Goal: Task Accomplishment & Management: Manage account settings

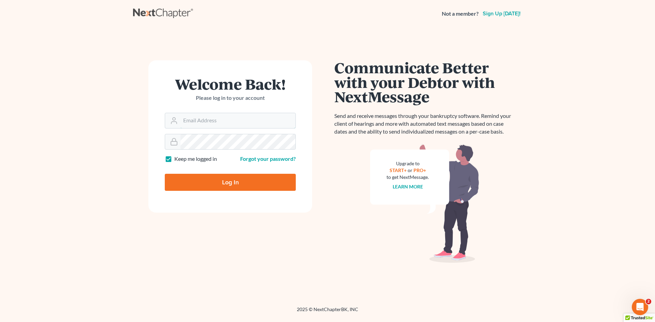
type input "[EMAIL_ADDRESS][DOMAIN_NAME]"
click at [227, 184] on input "Log In" at bounding box center [230, 182] width 131 height 17
type input "Thinking..."
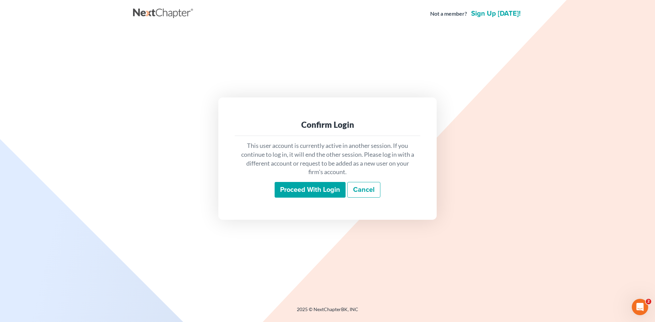
click at [305, 191] on input "Proceed with login" at bounding box center [309, 190] width 71 height 16
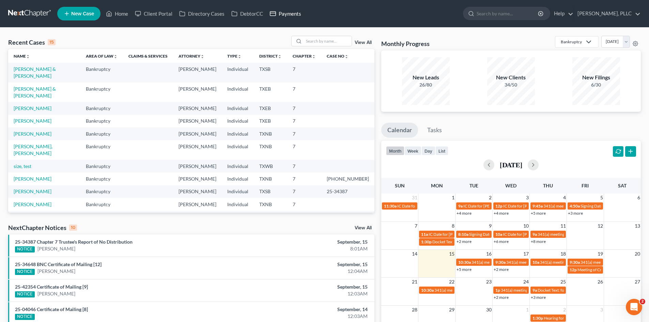
click at [290, 19] on link "Payments" at bounding box center [286, 13] width 38 height 12
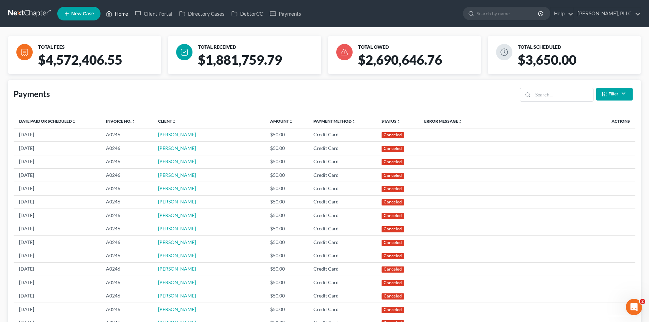
click at [117, 14] on link "Home" at bounding box center [117, 13] width 29 height 12
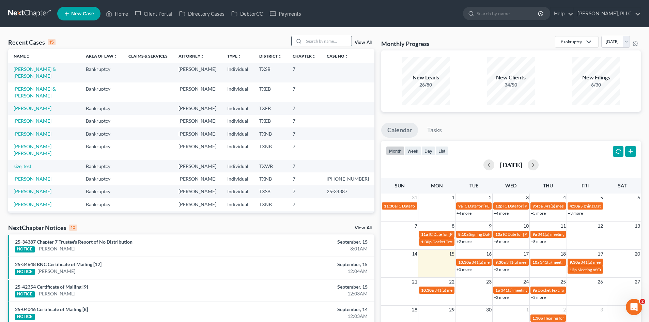
click at [315, 40] on input "search" at bounding box center [328, 41] width 48 height 10
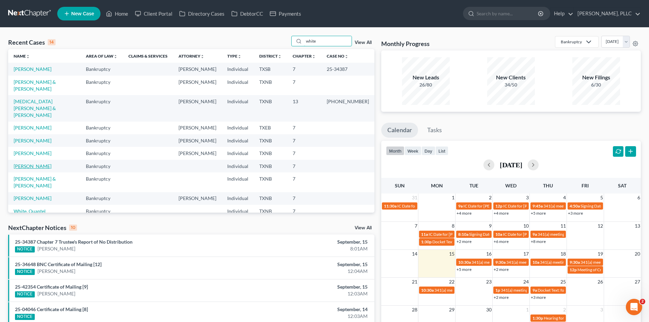
type input "white"
click at [37, 163] on link "[PERSON_NAME]" at bounding box center [33, 166] width 38 height 6
select select "0"
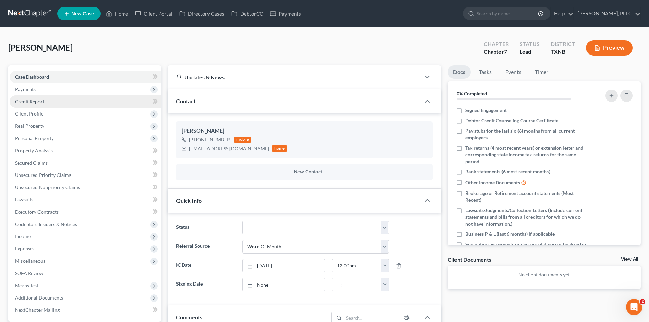
scroll to position [15, 0]
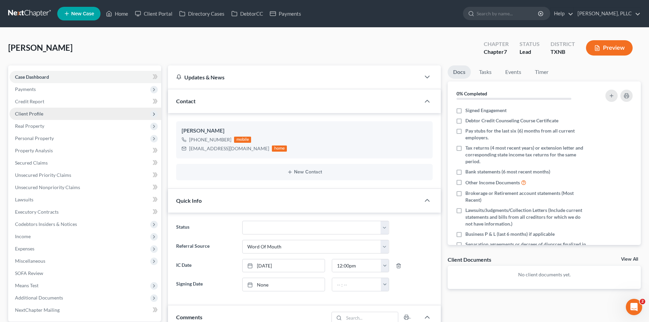
click at [61, 119] on span "Client Profile" at bounding box center [86, 114] width 152 height 12
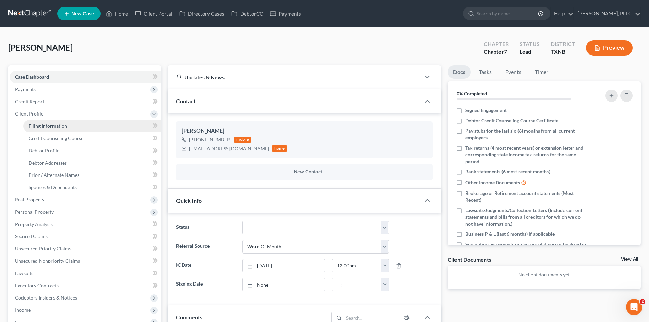
drag, startPoint x: 65, startPoint y: 126, endPoint x: 70, endPoint y: 125, distance: 4.9
click at [65, 126] on span "Filing Information" at bounding box center [48, 126] width 39 height 6
select select "1"
select select "0"
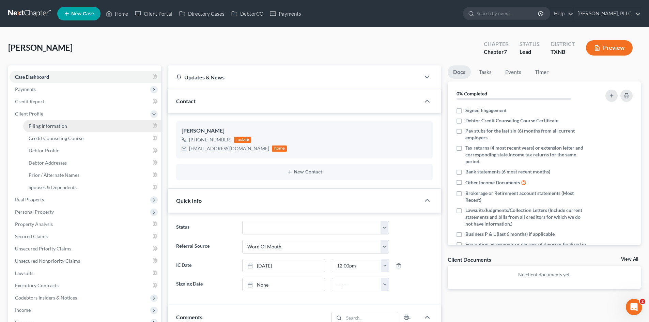
select select "45"
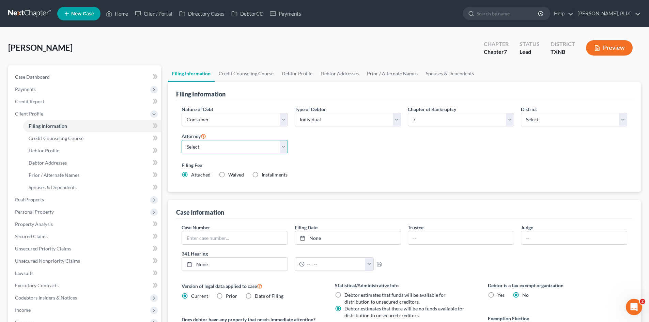
click at [220, 147] on select "Select [PERSON_NAME] - TXEB [PERSON_NAME] - [GEOGRAPHIC_DATA] [PERSON_NAME] - […" at bounding box center [235, 147] width 106 height 14
select select "1"
click at [182, 140] on select "Select [PERSON_NAME] - TXEB [PERSON_NAME] - [GEOGRAPHIC_DATA] [PERSON_NAME] - […" at bounding box center [235, 147] width 106 height 14
click at [78, 71] on link "Case Dashboard" at bounding box center [86, 77] width 152 height 12
select select "0"
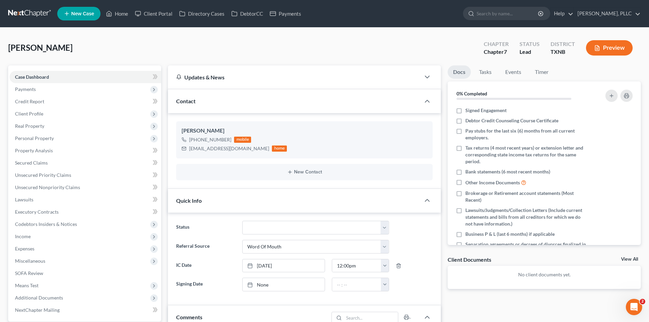
scroll to position [15, 0]
click at [284, 20] on ul "New Case Home Client Portal Directory Cases DebtorCC Payments - No Result - See…" at bounding box center [349, 14] width 584 height 18
click at [285, 13] on link "Payments" at bounding box center [286, 13] width 38 height 12
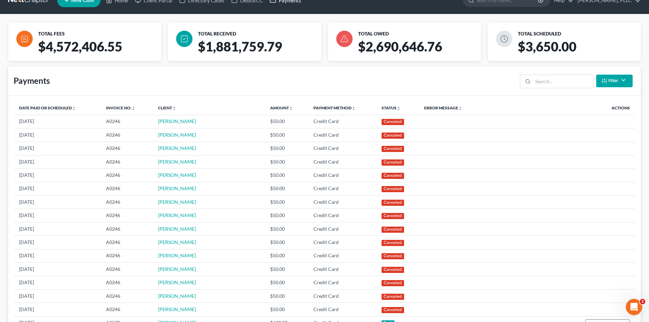
scroll to position [1, 0]
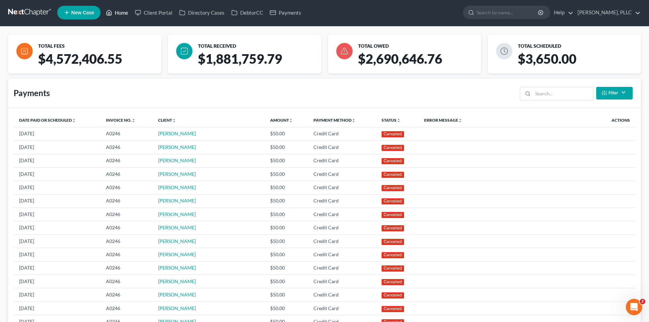
click at [113, 15] on link "Home" at bounding box center [117, 12] width 29 height 12
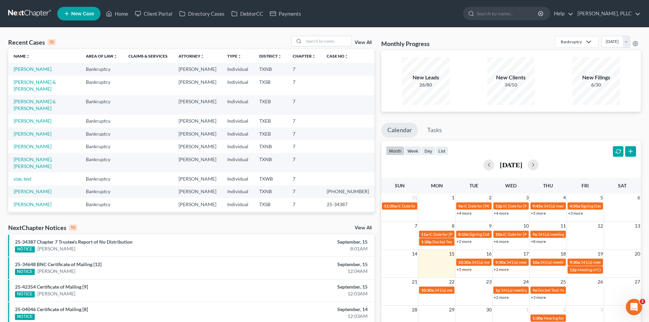
click at [406, 130] on link "Calendar" at bounding box center [399, 130] width 37 height 15
click at [430, 131] on link "Tasks" at bounding box center [434, 130] width 27 height 15
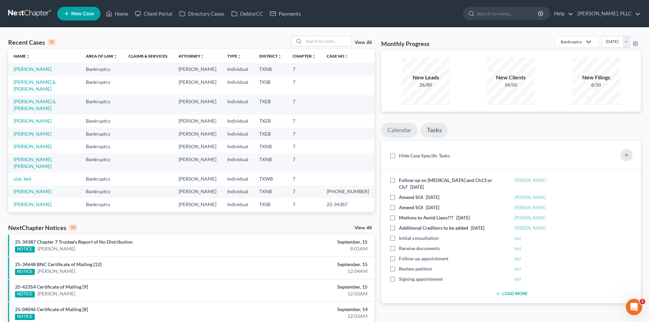
click at [412, 128] on link "Calendar" at bounding box center [399, 130] width 36 height 15
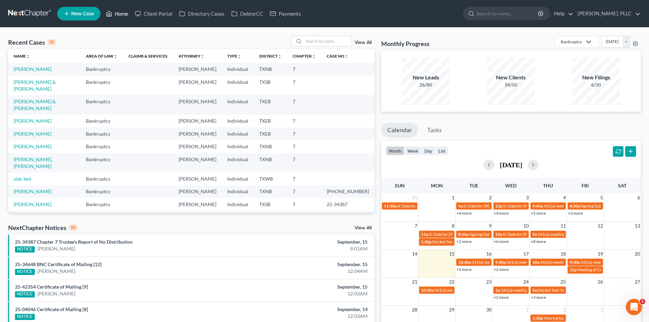
click at [123, 13] on link "Home" at bounding box center [117, 13] width 29 height 12
click at [126, 17] on link "Home" at bounding box center [117, 13] width 29 height 12
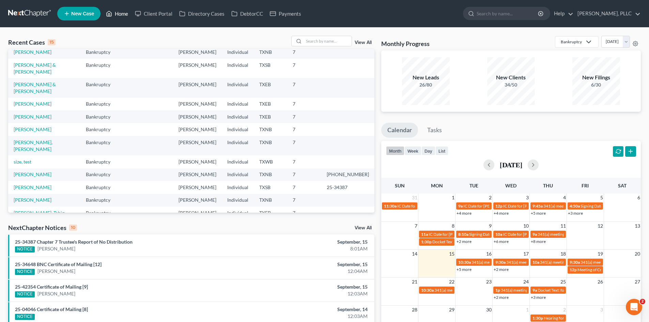
scroll to position [47, 0]
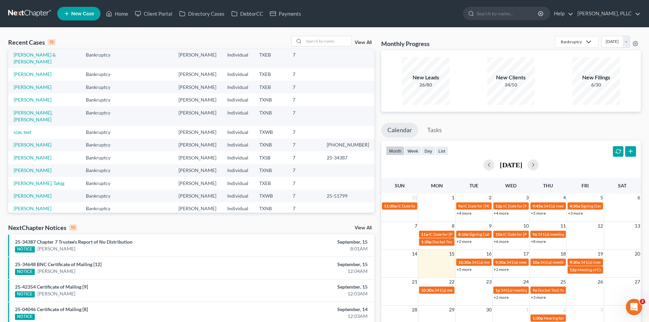
click at [512, 124] on ul "Calendar Tasks" at bounding box center [511, 132] width 260 height 18
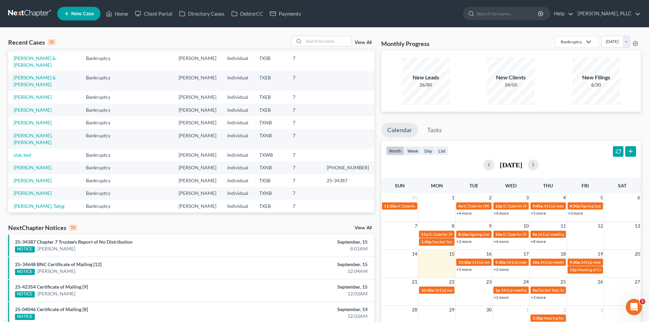
scroll to position [0, 0]
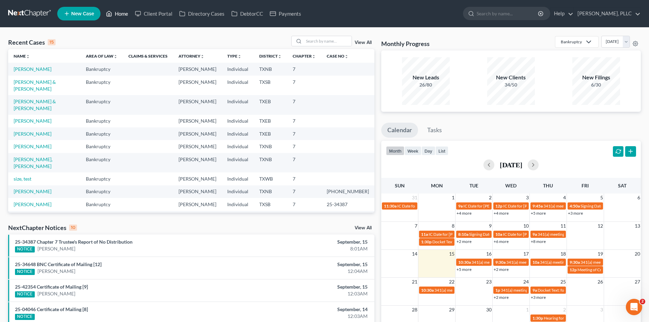
click at [110, 14] on polyline at bounding box center [109, 15] width 2 height 3
click at [398, 132] on link "Calendar" at bounding box center [399, 130] width 37 height 15
click at [430, 132] on link "Tasks" at bounding box center [434, 130] width 27 height 15
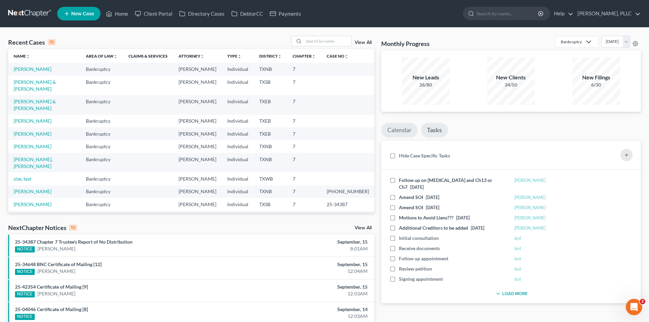
click at [406, 133] on link "Calendar" at bounding box center [399, 130] width 36 height 15
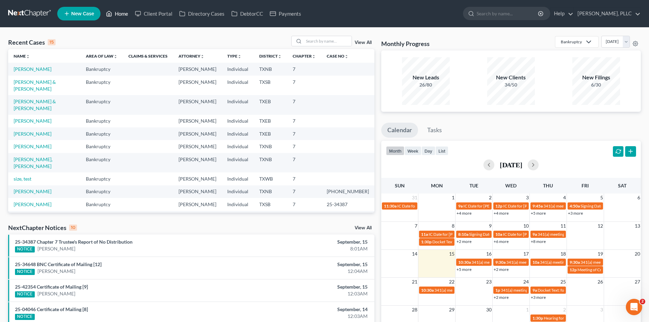
click at [118, 14] on link "Home" at bounding box center [117, 13] width 29 height 12
click at [152, 15] on link "Client Portal" at bounding box center [154, 13] width 44 height 12
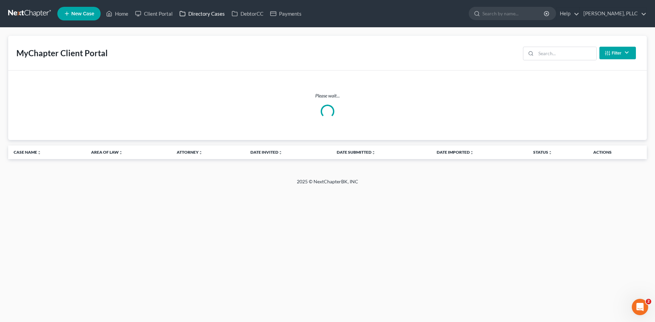
click at [210, 11] on link "Directory Cases" at bounding box center [202, 13] width 52 height 12
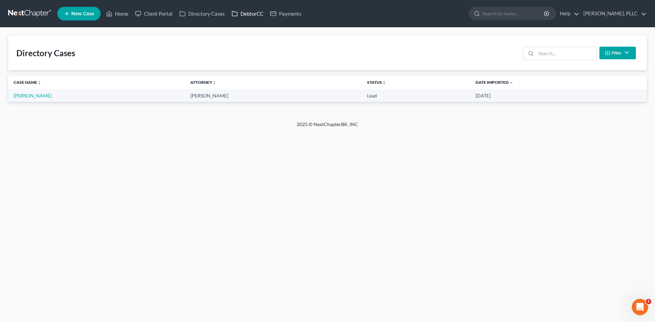
click at [239, 17] on link "DebtorCC" at bounding box center [247, 13] width 39 height 12
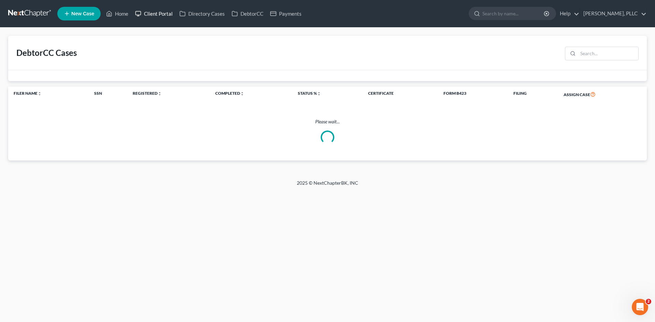
click at [147, 10] on link "Client Portal" at bounding box center [154, 13] width 44 height 12
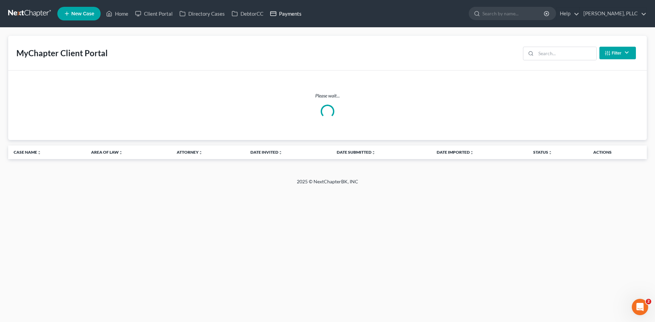
click at [286, 15] on link "Payments" at bounding box center [286, 13] width 38 height 12
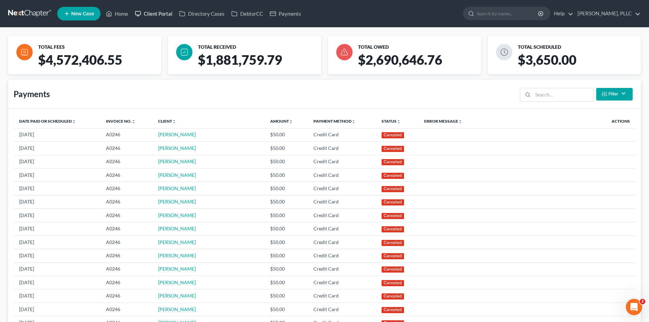
click at [151, 13] on link "Client Portal" at bounding box center [154, 13] width 44 height 12
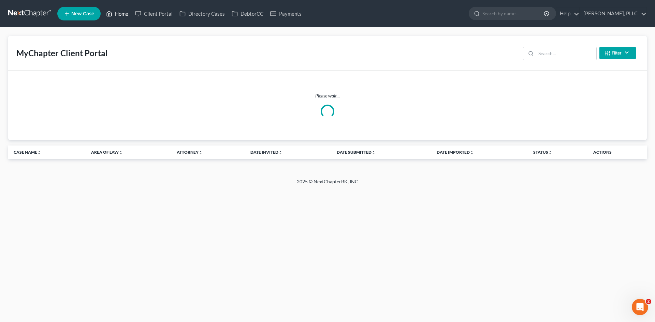
click at [123, 17] on link "Home" at bounding box center [117, 13] width 29 height 12
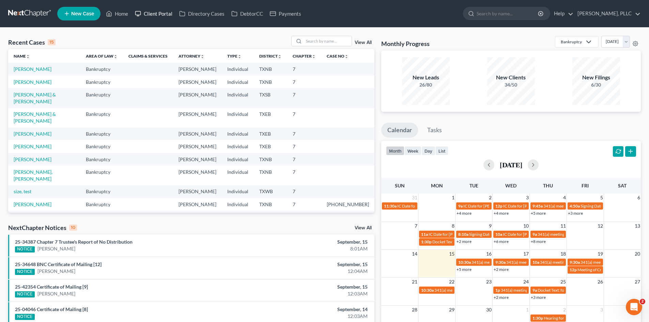
click at [148, 15] on link "Client Portal" at bounding box center [154, 13] width 44 height 12
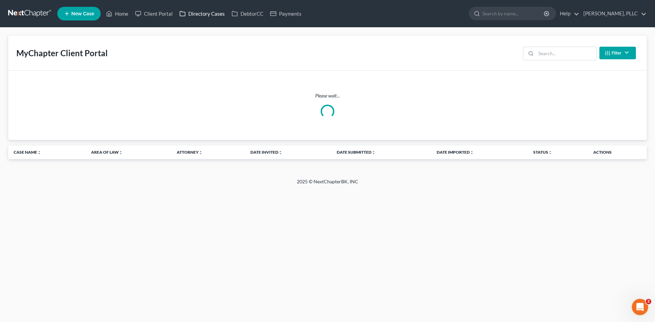
click at [212, 16] on link "Directory Cases" at bounding box center [202, 13] width 52 height 12
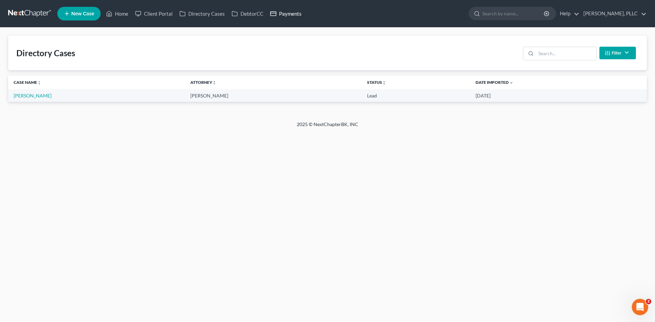
click at [295, 16] on link "Payments" at bounding box center [286, 13] width 38 height 12
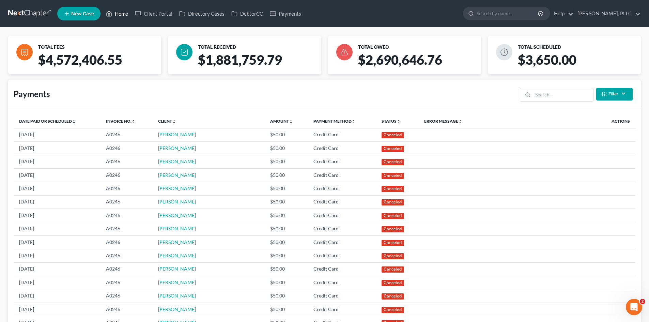
click at [125, 16] on link "Home" at bounding box center [117, 13] width 29 height 12
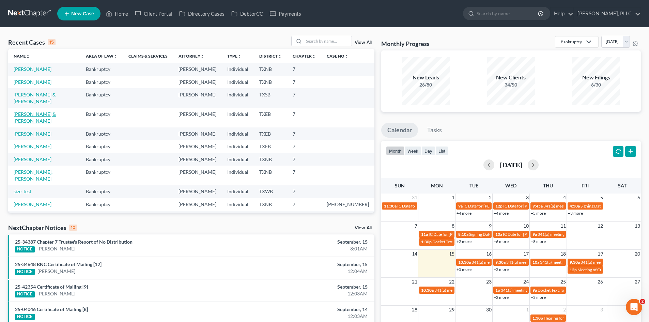
click at [56, 111] on link "[PERSON_NAME] & [PERSON_NAME]" at bounding box center [35, 117] width 42 height 13
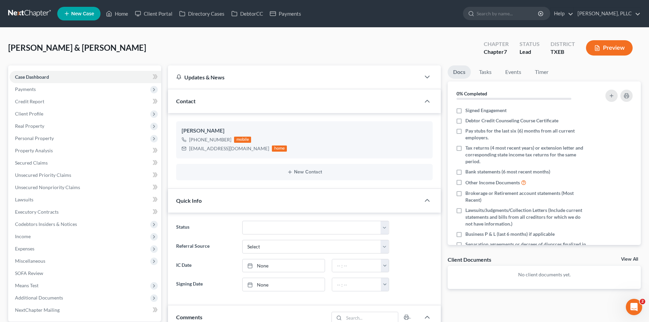
drag, startPoint x: 80, startPoint y: 119, endPoint x: 598, endPoint y: 90, distance: 519.0
click at [107, 118] on span "Client Profile" at bounding box center [86, 114] width 152 height 12
click at [125, 147] on link "Debtor Profile" at bounding box center [92, 151] width 138 height 12
select select "1"
select select "0"
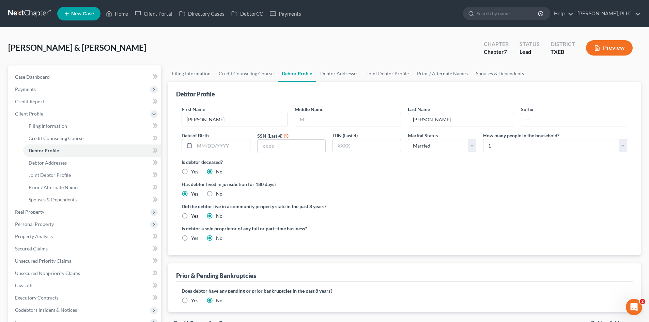
click at [276, 183] on label "Has debtor lived in jurisdiction for 180 days?" at bounding box center [405, 184] width 446 height 7
drag, startPoint x: 13, startPoint y: 194, endPoint x: 24, endPoint y: 199, distance: 12.4
click at [15, 195] on ul "Filing Information Credit Counseling Course Debtor Profile Debtor Addresses" at bounding box center [86, 163] width 152 height 86
click at [287, 18] on link "Payments" at bounding box center [286, 13] width 38 height 12
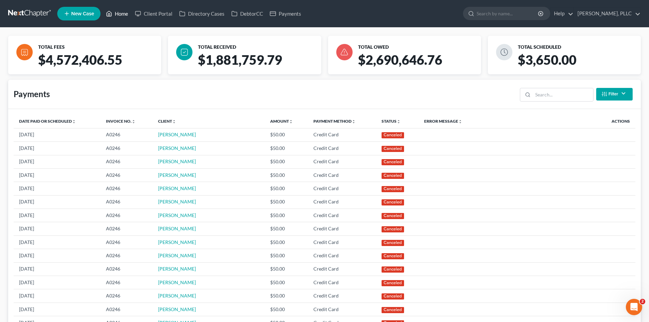
click at [118, 16] on link "Home" at bounding box center [117, 13] width 29 height 12
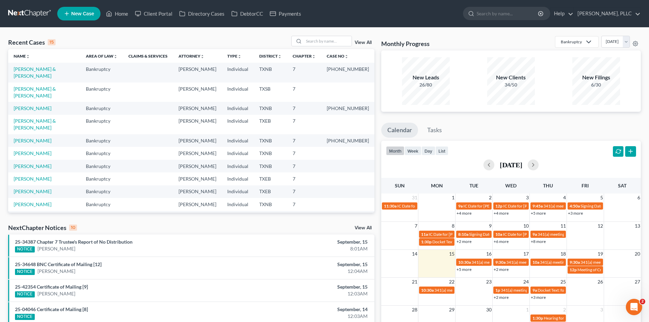
drag, startPoint x: 342, startPoint y: 145, endPoint x: 654, endPoint y: 107, distance: 313.9
click at [352, 160] on td at bounding box center [347, 166] width 53 height 13
click at [292, 303] on li "25-04046 Certificate of Mailing [8] NOTICE September, 14 12:03AM" at bounding box center [191, 313] width 366 height 22
click at [291, 10] on link "Payments" at bounding box center [286, 13] width 38 height 12
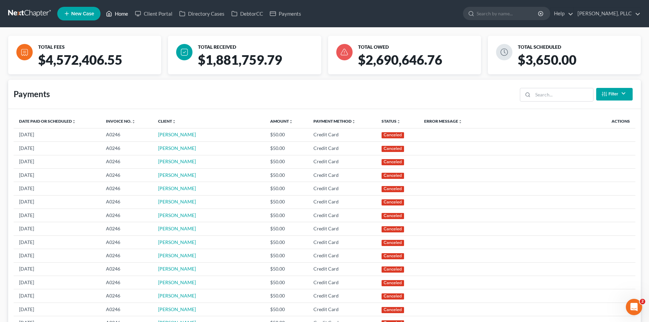
click at [112, 14] on icon at bounding box center [109, 14] width 6 height 8
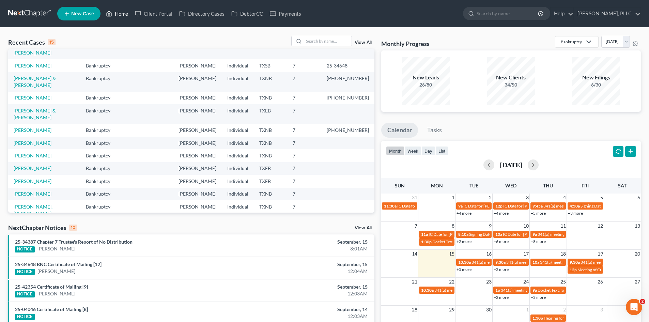
scroll to position [47, 0]
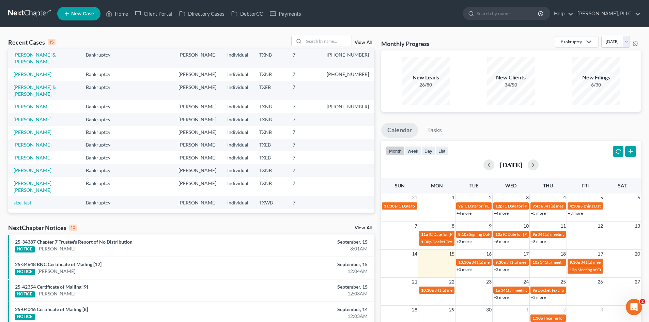
click at [195, 226] on div "NextChapter Notices 10 View All" at bounding box center [191, 229] width 366 height 11
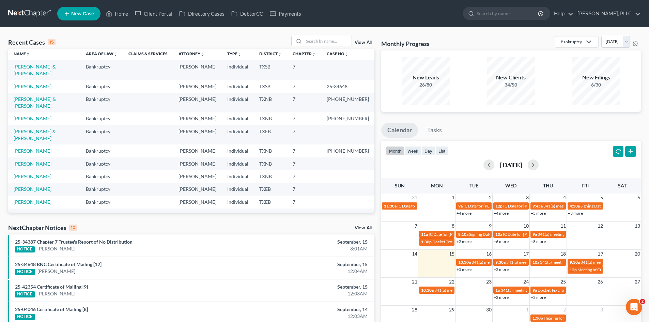
scroll to position [0, 0]
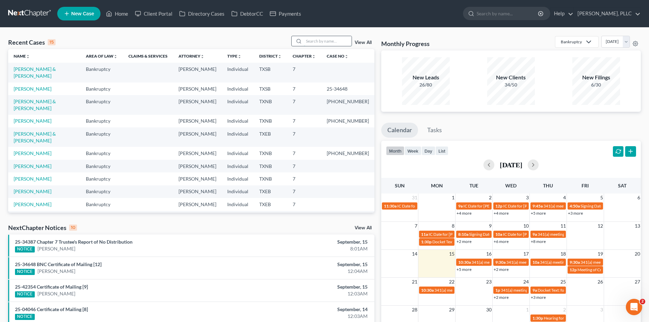
click at [324, 41] on input "search" at bounding box center [328, 41] width 48 height 10
type input "[PERSON_NAME]"
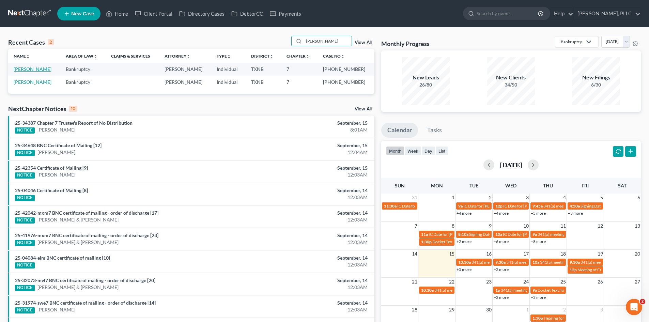
click at [23, 71] on link "[PERSON_NAME]" at bounding box center [33, 69] width 38 height 6
select select "4"
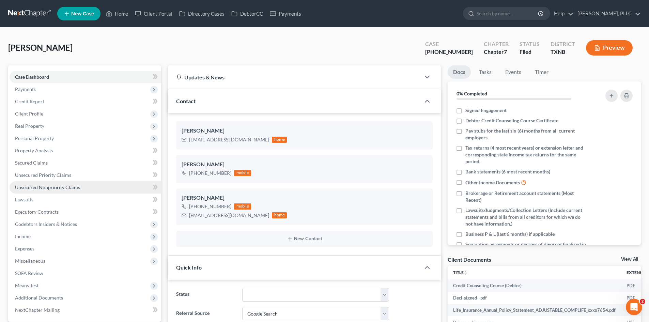
scroll to position [68, 0]
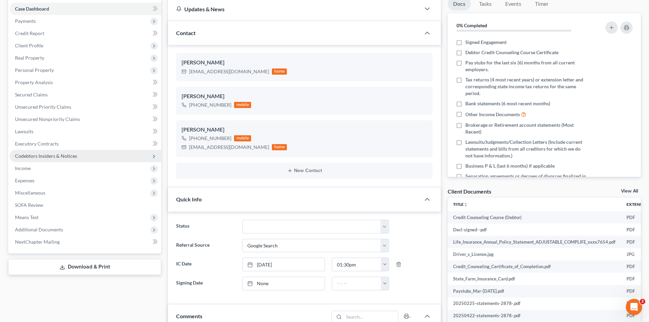
click at [41, 153] on span "Codebtors Insiders & Notices" at bounding box center [46, 156] width 62 height 6
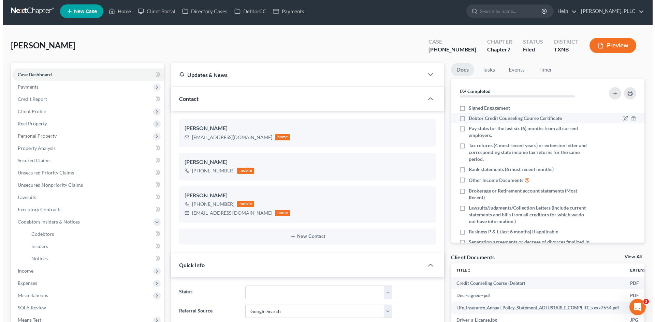
scroll to position [0, 0]
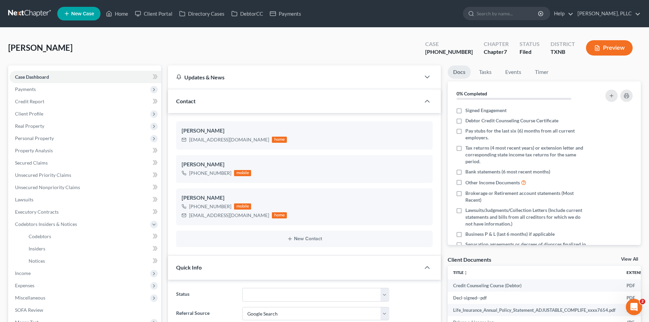
click at [610, 46] on button "Preview" at bounding box center [609, 47] width 47 height 15
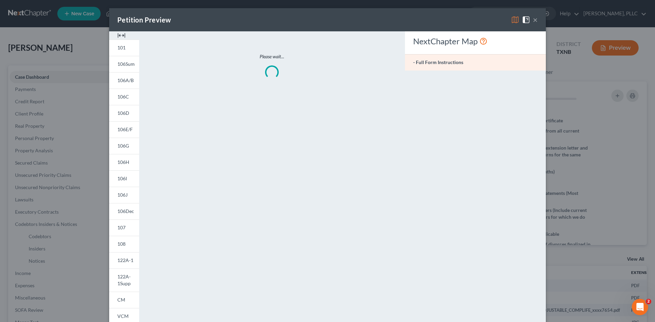
scroll to position [3799, 0]
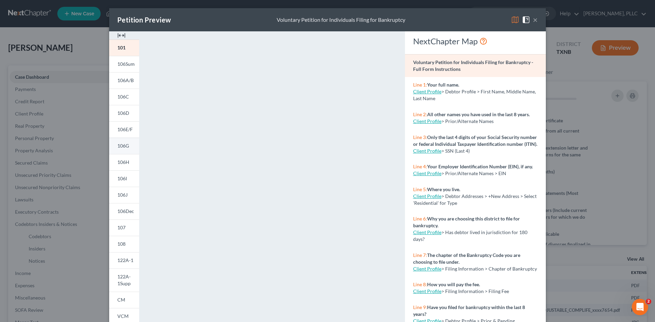
click at [124, 149] on link "106G" at bounding box center [124, 146] width 30 height 16
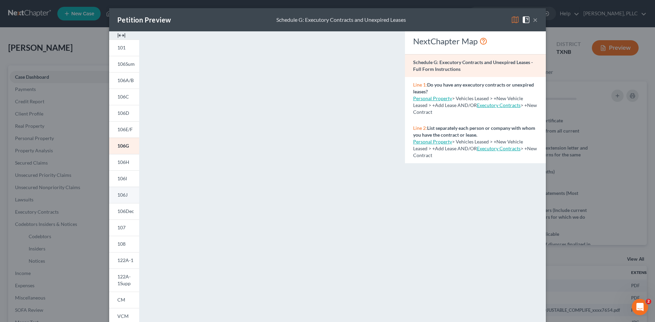
click at [121, 196] on span "106J" at bounding box center [122, 195] width 10 height 6
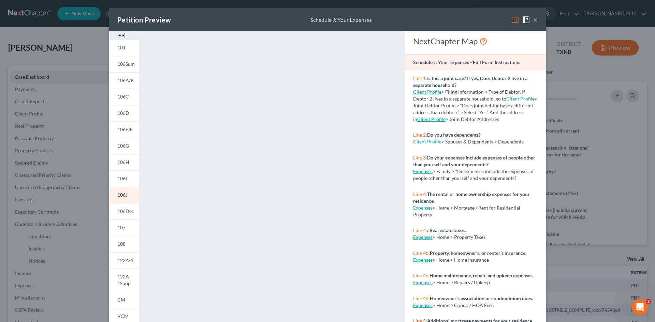
click at [119, 35] on img at bounding box center [121, 35] width 8 height 8
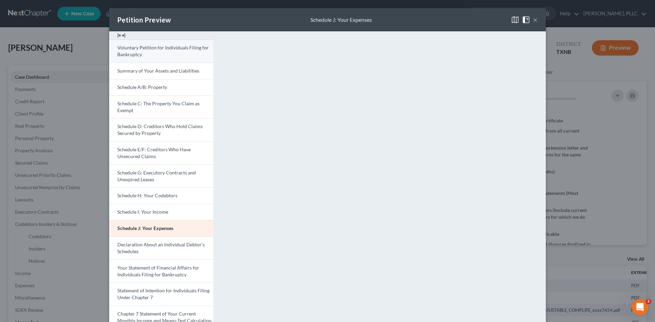
click at [158, 52] on link "Voluntary Petition for Individuals Filing for Bankruptcy" at bounding box center [161, 51] width 104 height 23
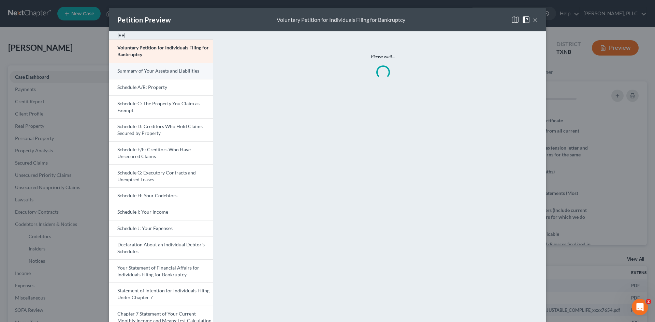
click at [157, 70] on span "Summary of Your Assets and Liabilities" at bounding box center [158, 71] width 82 height 6
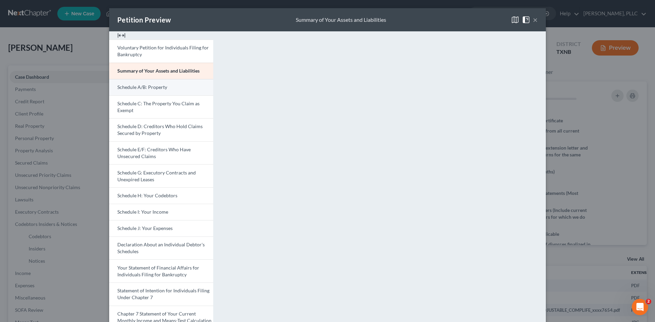
click at [150, 84] on link "Schedule A/B: Property" at bounding box center [161, 87] width 104 height 16
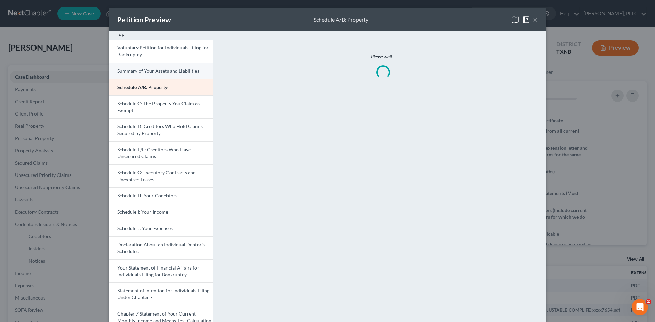
click at [150, 73] on span "Summary of Your Assets and Liabilities" at bounding box center [158, 71] width 82 height 6
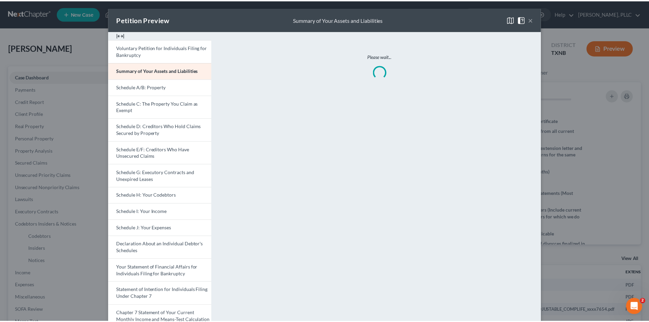
scroll to position [0, 0]
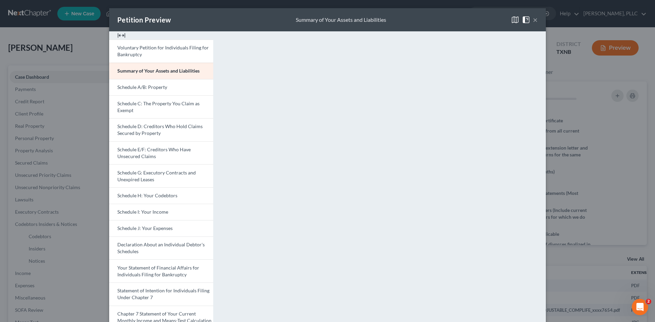
click at [534, 21] on button "×" at bounding box center [534, 20] width 5 height 8
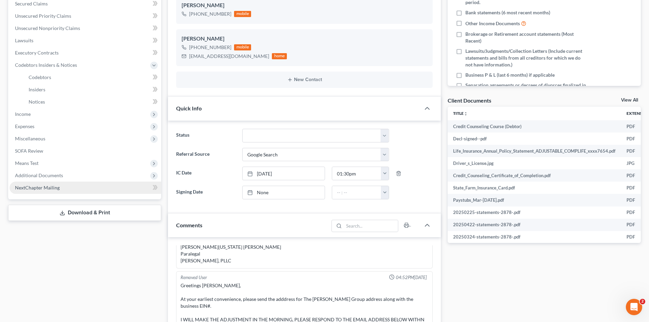
scroll to position [170, 0]
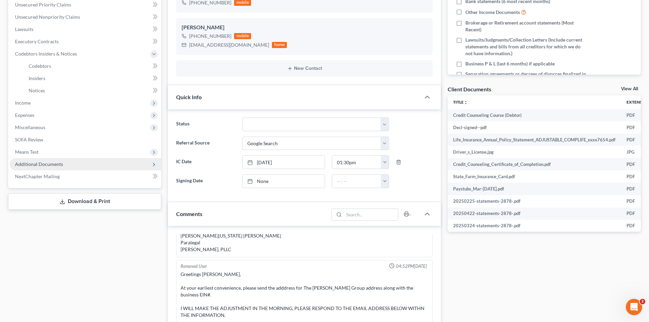
click at [79, 159] on span "Additional Documents" at bounding box center [86, 164] width 152 height 12
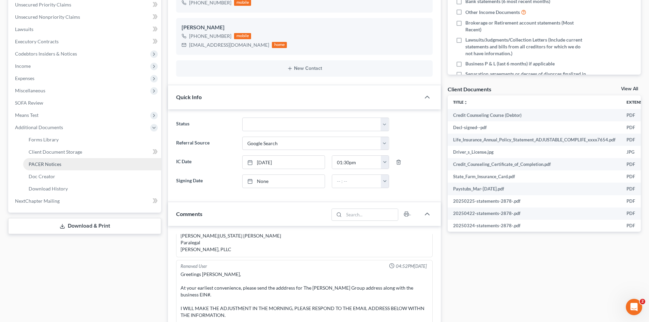
click at [79, 165] on link "PACER Notices" at bounding box center [92, 164] width 138 height 12
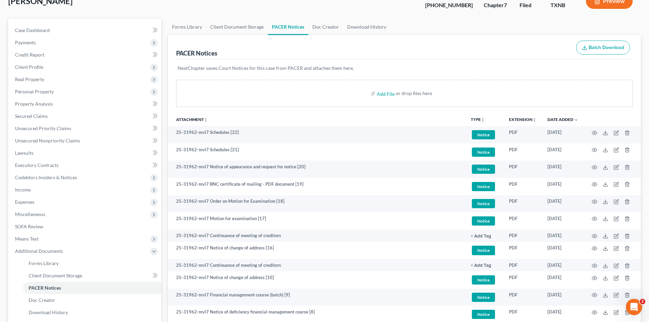
scroll to position [136, 0]
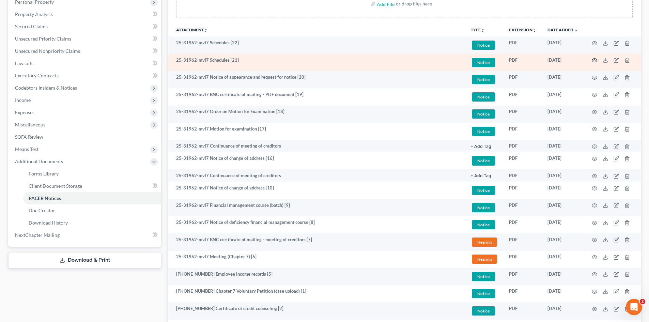
click at [595, 63] on icon "button" at bounding box center [594, 60] width 5 height 5
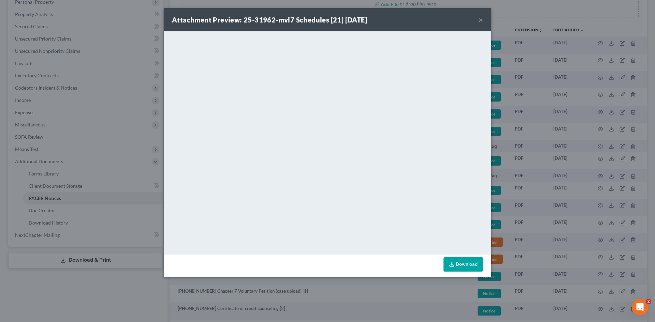
click at [481, 22] on button "×" at bounding box center [480, 20] width 5 height 8
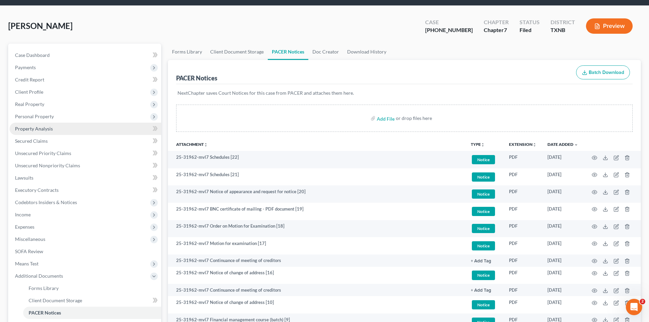
scroll to position [34, 0]
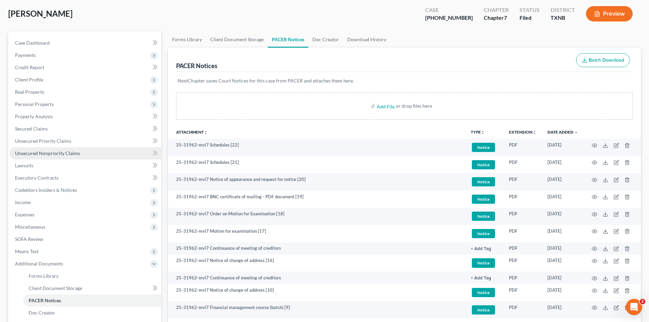
click at [79, 148] on link "Unsecured Nonpriority Claims" at bounding box center [86, 153] width 152 height 12
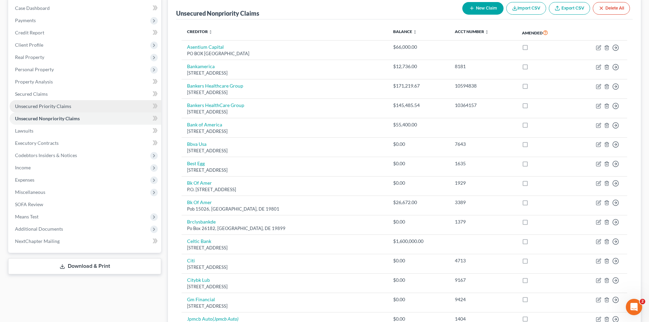
click at [41, 108] on span "Unsecured Priority Claims" at bounding box center [43, 106] width 56 height 6
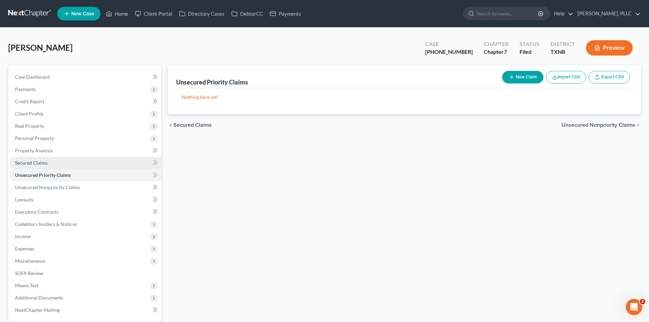
click at [52, 157] on link "Secured Claims" at bounding box center [86, 163] width 152 height 12
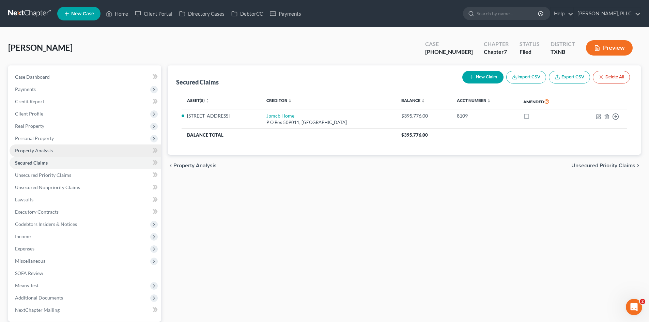
click at [44, 149] on span "Property Analysis" at bounding box center [34, 151] width 38 height 6
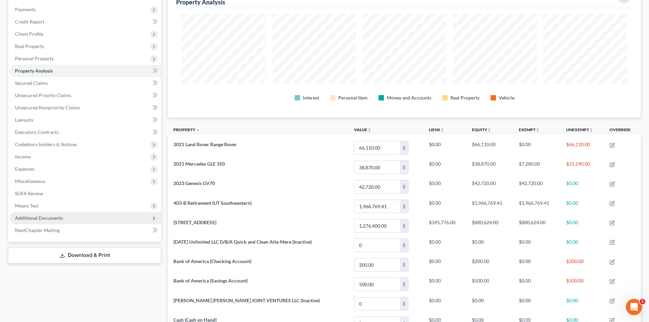
scroll to position [68, 0]
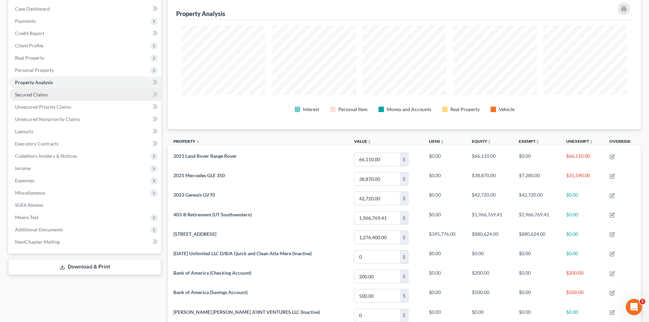
click at [59, 91] on link "Secured Claims" at bounding box center [86, 95] width 152 height 12
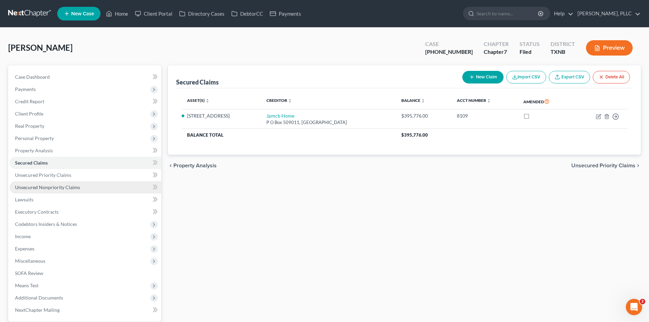
click at [72, 183] on link "Unsecured Nonpriority Claims" at bounding box center [86, 187] width 152 height 12
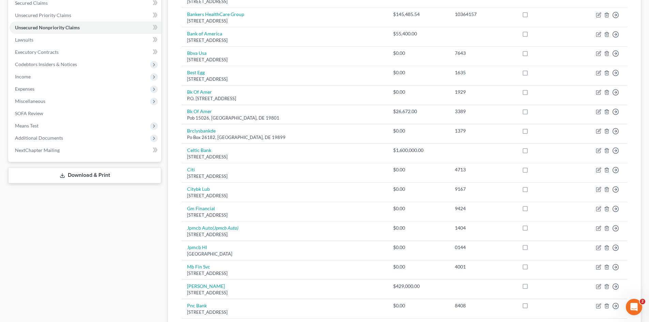
scroll to position [170, 0]
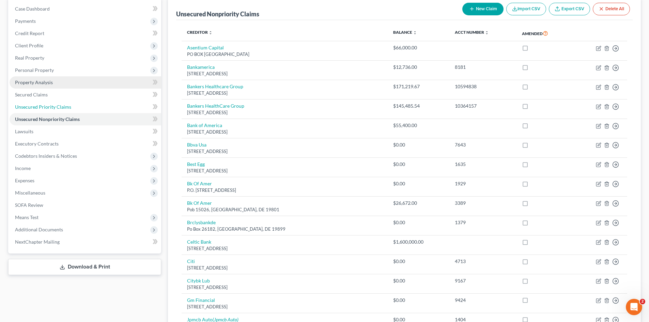
click at [57, 109] on span "Unsecured Priority Claims" at bounding box center [43, 107] width 56 height 6
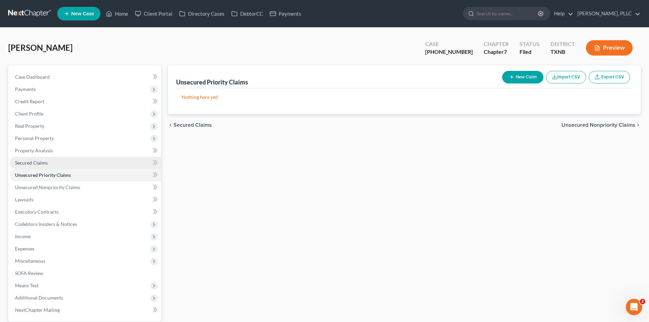
click at [53, 161] on link "Secured Claims" at bounding box center [86, 163] width 152 height 12
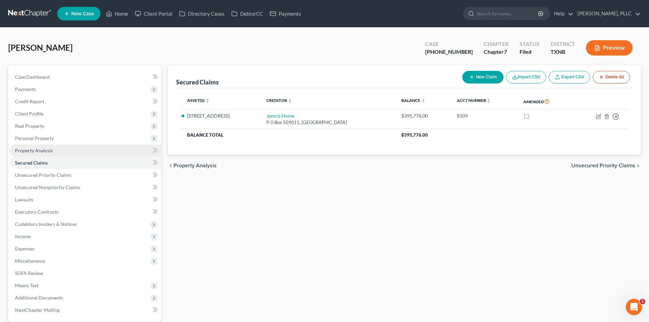
click at [64, 148] on link "Property Analysis" at bounding box center [86, 151] width 152 height 12
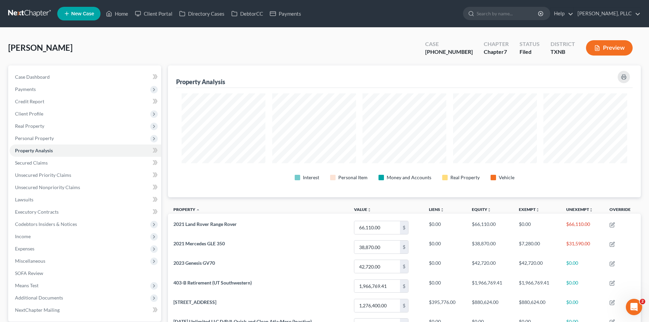
click at [125, 52] on div "[PERSON_NAME] Upgraded Case [PHONE_NUMBER] Chapter Chapter 7 Status [GEOGRAPHIC…" at bounding box center [324, 51] width 633 height 30
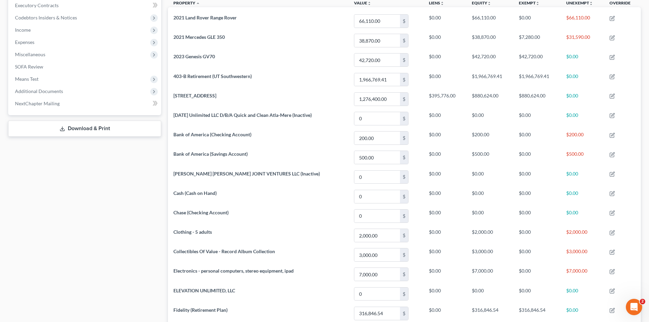
scroll to position [172, 0]
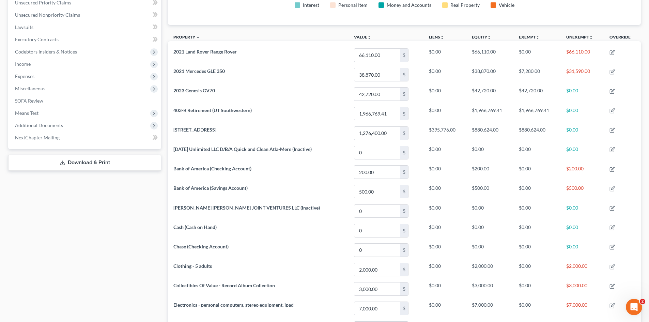
click at [89, 263] on div "Case Dashboard Payments Invoices Payments Payments Credit Report Client Profile" at bounding box center [85, 282] width 160 height 778
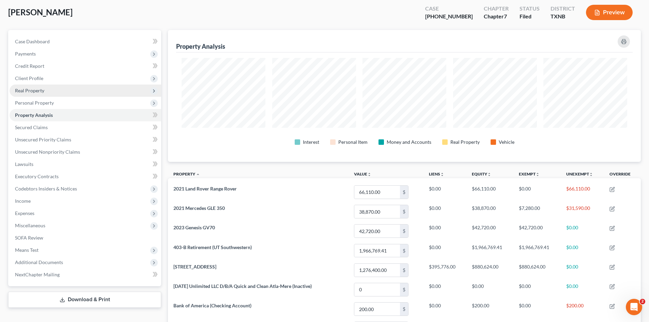
scroll to position [2, 0]
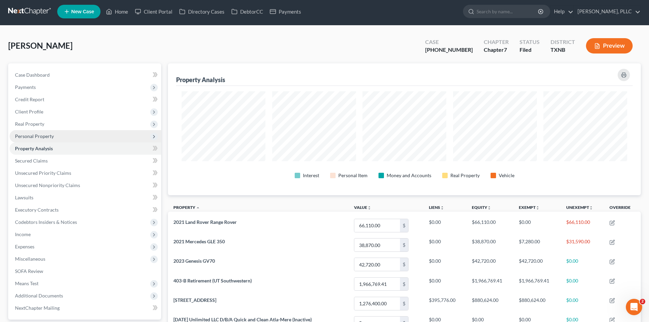
click at [47, 139] on span "Personal Property" at bounding box center [86, 136] width 152 height 12
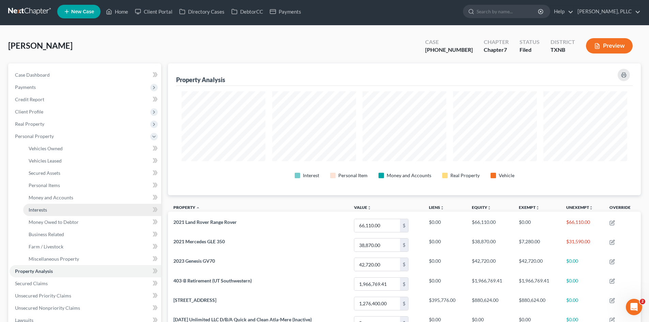
click at [45, 212] on span "Interests" at bounding box center [38, 210] width 18 height 6
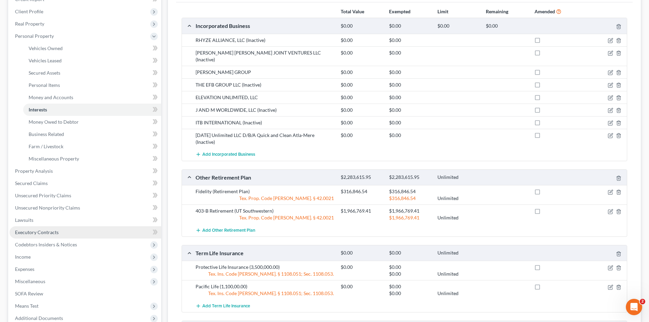
scroll to position [226, 0]
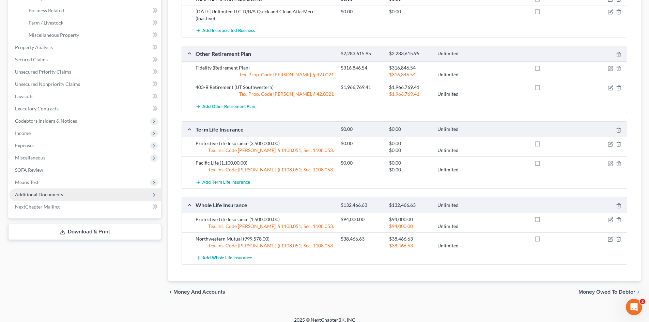
drag, startPoint x: 35, startPoint y: 194, endPoint x: 50, endPoint y: 192, distance: 15.1
click at [35, 194] on span "Additional Documents" at bounding box center [39, 195] width 48 height 6
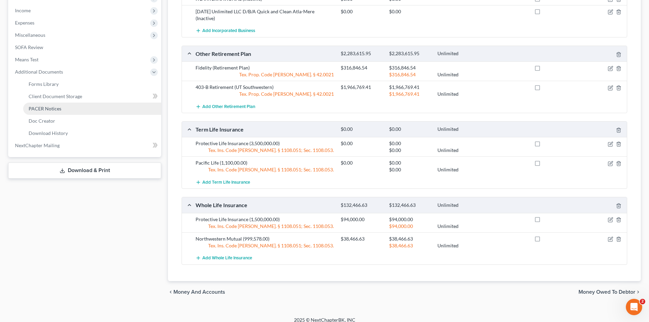
click at [66, 112] on link "PACER Notices" at bounding box center [92, 109] width 138 height 12
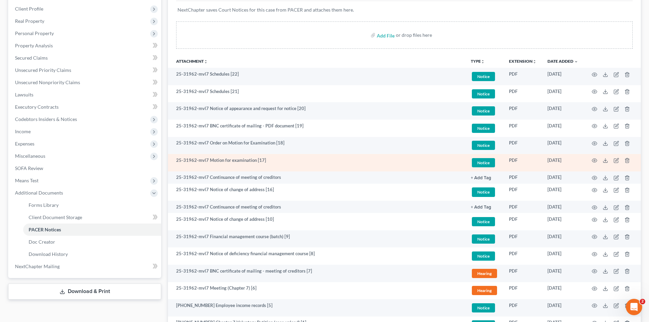
scroll to position [102, 0]
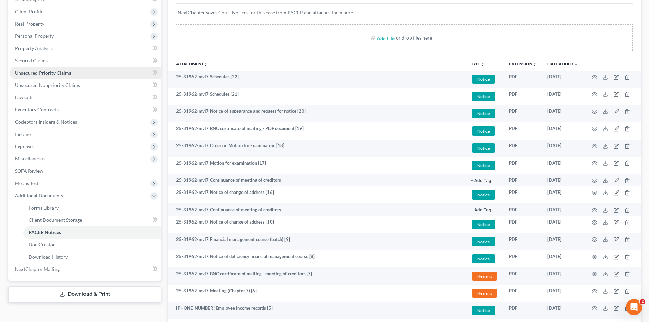
click at [41, 73] on span "Unsecured Priority Claims" at bounding box center [43, 73] width 56 height 6
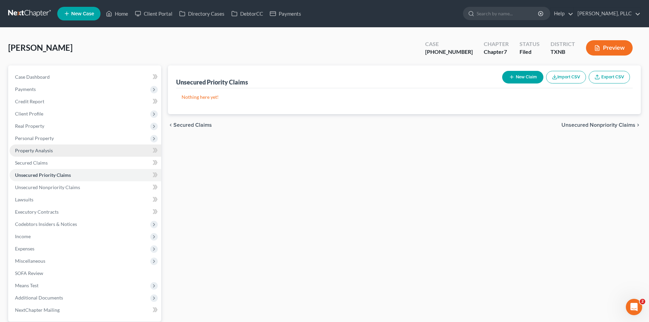
scroll to position [34, 0]
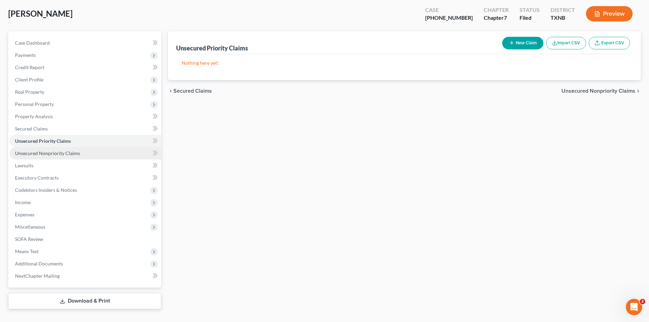
click at [46, 155] on span "Unsecured Nonpriority Claims" at bounding box center [47, 153] width 65 height 6
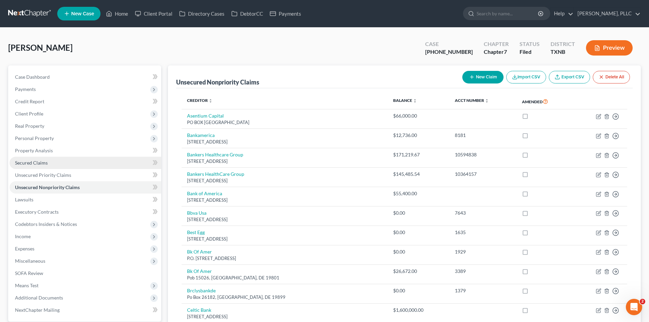
click at [55, 166] on link "Secured Claims" at bounding box center [86, 163] width 152 height 12
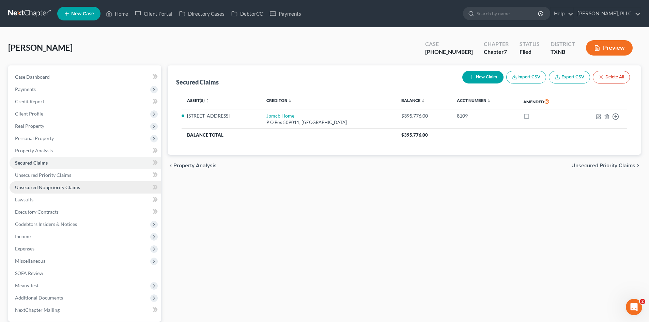
click at [47, 183] on link "Unsecured Nonpriority Claims" at bounding box center [86, 187] width 152 height 12
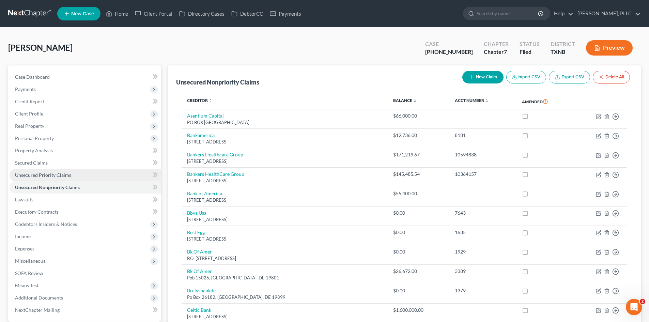
click at [54, 177] on span "Unsecured Priority Claims" at bounding box center [43, 175] width 56 height 6
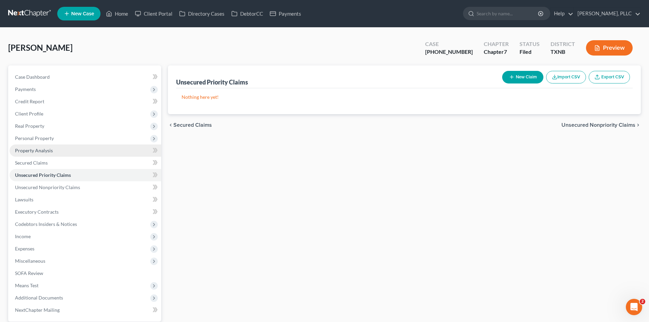
click at [44, 149] on span "Property Analysis" at bounding box center [34, 151] width 38 height 6
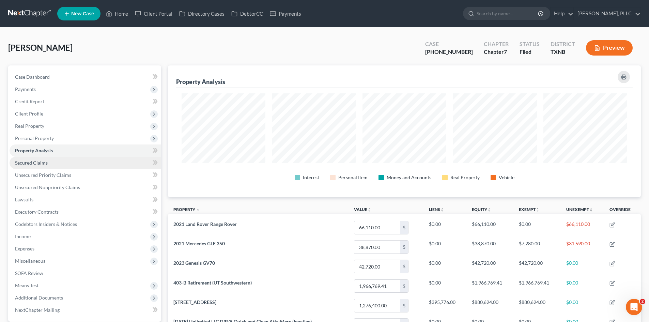
click at [53, 160] on link "Secured Claims" at bounding box center [86, 163] width 152 height 12
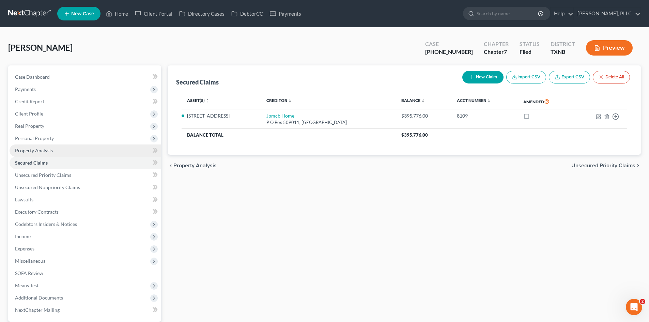
click at [61, 155] on link "Property Analysis" at bounding box center [86, 151] width 152 height 12
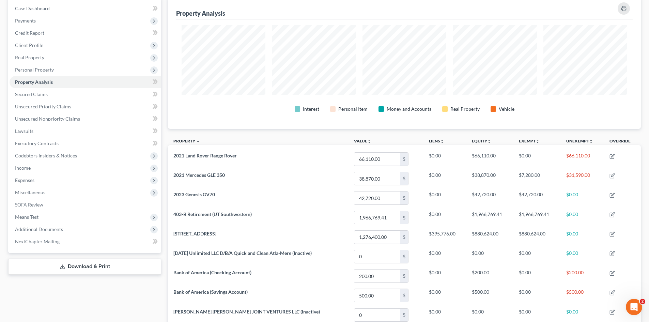
scroll to position [68, 0]
click at [54, 227] on span "Additional Documents" at bounding box center [39, 230] width 48 height 6
click at [56, 271] on link "PACER Notices" at bounding box center [92, 266] width 138 height 12
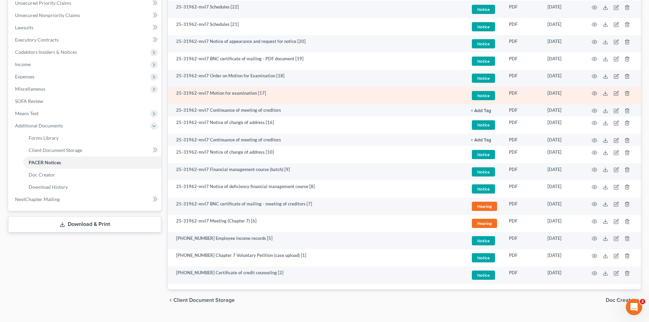
scroll to position [187, 0]
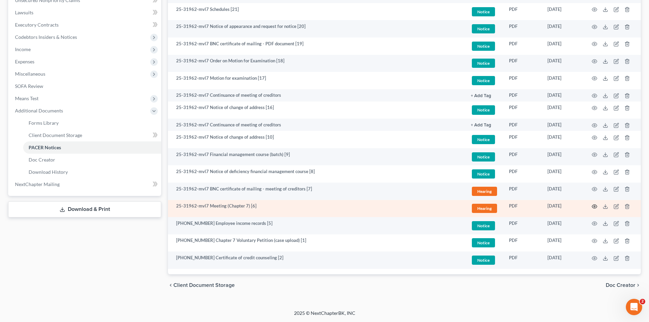
click at [596, 209] on icon "button" at bounding box center [594, 206] width 5 height 5
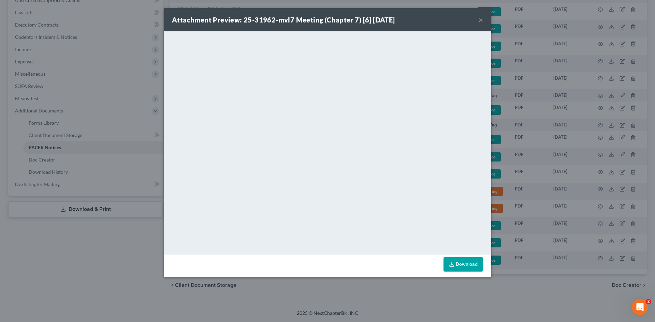
drag, startPoint x: 654, startPoint y: 224, endPoint x: 48, endPoint y: 176, distance: 608.0
click at [637, 224] on div "Attachment Preview: 25-31962-mvl7 Meeting (Chapter 7) [6] [DATE] × <object ng-a…" at bounding box center [327, 161] width 655 height 322
drag, startPoint x: 611, startPoint y: 192, endPoint x: 24, endPoint y: 159, distance: 588.3
click at [571, 186] on div "Attachment Preview: 25-31962-mvl7 Meeting (Chapter 7) [6] [DATE] × <object ng-a…" at bounding box center [327, 161] width 655 height 322
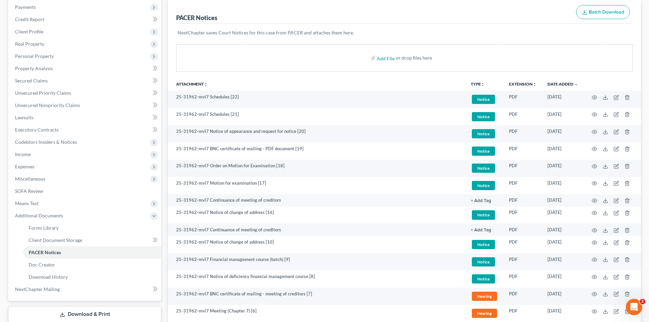
scroll to position [0, 0]
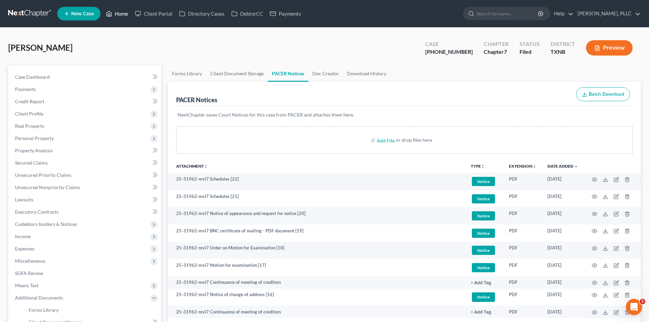
click at [117, 15] on link "Home" at bounding box center [117, 13] width 29 height 12
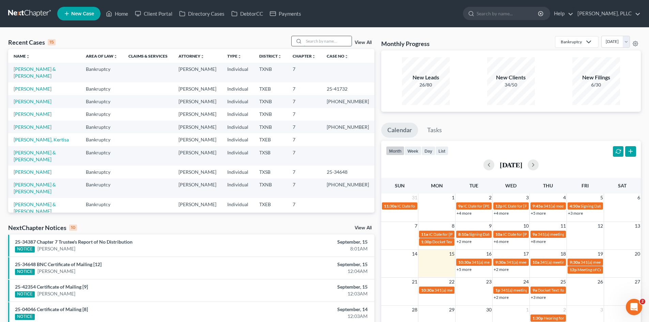
click at [317, 36] on input "search" at bounding box center [328, 41] width 48 height 10
type input "[PERSON_NAME]"
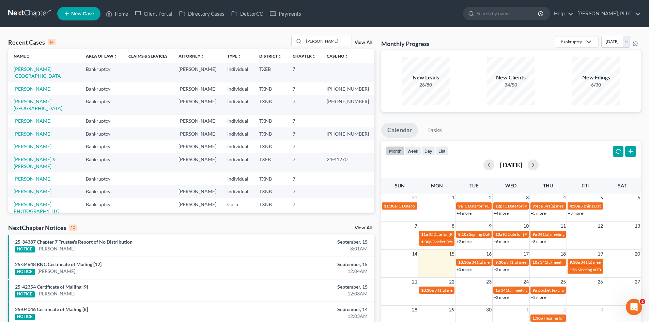
click at [32, 86] on link "[PERSON_NAME]" at bounding box center [33, 89] width 38 height 6
select select "4"
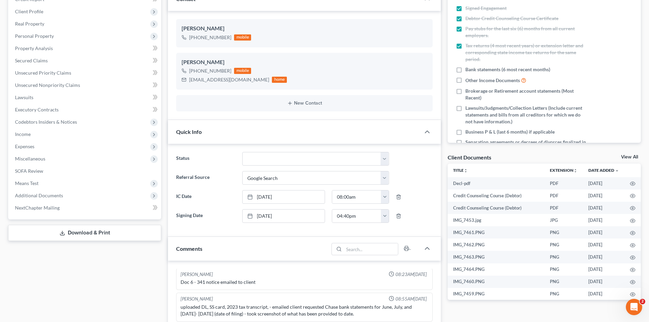
scroll to position [34, 0]
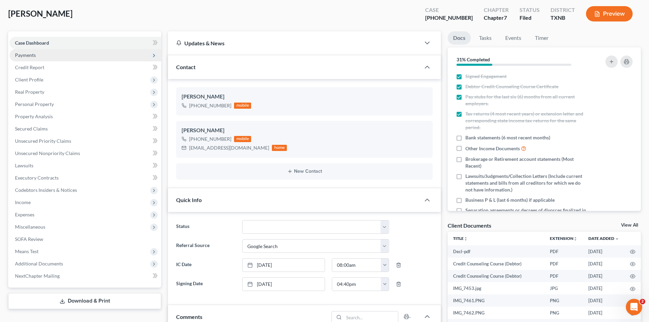
click at [54, 54] on span "Payments" at bounding box center [86, 55] width 152 height 12
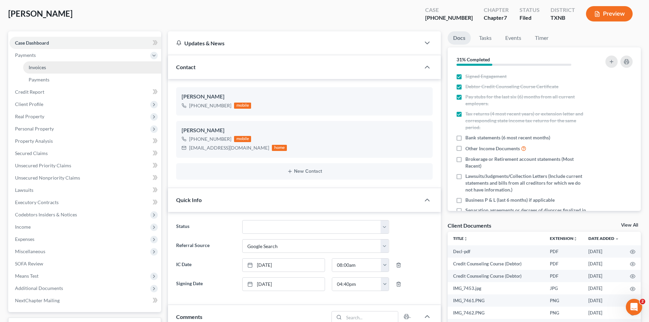
click at [63, 66] on link "Invoices" at bounding box center [92, 67] width 138 height 12
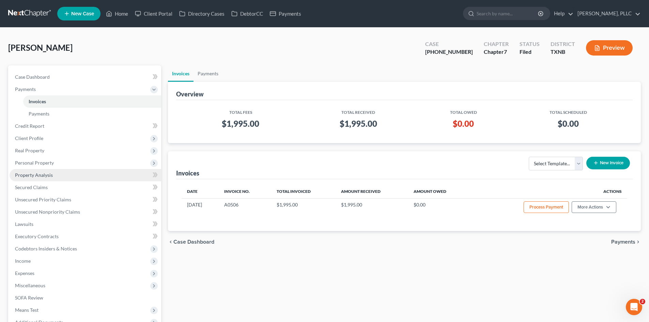
click at [62, 175] on link "Property Analysis" at bounding box center [86, 175] width 152 height 12
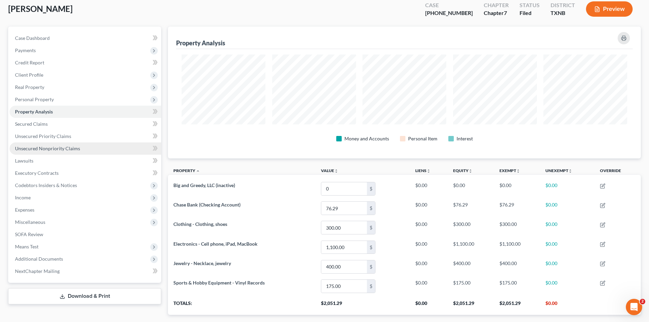
scroll to position [79, 0]
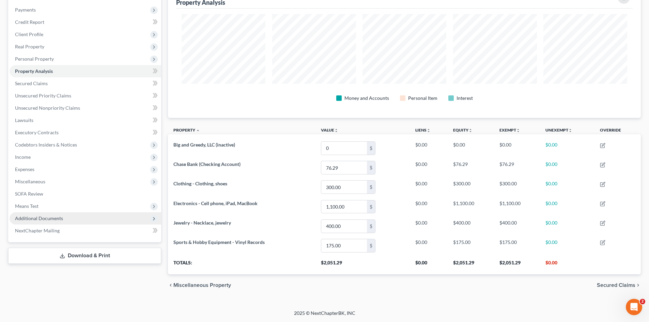
click at [70, 222] on span "Additional Documents" at bounding box center [86, 218] width 152 height 12
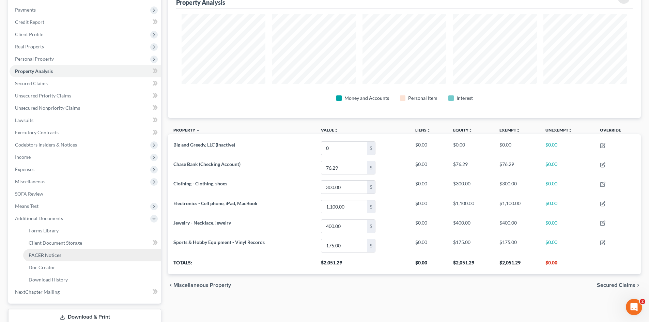
click at [78, 256] on link "PACER Notices" at bounding box center [92, 255] width 138 height 12
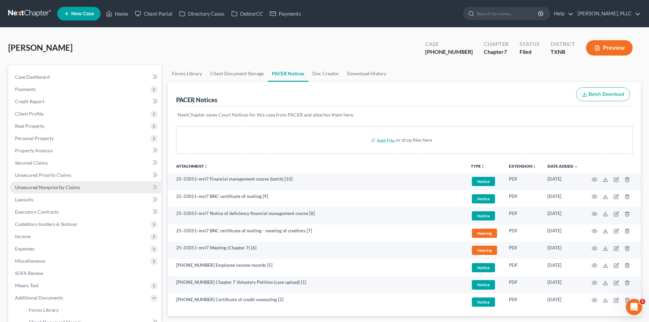
click at [35, 189] on span "Unsecured Nonpriority Claims" at bounding box center [47, 187] width 65 height 6
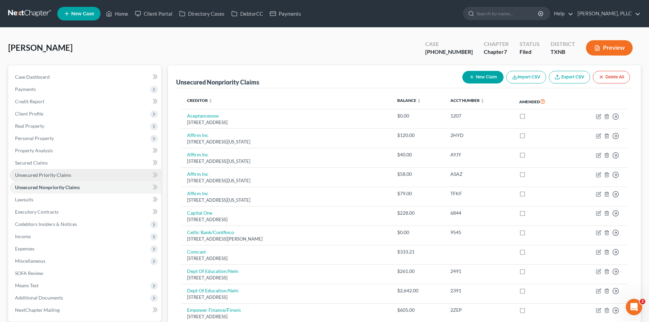
click at [70, 175] on link "Unsecured Priority Claims" at bounding box center [86, 175] width 152 height 12
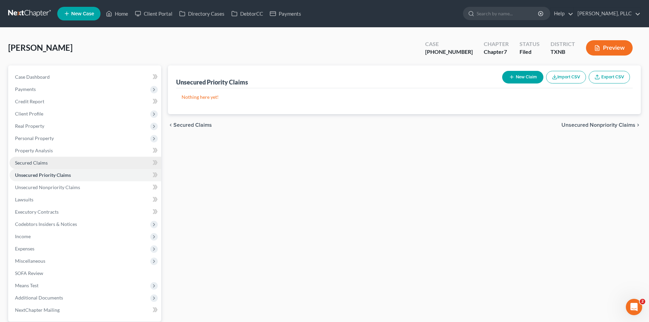
click at [73, 160] on link "Secured Claims" at bounding box center [86, 163] width 152 height 12
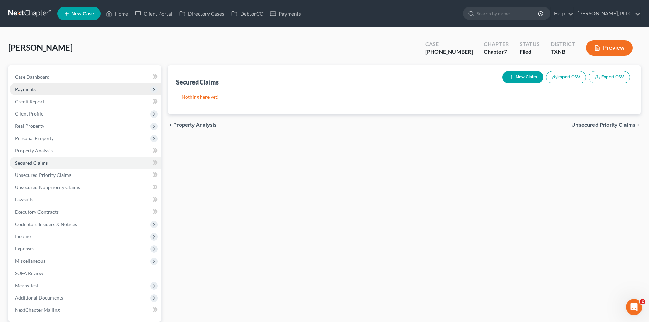
click at [15, 89] on span "Payments" at bounding box center [25, 89] width 21 height 6
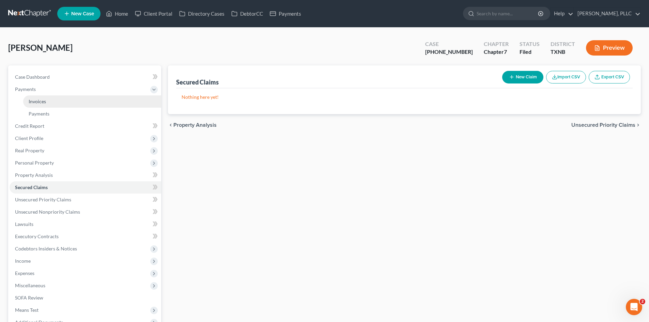
click at [65, 100] on link "Invoices" at bounding box center [92, 101] width 138 height 12
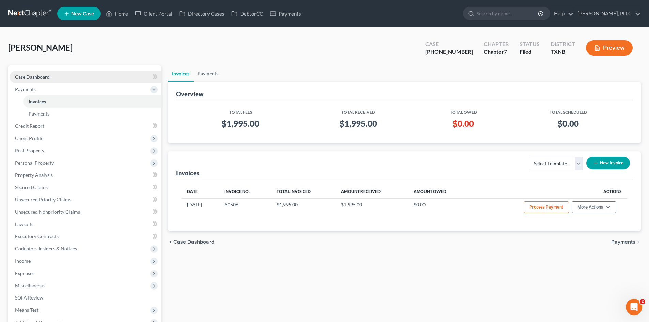
click at [45, 77] on span "Case Dashboard" at bounding box center [32, 77] width 35 height 6
select select "4"
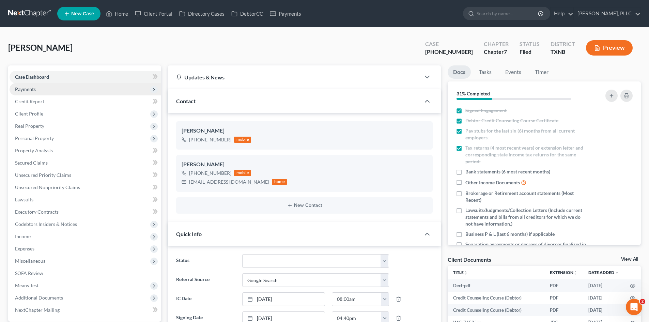
scroll to position [405, 0]
click at [54, 87] on span "Payments" at bounding box center [86, 89] width 152 height 12
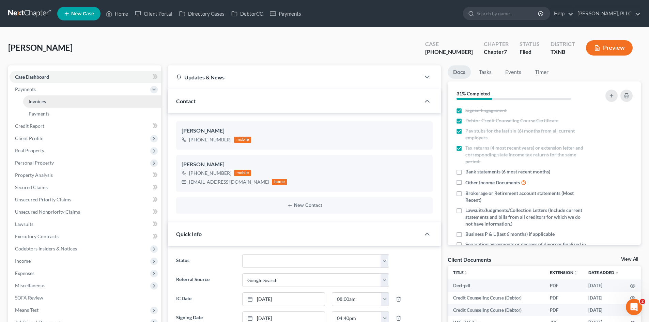
click at [52, 100] on link "Invoices" at bounding box center [92, 101] width 138 height 12
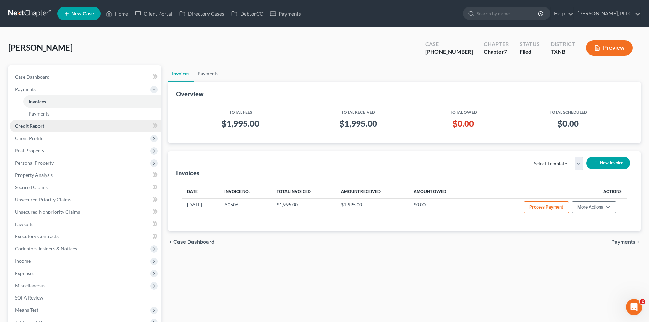
click at [28, 127] on span "Credit Report" at bounding box center [29, 126] width 29 height 6
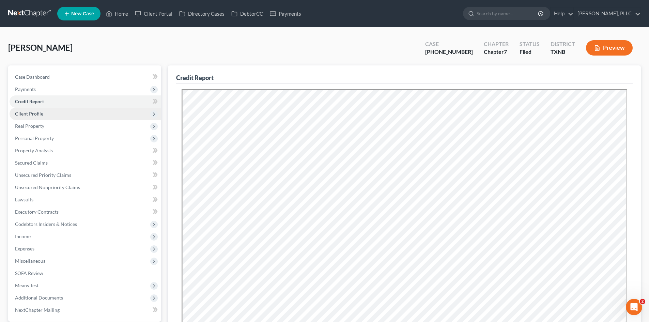
click at [56, 112] on span "Client Profile" at bounding box center [86, 114] width 152 height 12
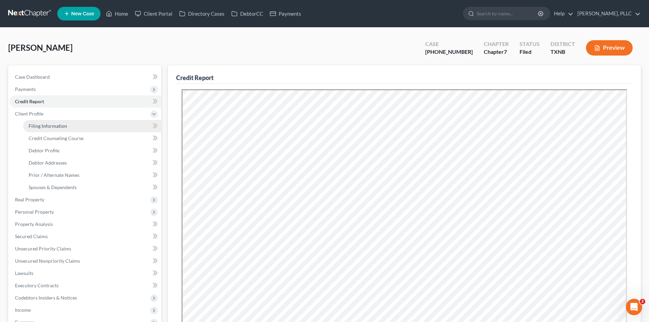
click at [56, 124] on span "Filing Information" at bounding box center [48, 126] width 39 height 6
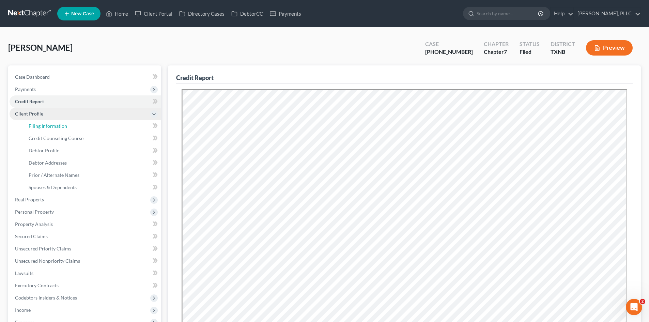
select select "1"
select select "0"
select select "78"
select select "1"
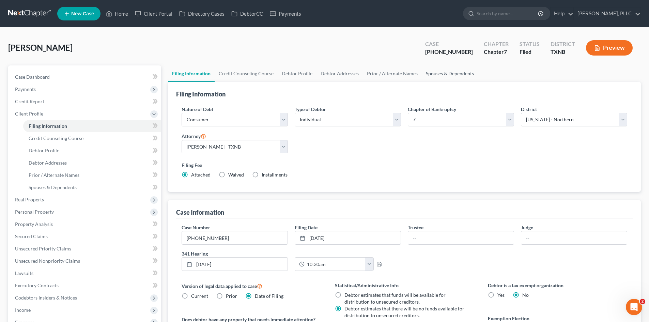
click at [445, 74] on link "Spouses & Dependents" at bounding box center [450, 73] width 56 height 16
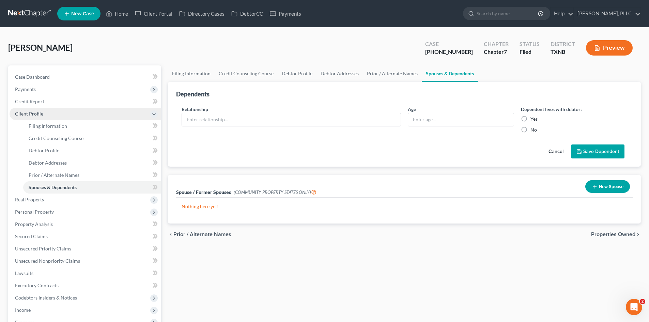
click at [42, 108] on span "Client Profile" at bounding box center [86, 114] width 152 height 12
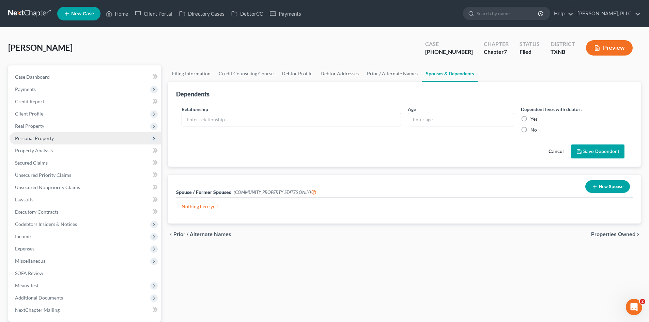
click at [87, 132] on span "Personal Property" at bounding box center [86, 138] width 152 height 12
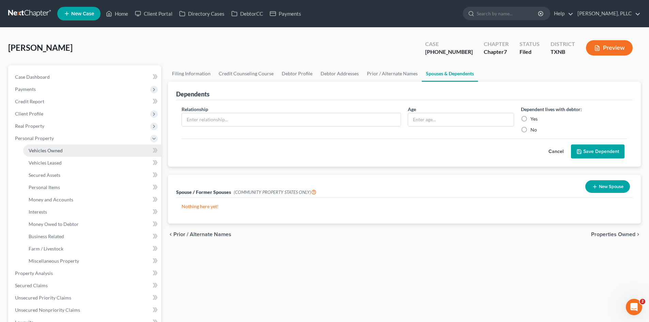
click at [69, 151] on link "Vehicles Owned" at bounding box center [92, 151] width 138 height 12
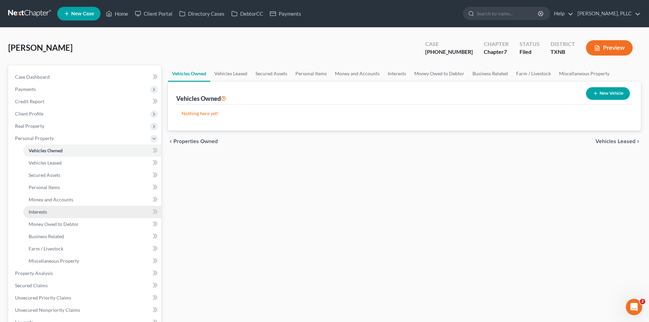
click at [93, 209] on link "Interests" at bounding box center [92, 212] width 138 height 12
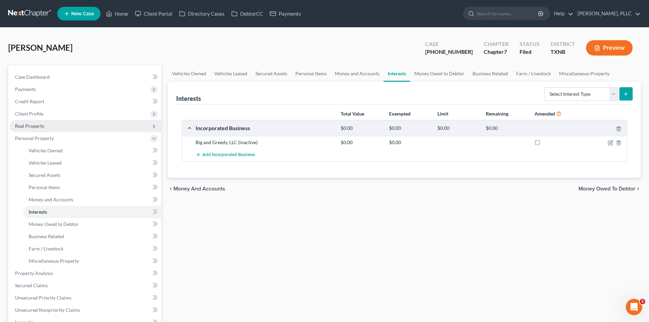
click at [46, 125] on span "Real Property" at bounding box center [86, 126] width 152 height 12
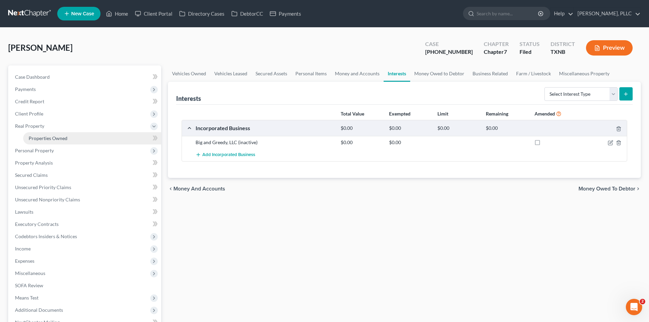
click at [55, 135] on span "Properties Owned" at bounding box center [48, 138] width 39 height 6
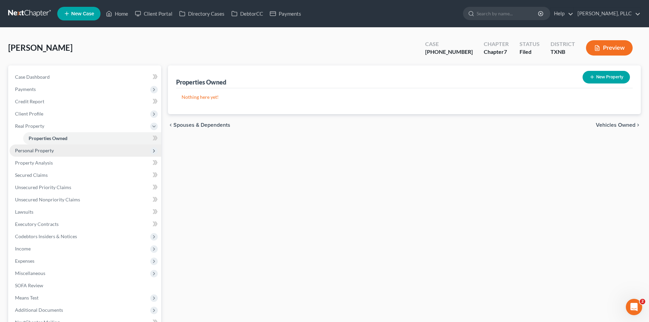
click at [33, 153] on span "Personal Property" at bounding box center [34, 151] width 39 height 6
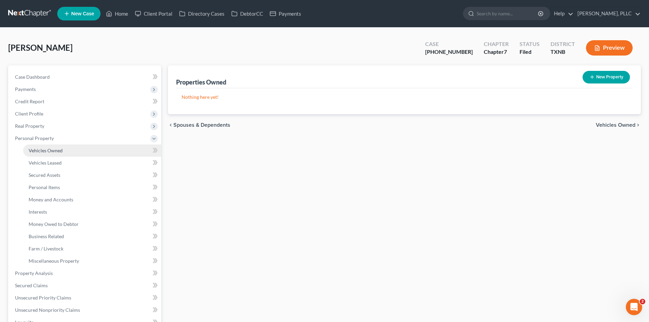
click at [47, 153] on span "Vehicles Owned" at bounding box center [46, 151] width 34 height 6
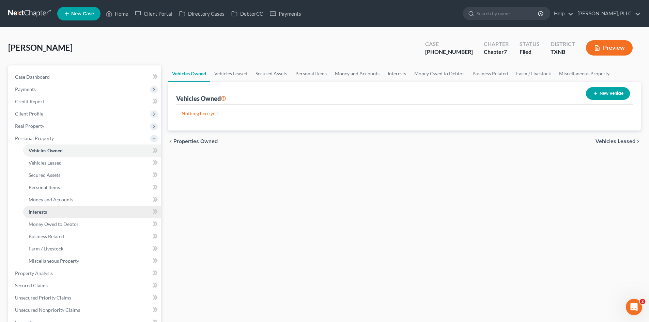
click at [66, 207] on link "Interests" at bounding box center [92, 212] width 138 height 12
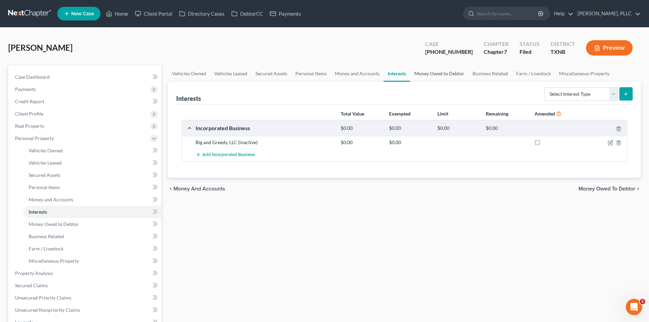
click at [442, 76] on link "Money Owed to Debtor" at bounding box center [439, 73] width 58 height 16
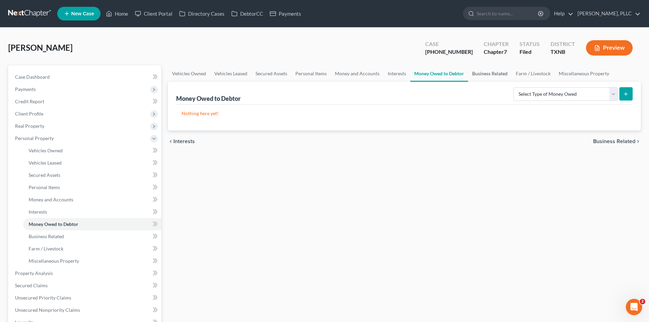
click at [485, 75] on link "Business Related" at bounding box center [490, 73] width 44 height 16
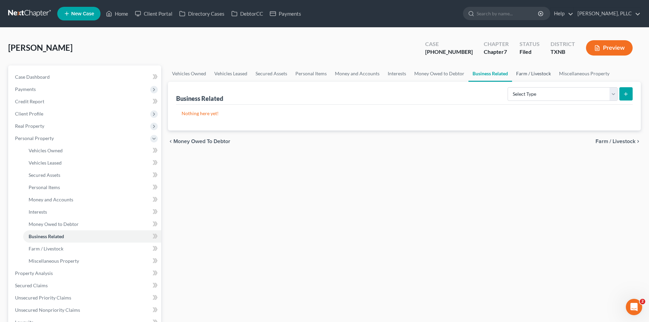
click at [544, 72] on link "Farm / Livestock" at bounding box center [533, 73] width 43 height 16
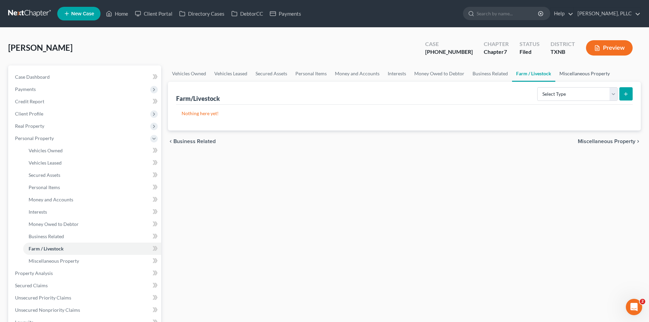
click at [561, 73] on link "Miscellaneous Property" at bounding box center [585, 73] width 59 height 16
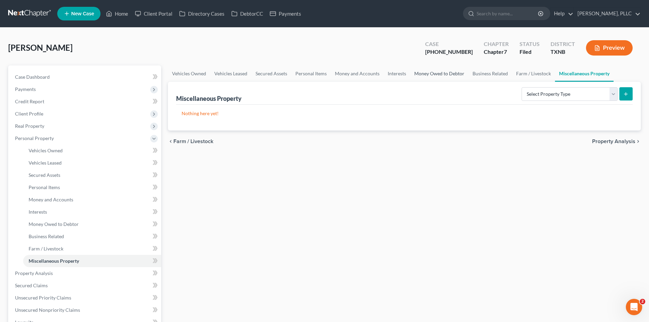
click at [434, 74] on link "Money Owed to Debtor" at bounding box center [439, 73] width 58 height 16
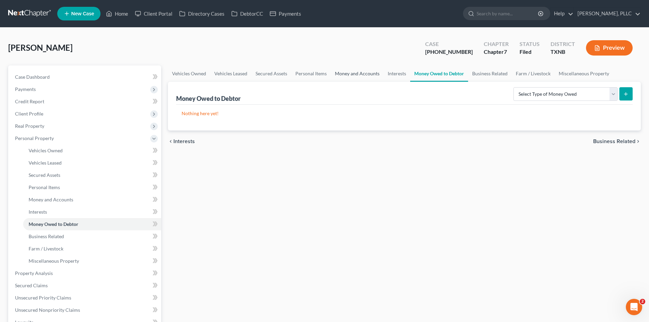
click at [357, 76] on link "Money and Accounts" at bounding box center [357, 73] width 53 height 16
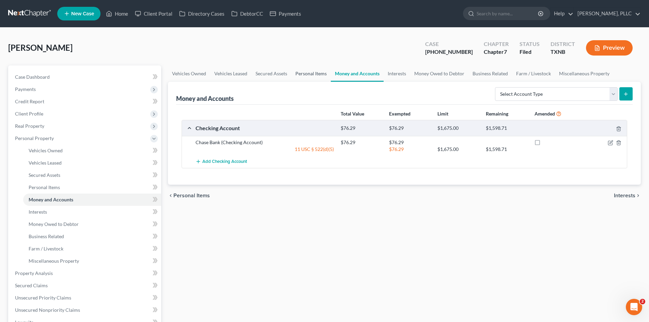
click at [318, 70] on link "Personal Items" at bounding box center [311, 73] width 40 height 16
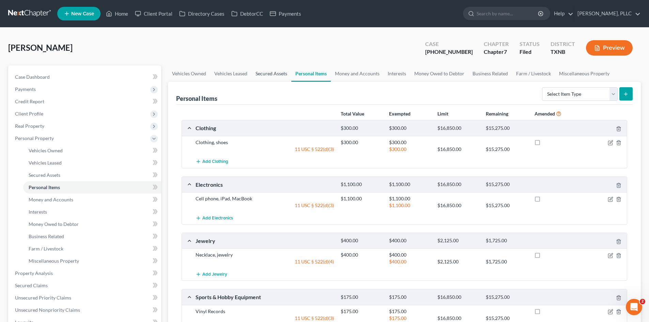
click at [284, 72] on link "Secured Assets" at bounding box center [272, 73] width 40 height 16
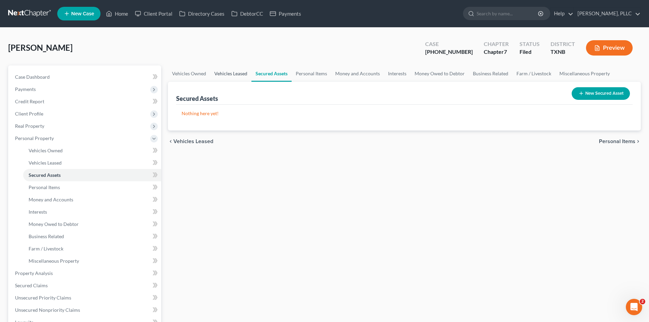
click at [232, 70] on link "Vehicles Leased" at bounding box center [230, 73] width 41 height 16
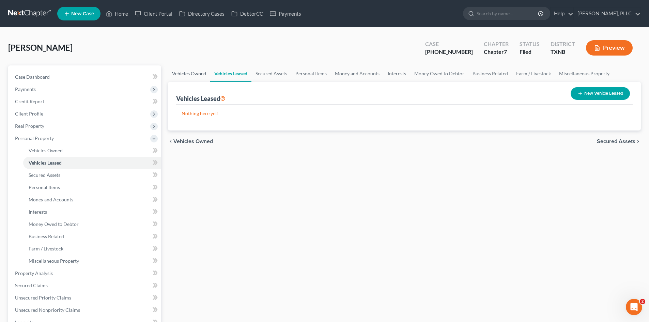
click at [195, 73] on link "Vehicles Owned" at bounding box center [189, 73] width 42 height 16
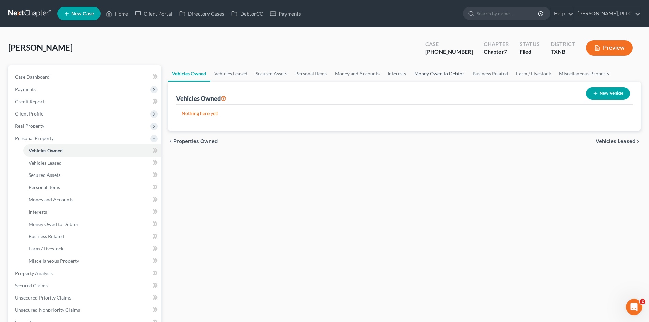
click at [430, 76] on link "Money Owed to Debtor" at bounding box center [439, 73] width 58 height 16
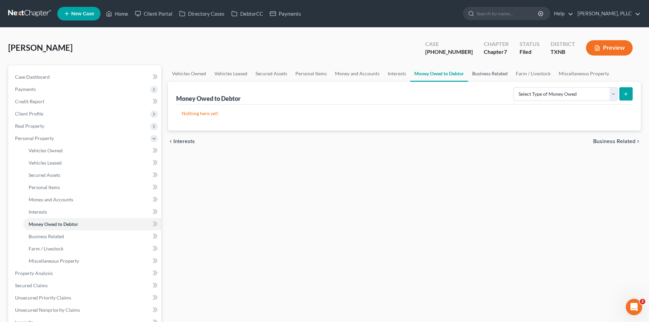
click at [488, 69] on link "Business Related" at bounding box center [490, 73] width 44 height 16
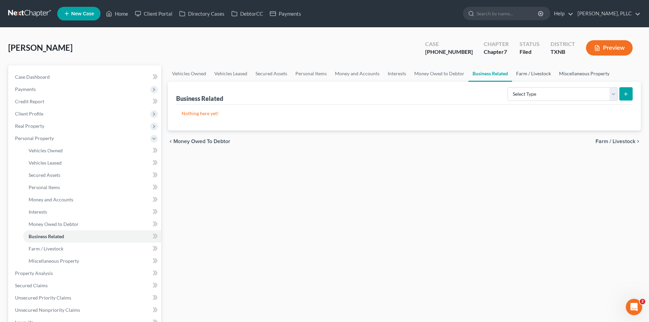
drag, startPoint x: 537, startPoint y: 72, endPoint x: 564, endPoint y: 68, distance: 27.2
click at [537, 72] on link "Farm / Livestock" at bounding box center [533, 73] width 43 height 16
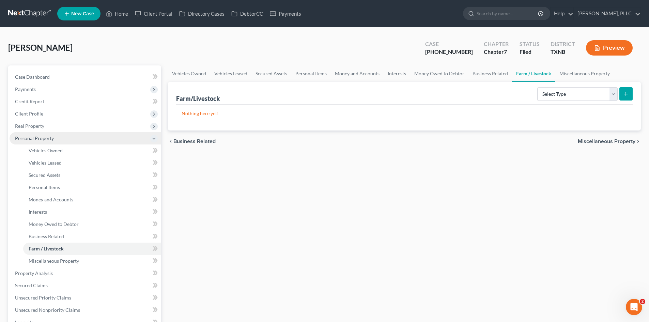
click at [47, 138] on span "Personal Property" at bounding box center [34, 138] width 39 height 6
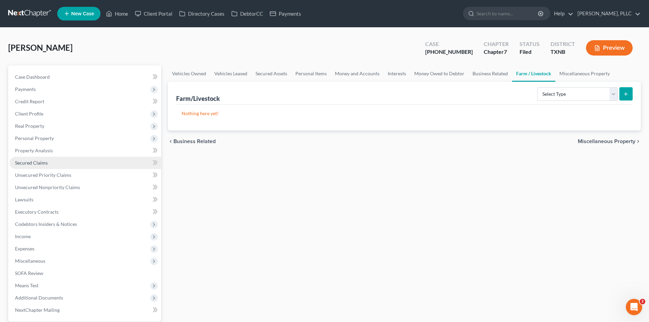
click at [46, 165] on span "Secured Claims" at bounding box center [31, 163] width 33 height 6
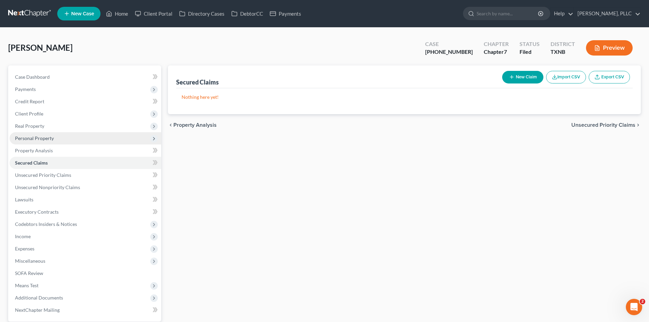
click at [44, 138] on span "Personal Property" at bounding box center [34, 138] width 39 height 6
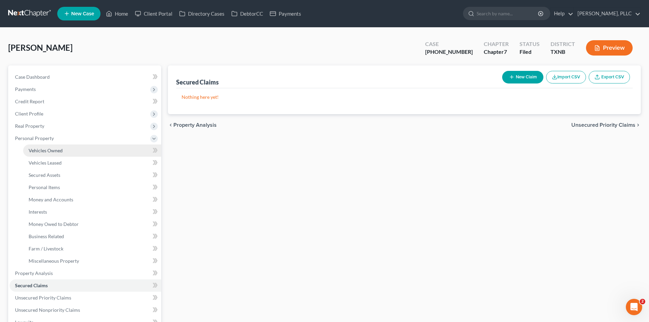
click at [45, 148] on span "Vehicles Owned" at bounding box center [46, 151] width 34 height 6
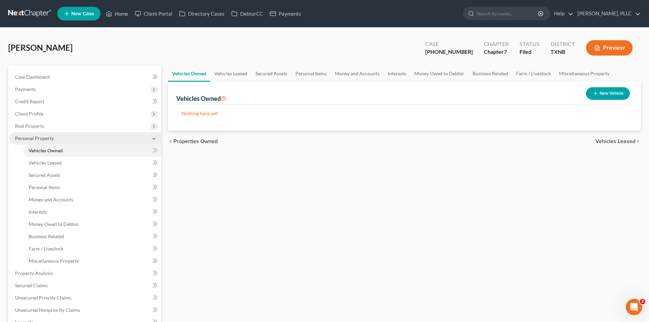
click at [45, 139] on span "Personal Property" at bounding box center [34, 138] width 39 height 6
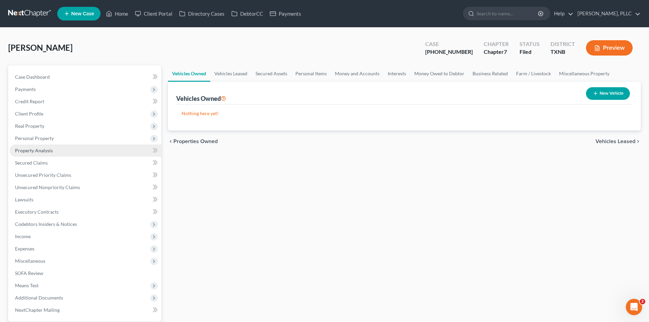
click at [47, 150] on span "Property Analysis" at bounding box center [34, 151] width 38 height 6
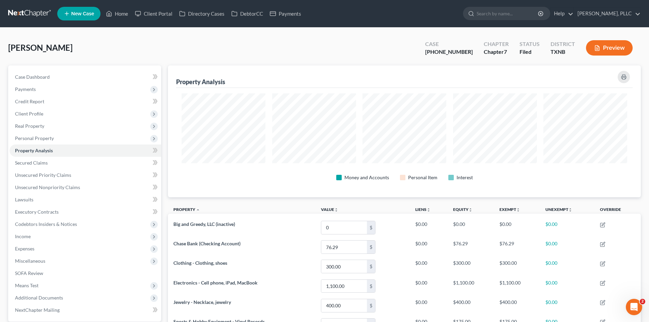
scroll to position [132, 473]
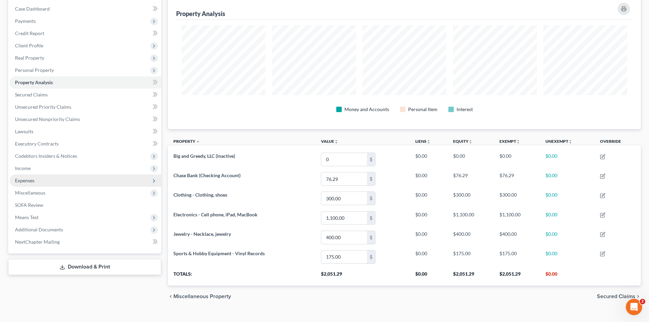
click at [46, 182] on span "Expenses" at bounding box center [86, 181] width 152 height 12
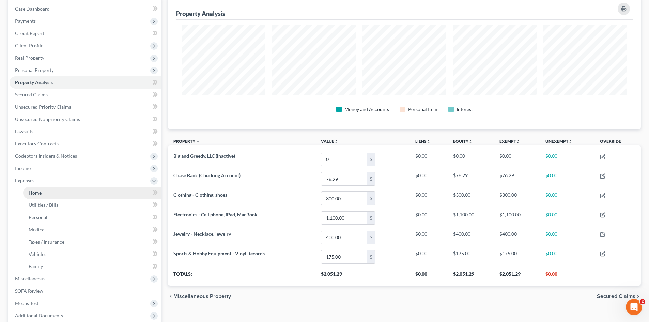
click at [62, 196] on link "Home" at bounding box center [92, 193] width 138 height 12
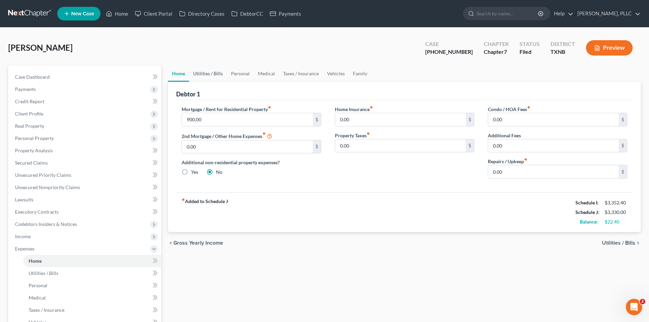
click at [214, 77] on link "Utilities / Bills" at bounding box center [208, 73] width 38 height 16
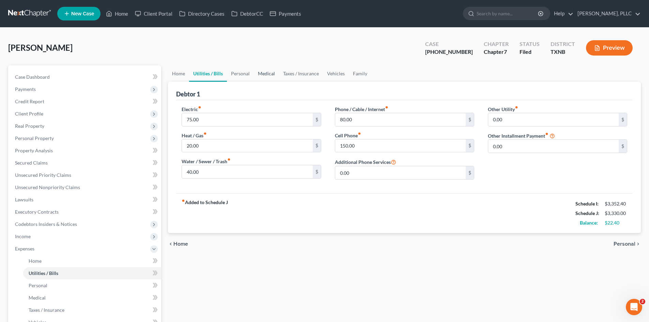
click at [262, 70] on link "Medical" at bounding box center [266, 73] width 25 height 16
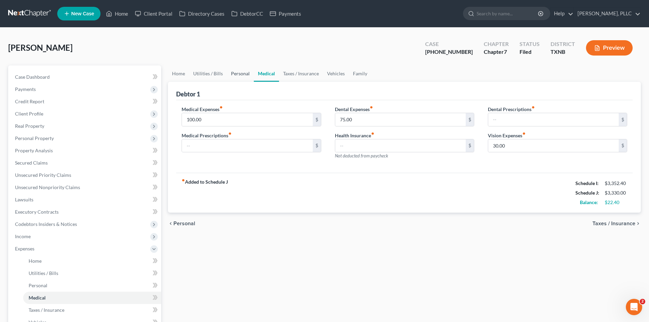
click at [251, 69] on link "Personal" at bounding box center [240, 73] width 27 height 16
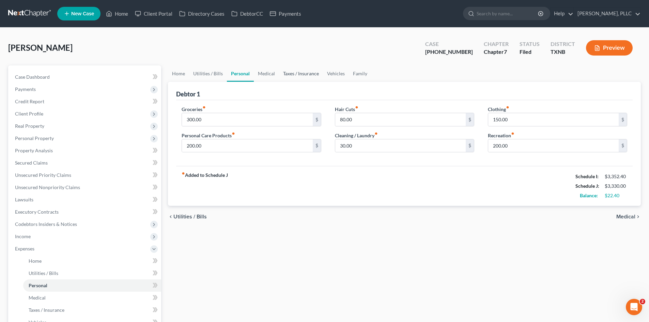
click at [308, 74] on link "Taxes / Insurance" at bounding box center [301, 73] width 44 height 16
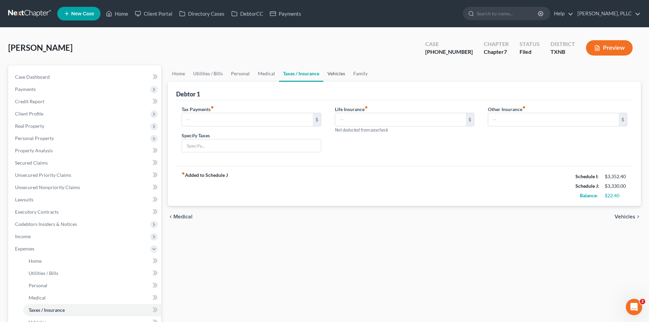
click at [326, 72] on link "Vehicles" at bounding box center [337, 73] width 26 height 16
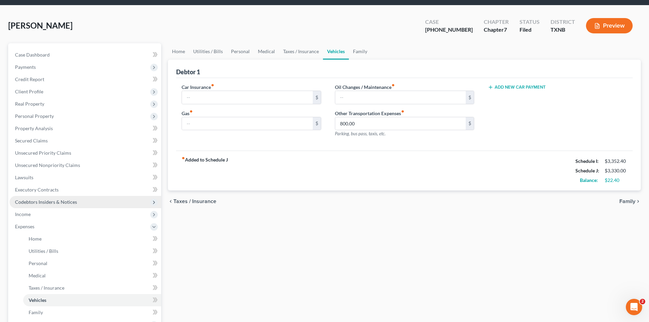
scroll to position [34, 0]
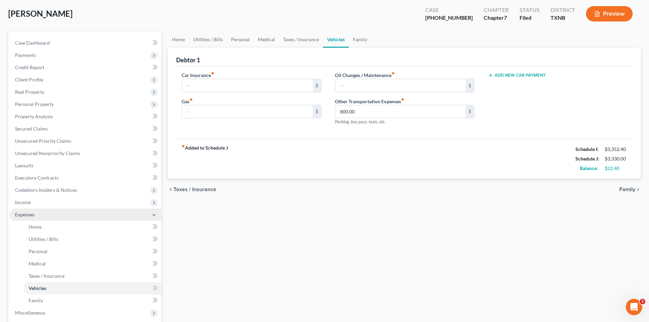
click at [30, 210] on span "Expenses" at bounding box center [86, 215] width 152 height 12
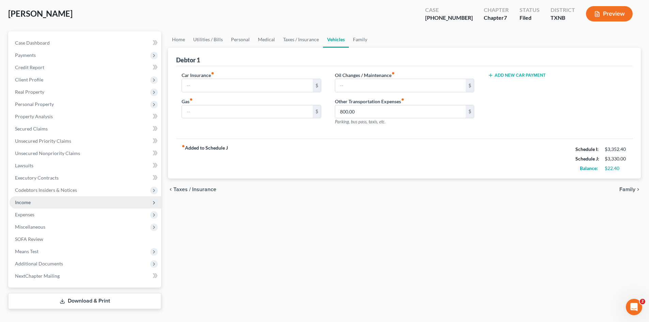
click at [44, 208] on span "Income" at bounding box center [86, 202] width 152 height 12
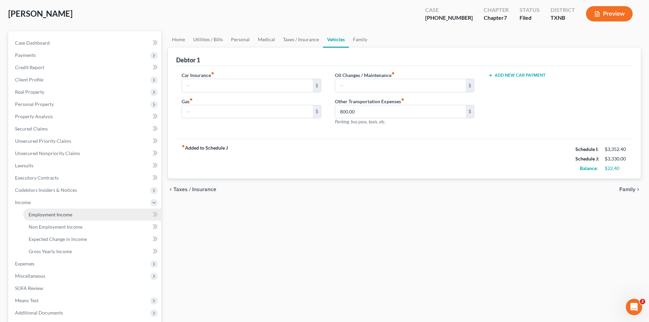
click at [70, 217] on span "Employment Income" at bounding box center [51, 215] width 44 height 6
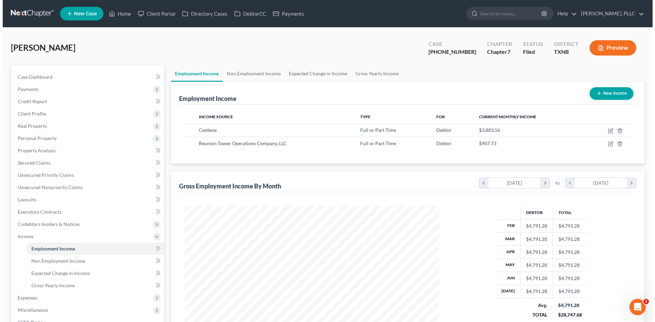
scroll to position [127, 268]
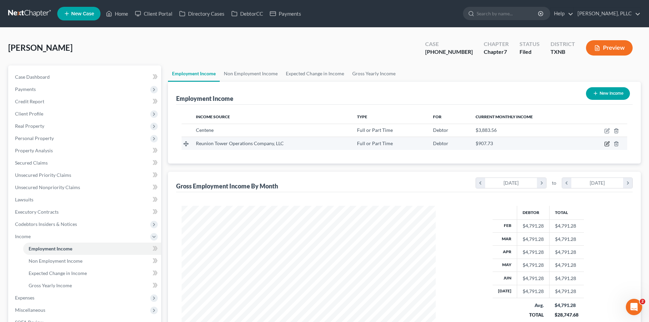
click at [608, 145] on icon "button" at bounding box center [607, 143] width 5 height 5
select select "0"
select select "45"
select select "2"
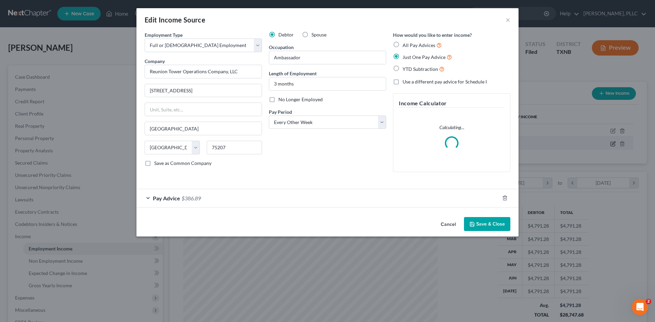
scroll to position [128, 270]
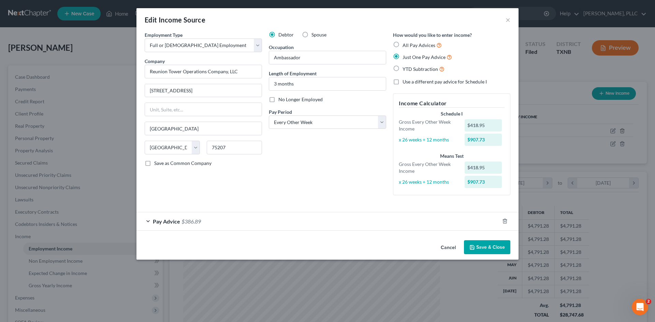
click at [147, 221] on div "Pay Advice $386.89" at bounding box center [317, 221] width 363 height 18
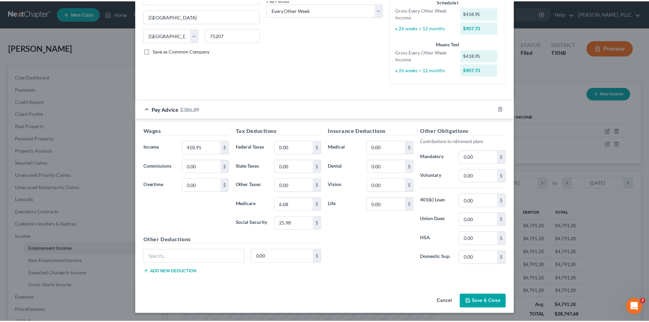
scroll to position [10, 0]
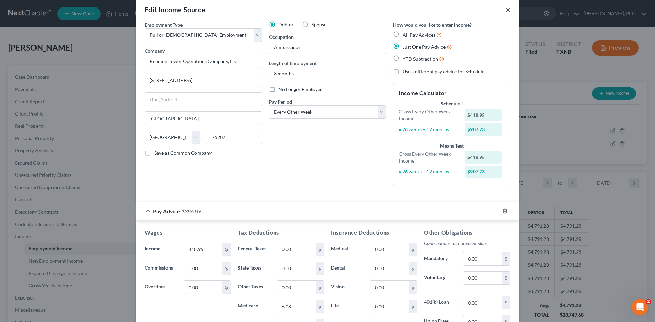
click at [506, 11] on button "×" at bounding box center [507, 9] width 5 height 8
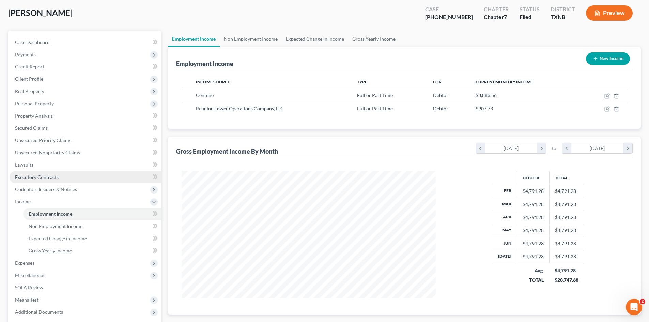
scroll to position [68, 0]
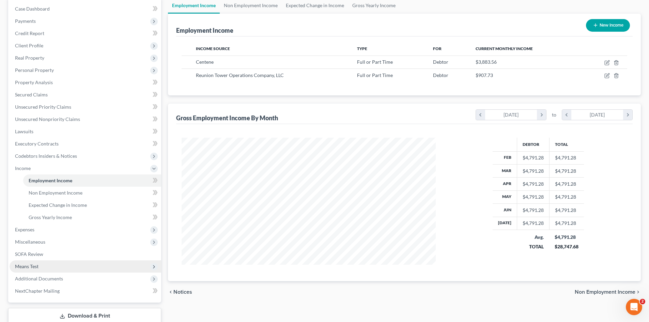
click at [31, 270] on span "Means Test" at bounding box center [86, 266] width 152 height 12
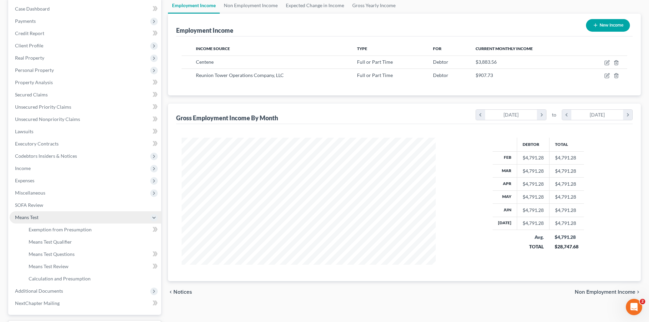
click at [52, 221] on span "Means Test" at bounding box center [86, 217] width 152 height 12
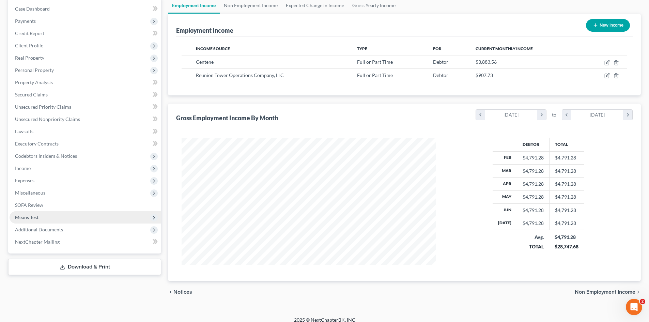
click at [52, 221] on span "Means Test" at bounding box center [86, 217] width 152 height 12
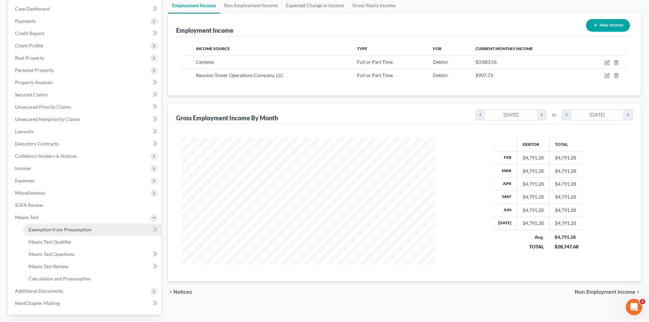
click at [58, 230] on span "Exemption from Presumption" at bounding box center [60, 230] width 63 height 6
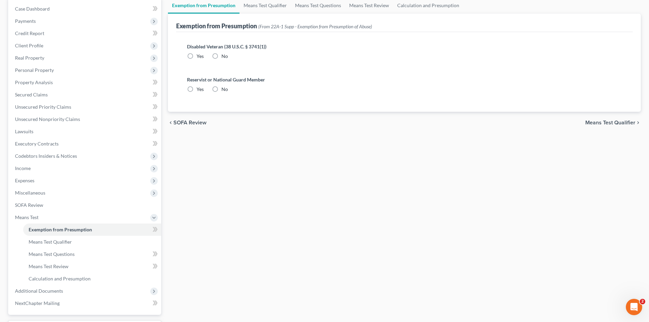
radio input "true"
click at [48, 216] on span "Means Test" at bounding box center [86, 217] width 152 height 12
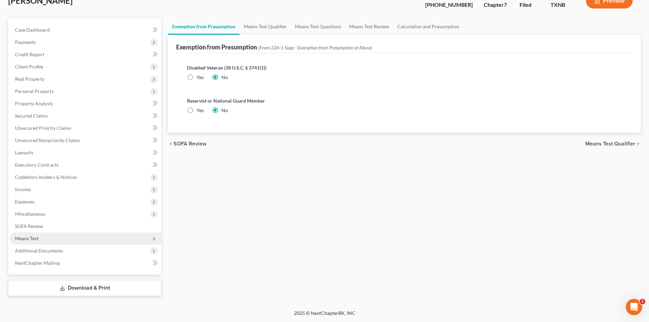
click at [48, 235] on span "Means Test" at bounding box center [86, 238] width 152 height 12
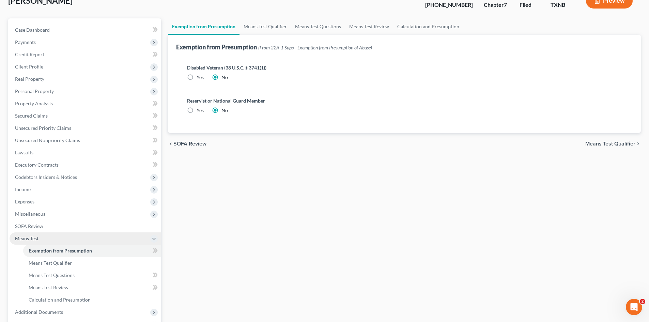
scroll to position [68, 0]
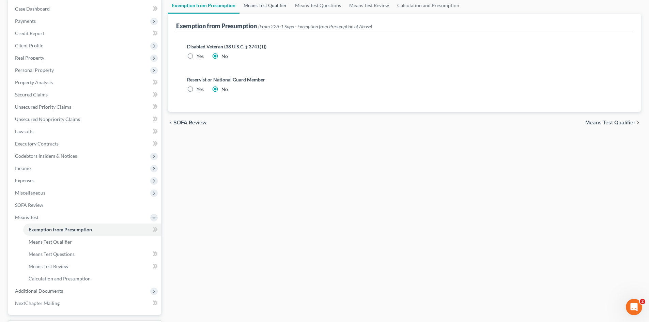
click at [267, 5] on link "Means Test Qualifier" at bounding box center [265, 5] width 51 height 16
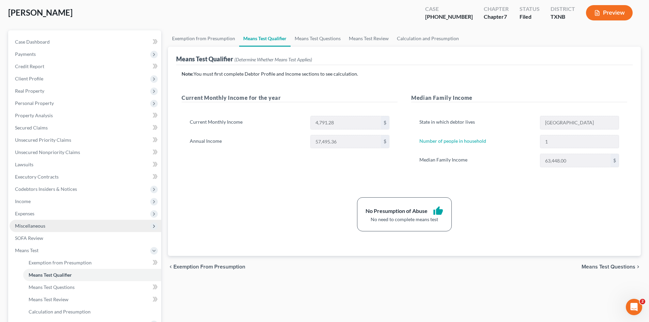
scroll to position [68, 0]
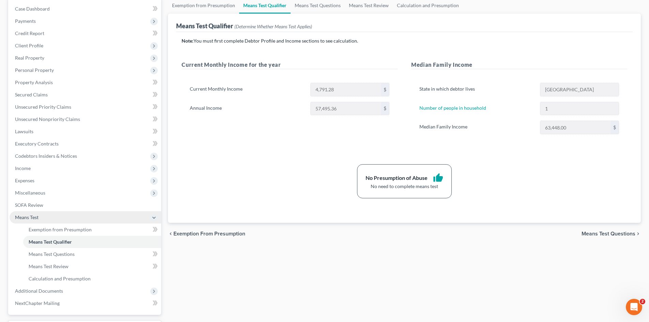
click at [33, 219] on span "Means Test" at bounding box center [27, 217] width 24 height 6
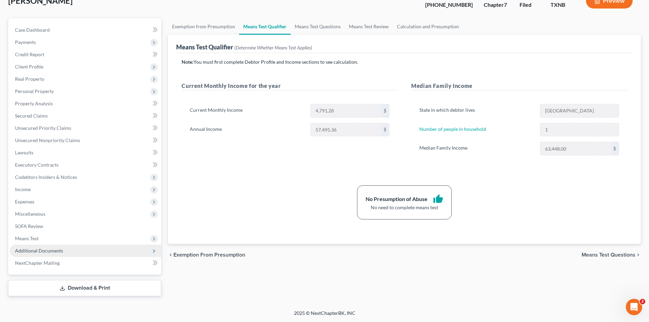
click at [47, 254] on span "Additional Documents" at bounding box center [86, 251] width 152 height 12
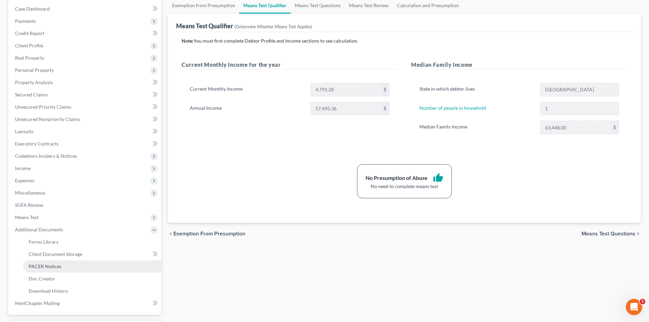
click at [54, 266] on span "PACER Notices" at bounding box center [45, 267] width 33 height 6
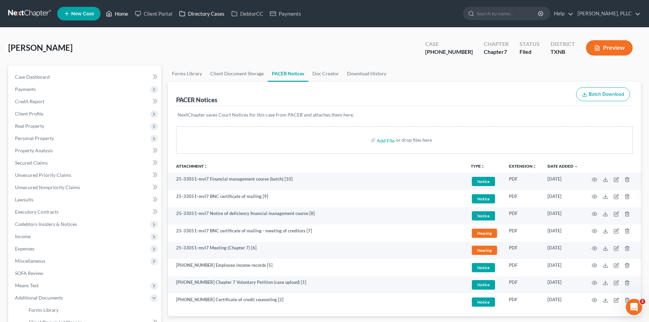
click at [119, 14] on link "Home" at bounding box center [117, 13] width 29 height 12
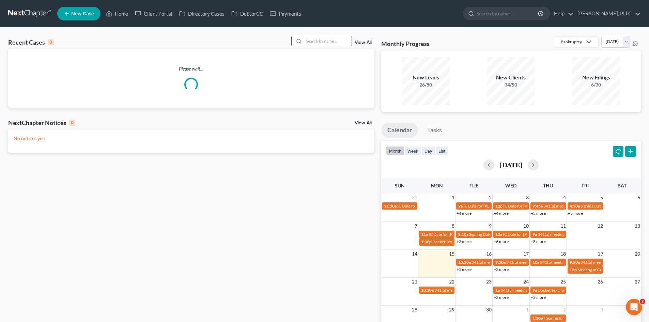
click at [323, 45] on input "search" at bounding box center [328, 41] width 48 height 10
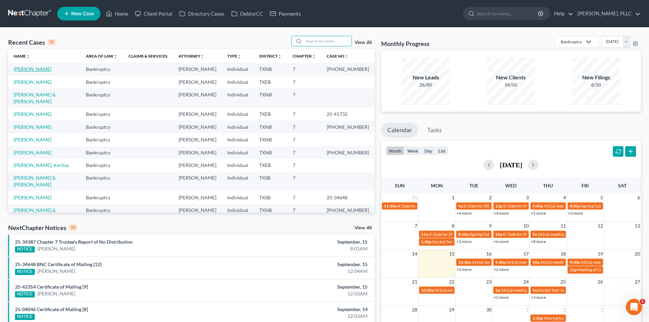
click at [26, 69] on link "[PERSON_NAME]" at bounding box center [33, 69] width 38 height 6
select select "4"
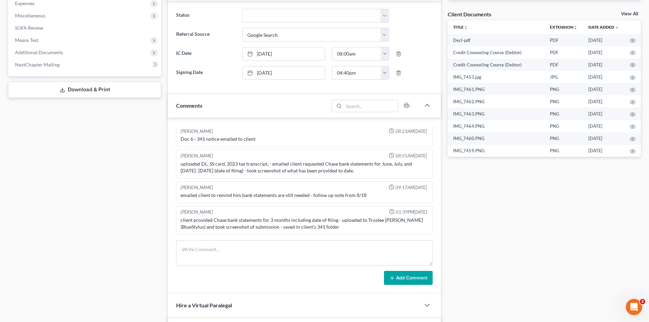
scroll to position [341, 0]
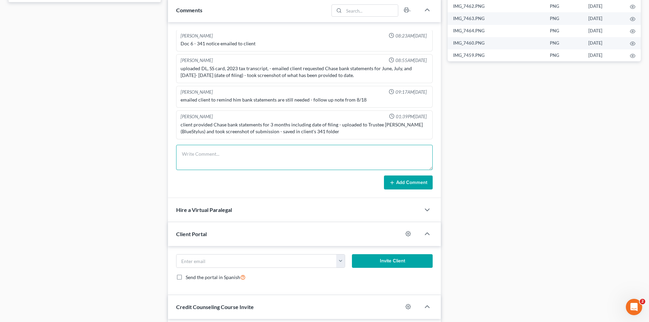
click at [239, 155] on textarea at bounding box center [304, 157] width 257 height 25
type textarea "341 prepped"
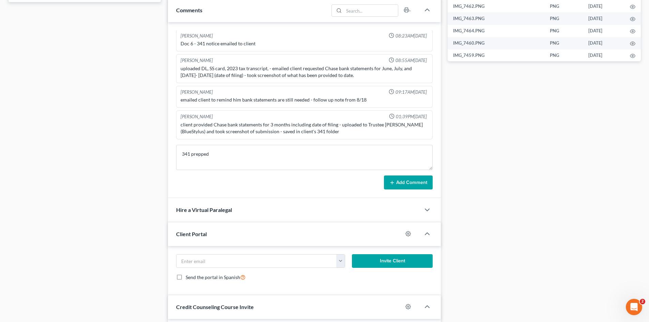
drag, startPoint x: 413, startPoint y: 181, endPoint x: 0, endPoint y: 47, distance: 434.1
click at [415, 180] on button "Add Comment" at bounding box center [408, 183] width 49 height 14
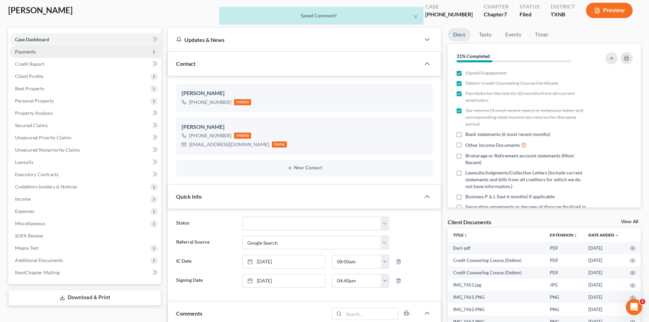
scroll to position [34, 0]
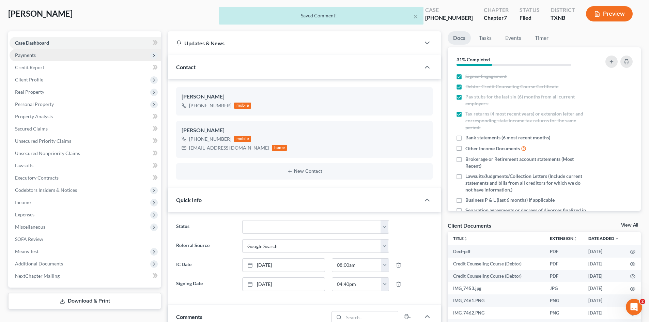
drag, startPoint x: 30, startPoint y: 57, endPoint x: 192, endPoint y: 49, distance: 162.8
click at [29, 57] on span "Payments" at bounding box center [25, 55] width 21 height 6
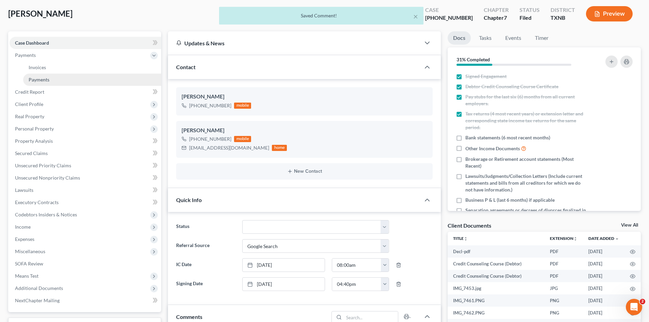
click at [105, 74] on link "Payments" at bounding box center [92, 80] width 138 height 12
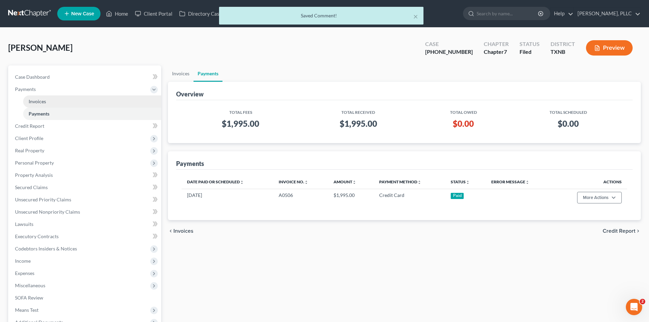
click at [75, 103] on link "Invoices" at bounding box center [92, 101] width 138 height 12
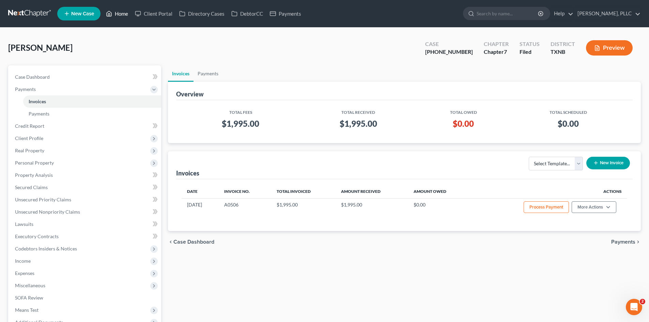
click at [115, 19] on link "Home" at bounding box center [117, 13] width 29 height 12
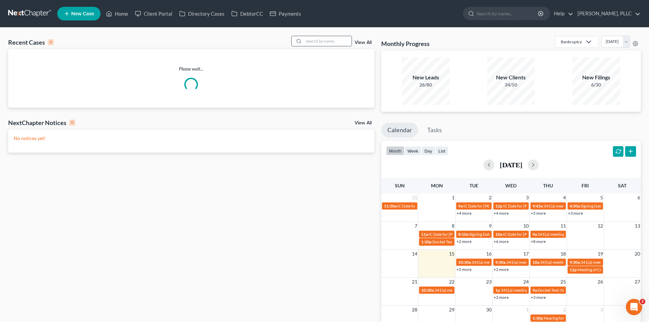
click at [312, 43] on input "search" at bounding box center [328, 41] width 48 height 10
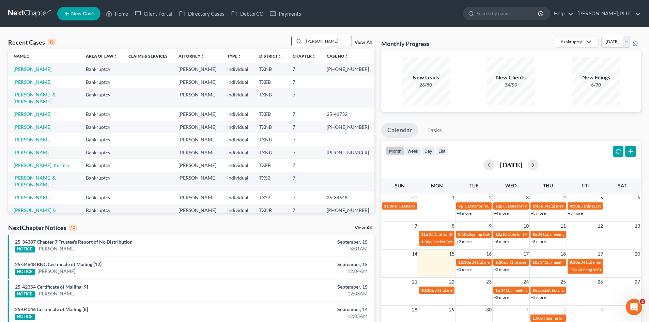
type input "[PERSON_NAME]"
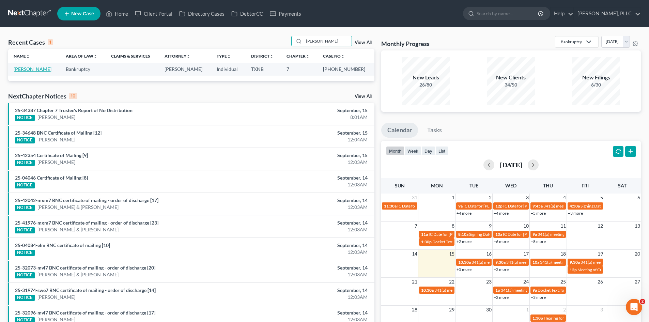
click at [24, 69] on link "[PERSON_NAME]" at bounding box center [33, 69] width 38 height 6
select select "4"
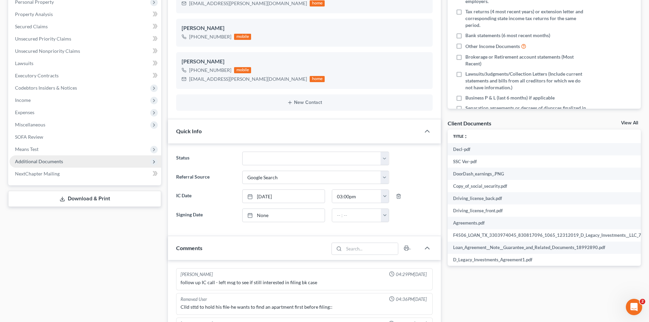
scroll to position [881, 0]
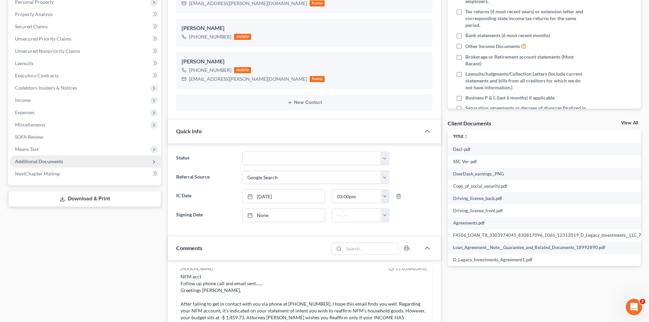
click at [112, 159] on span "Additional Documents" at bounding box center [86, 161] width 152 height 12
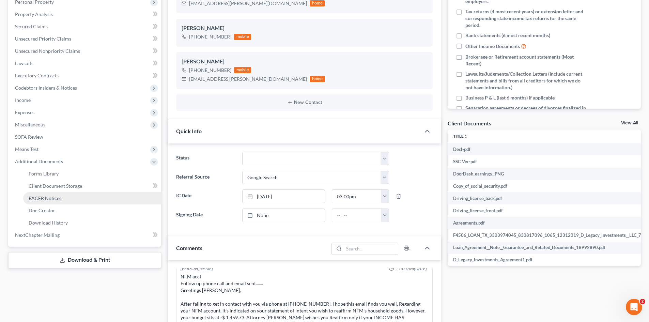
click at [74, 196] on link "PACER Notices" at bounding box center [92, 198] width 138 height 12
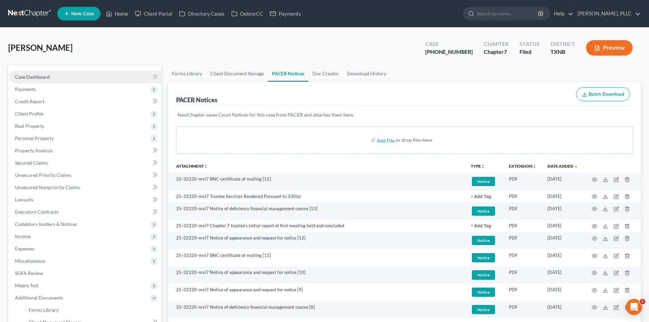
click at [35, 78] on span "Case Dashboard" at bounding box center [32, 77] width 35 height 6
select select "4"
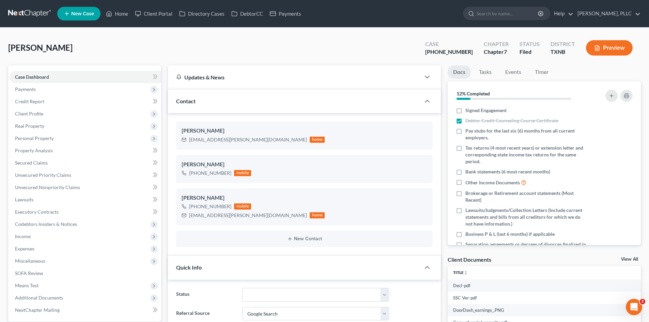
scroll to position [881, 0]
drag, startPoint x: 119, startPoint y: 15, endPoint x: 324, endPoint y: 46, distance: 207.6
click at [119, 15] on link "Home" at bounding box center [117, 13] width 29 height 12
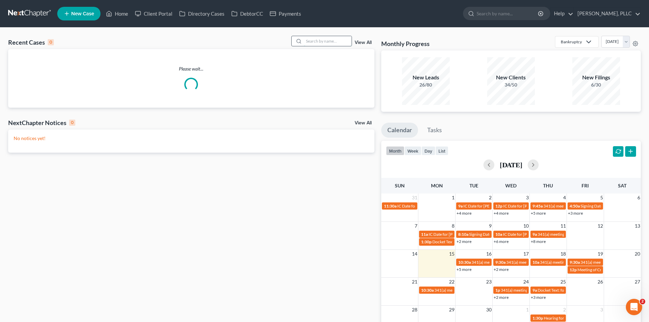
click at [319, 40] on input "search" at bounding box center [328, 41] width 48 height 10
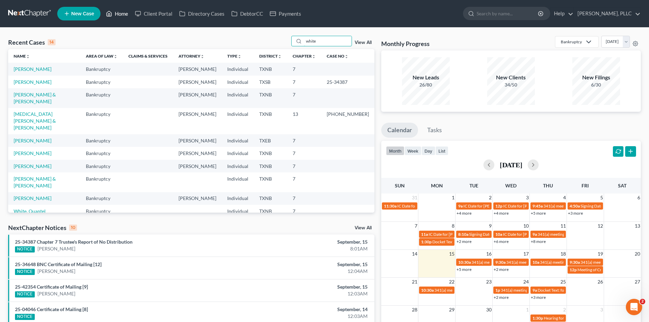
type input "white"
click at [113, 13] on link "Home" at bounding box center [117, 13] width 29 height 12
click at [50, 82] on td "[PERSON_NAME]" at bounding box center [44, 82] width 72 height 13
click at [31, 81] on link "[PERSON_NAME]" at bounding box center [33, 82] width 38 height 6
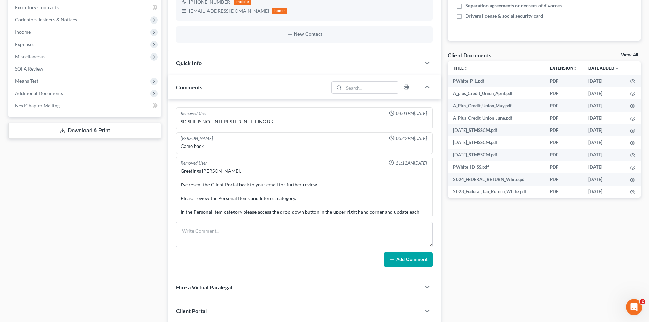
scroll to position [1219, 0]
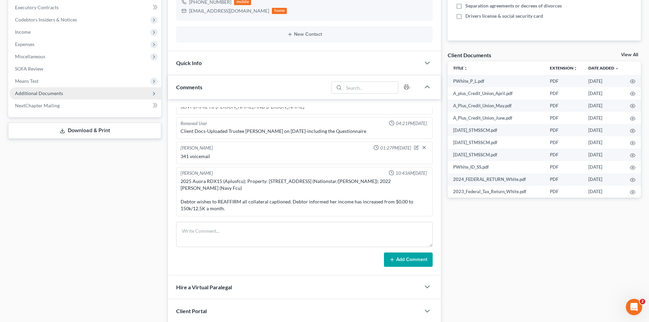
click at [36, 92] on span "Additional Documents" at bounding box center [39, 93] width 48 height 6
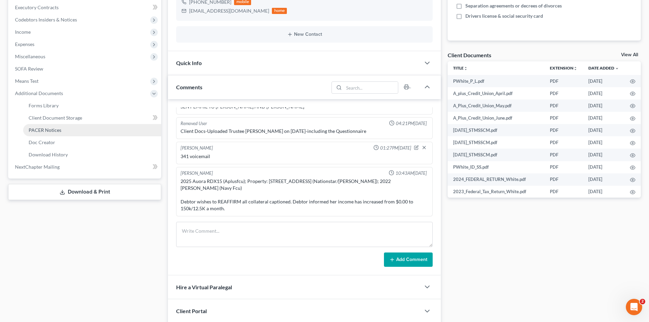
click at [61, 131] on link "PACER Notices" at bounding box center [92, 130] width 138 height 12
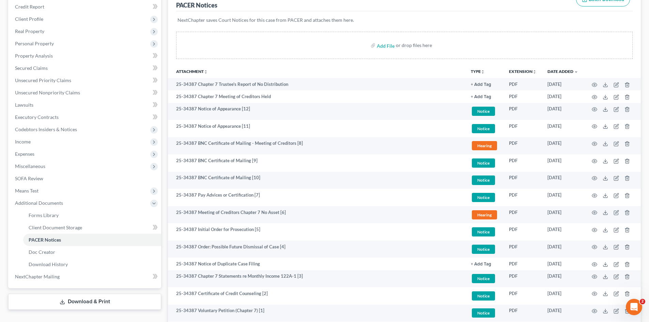
scroll to position [102, 0]
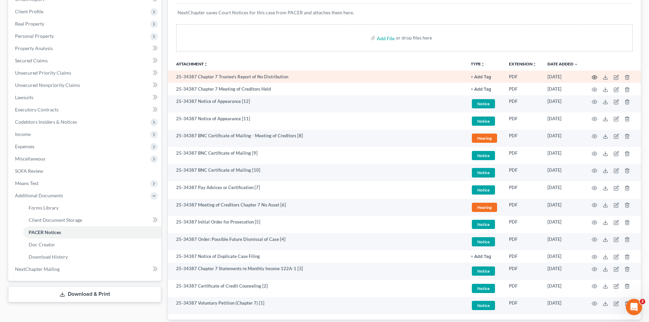
click at [595, 76] on icon "button" at bounding box center [594, 77] width 5 height 5
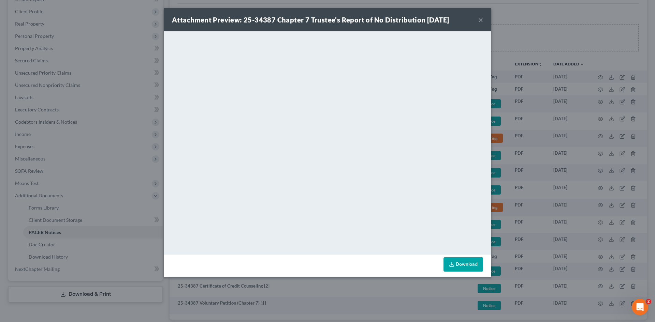
click at [479, 20] on button "×" at bounding box center [480, 20] width 5 height 8
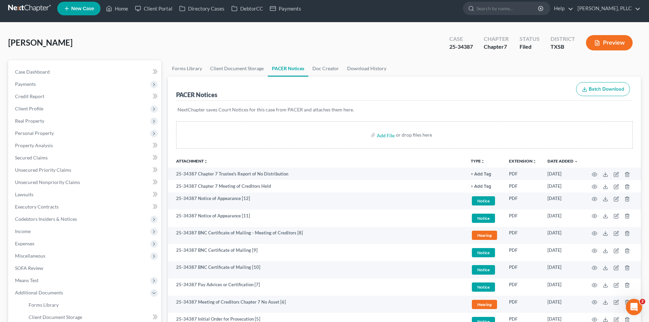
scroll to position [0, 0]
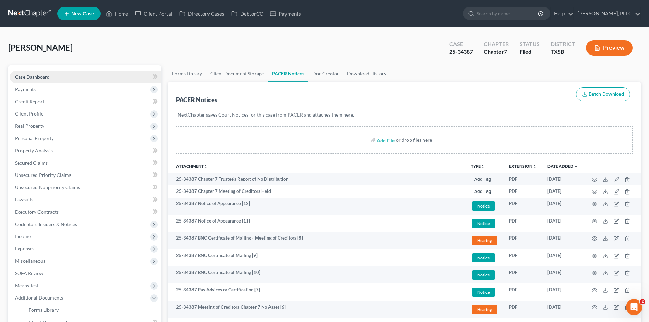
click at [81, 79] on link "Case Dashboard" at bounding box center [86, 77] width 152 height 12
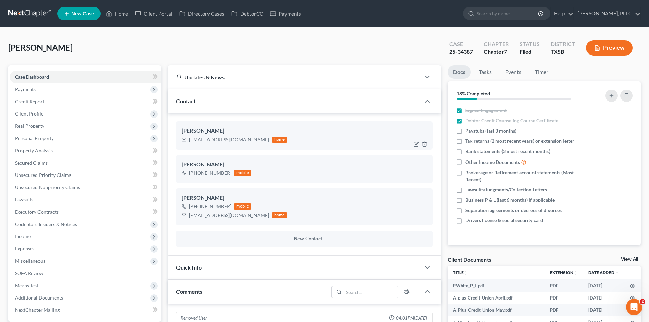
scroll to position [1219, 0]
drag, startPoint x: 242, startPoint y: 139, endPoint x: 185, endPoint y: 145, distance: 57.2
click at [185, 145] on div "[PERSON_NAME] [EMAIL_ADDRESS][DOMAIN_NAME] home" at bounding box center [304, 135] width 257 height 28
copy div "[EMAIL_ADDRESS][DOMAIN_NAME]"
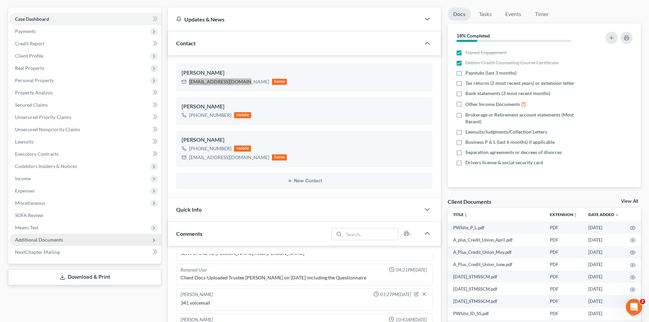
scroll to position [102, 0]
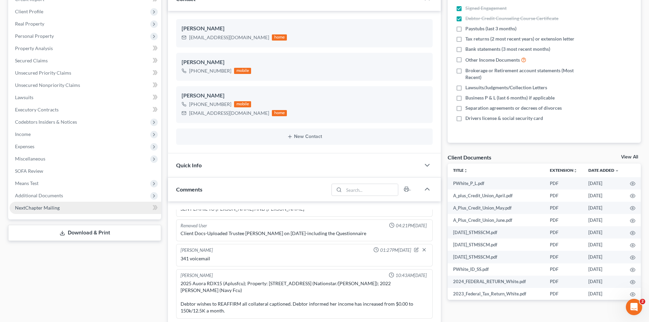
click at [61, 196] on span "Additional Documents" at bounding box center [86, 196] width 152 height 12
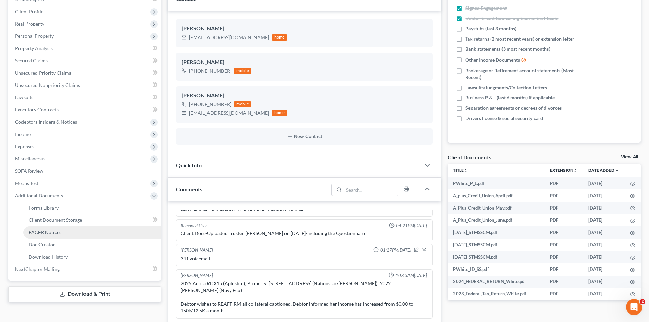
click at [69, 237] on link "PACER Notices" at bounding box center [92, 232] width 138 height 12
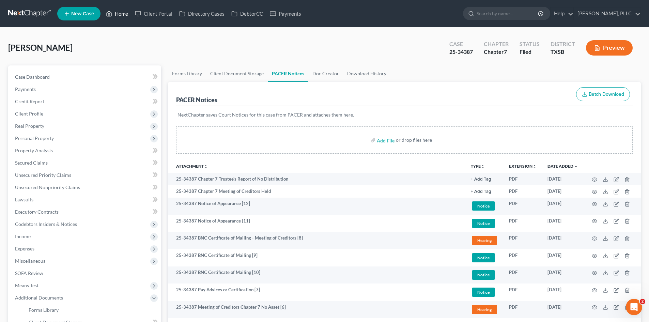
click at [125, 15] on link "Home" at bounding box center [117, 13] width 29 height 12
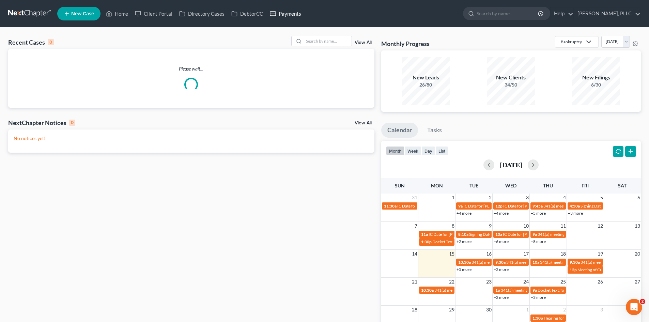
click at [285, 14] on link "Payments" at bounding box center [286, 13] width 38 height 12
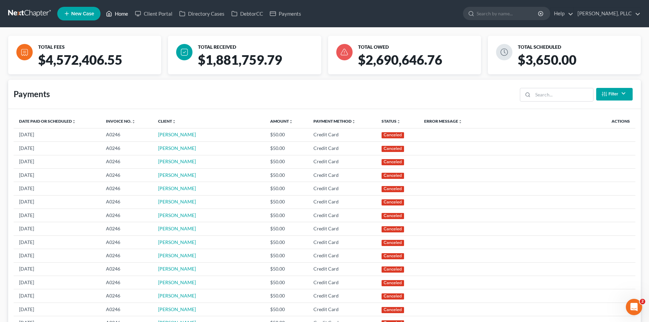
click at [127, 10] on link "Home" at bounding box center [117, 13] width 29 height 12
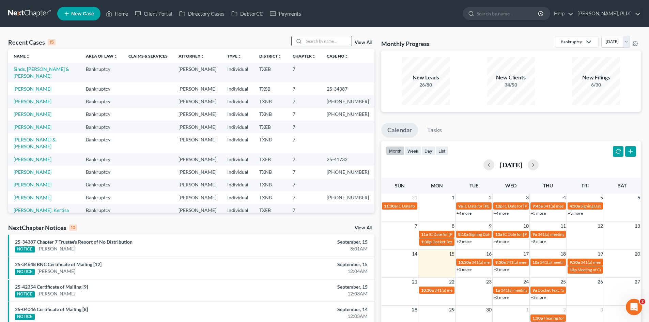
click at [316, 45] on input "search" at bounding box center [328, 41] width 48 height 10
type input "[PERSON_NAME]"
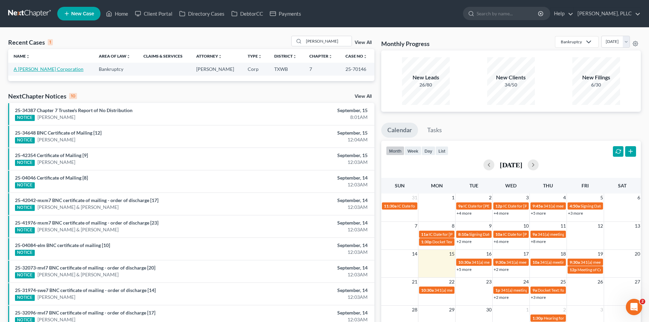
click at [36, 70] on link "A [PERSON_NAME] Corporation" at bounding box center [49, 69] width 70 height 6
select select "4"
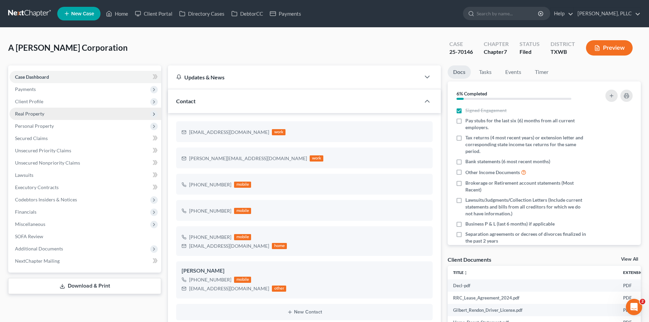
click at [45, 118] on span "Real Property" at bounding box center [86, 114] width 152 height 12
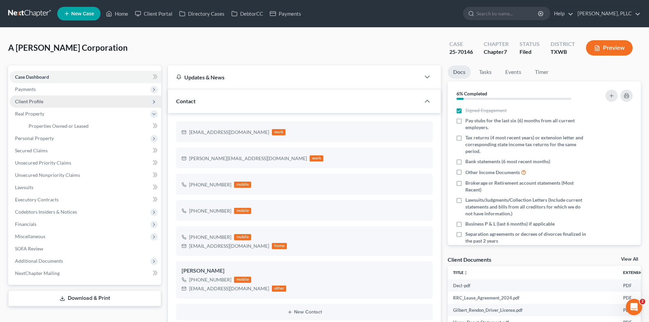
click at [44, 106] on span "Client Profile" at bounding box center [86, 101] width 152 height 12
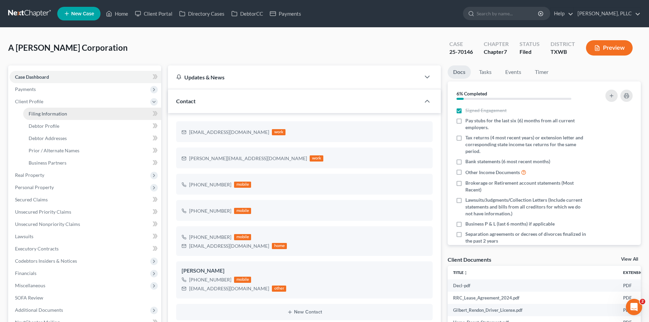
click at [50, 116] on span "Filing Information" at bounding box center [48, 114] width 39 height 6
select select "3"
select select "1"
select select "0"
select select "80"
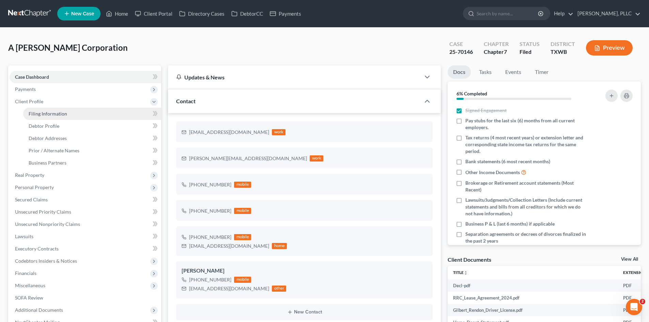
select select "3"
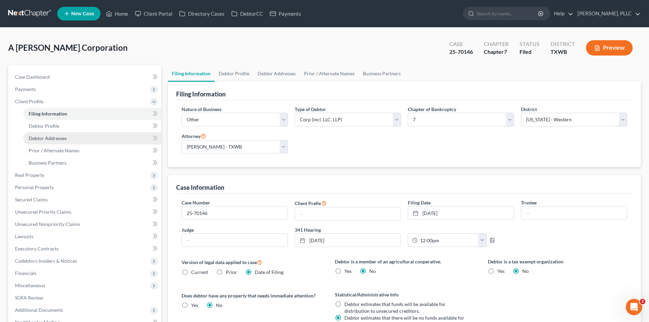
click at [59, 134] on link "Debtor Addresses" at bounding box center [92, 138] width 138 height 12
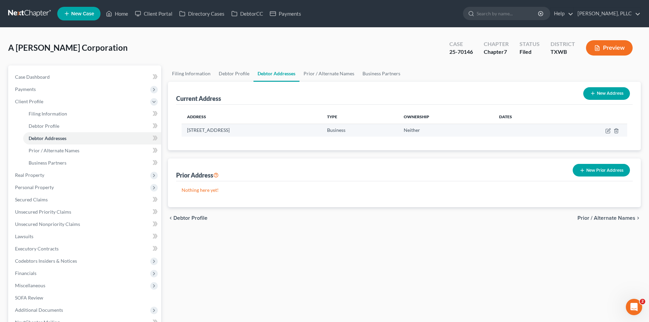
drag, startPoint x: 265, startPoint y: 130, endPoint x: 184, endPoint y: 130, distance: 80.5
click at [184, 130] on td "[STREET_ADDRESS]" at bounding box center [252, 130] width 140 height 13
copy td "[STREET_ADDRESS]"
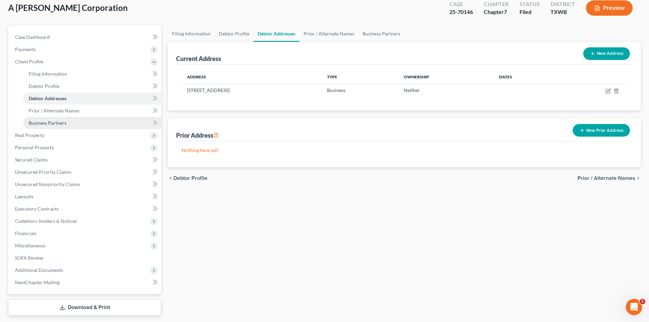
scroll to position [25, 0]
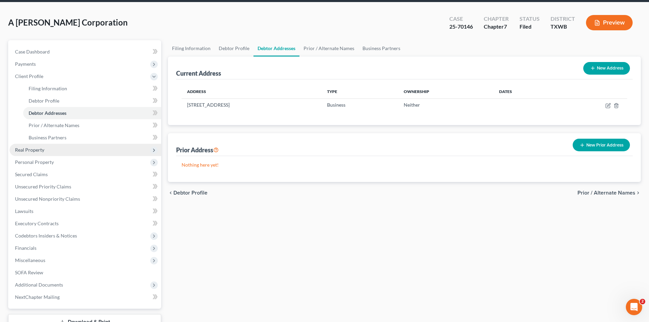
drag, startPoint x: 31, startPoint y: 152, endPoint x: 40, endPoint y: 152, distance: 9.2
click at [31, 152] on span "Real Property" at bounding box center [29, 150] width 29 height 6
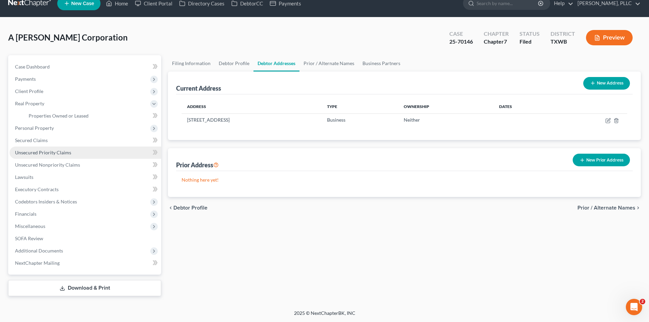
scroll to position [10, 0]
click at [45, 159] on link "Unsecured Nonpriority Claims" at bounding box center [86, 165] width 152 height 12
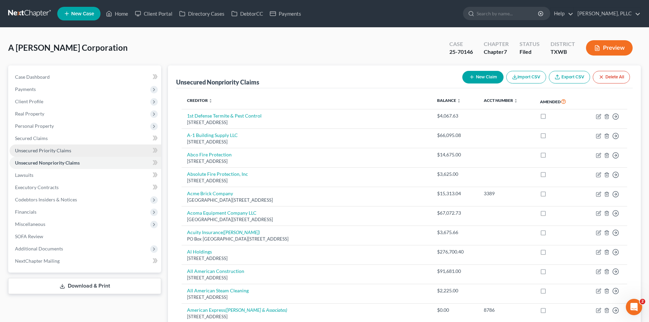
click at [32, 150] on span "Unsecured Priority Claims" at bounding box center [43, 151] width 56 height 6
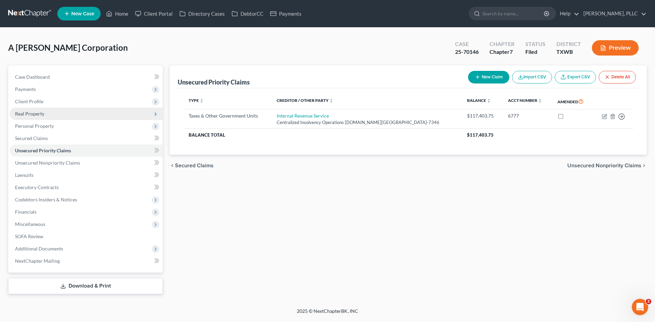
click at [28, 112] on span "Real Property" at bounding box center [29, 114] width 29 height 6
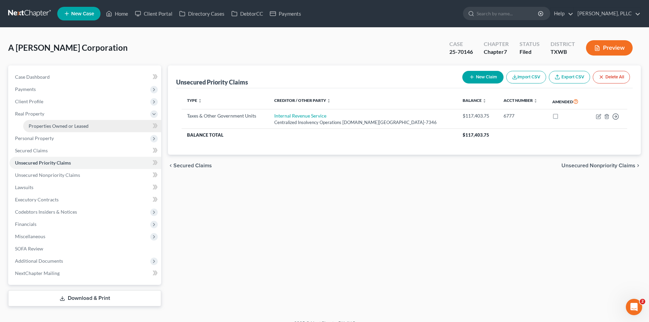
click at [39, 127] on span "Properties Owned or Leased" at bounding box center [59, 126] width 60 height 6
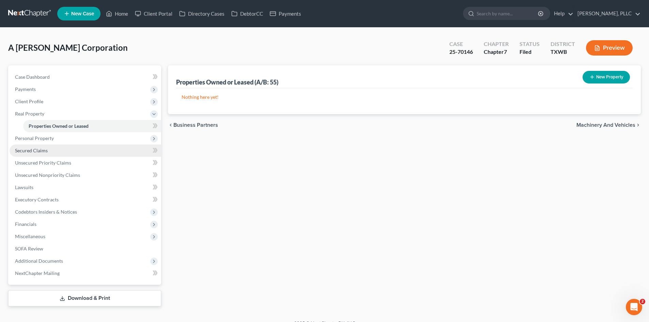
click at [34, 146] on link "Secured Claims" at bounding box center [86, 151] width 152 height 12
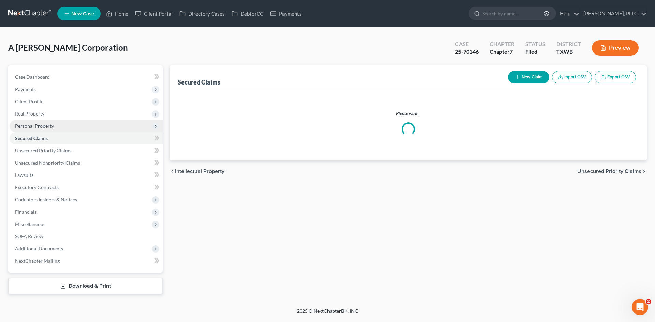
click at [35, 141] on span "Secured Claims" at bounding box center [31, 138] width 33 height 6
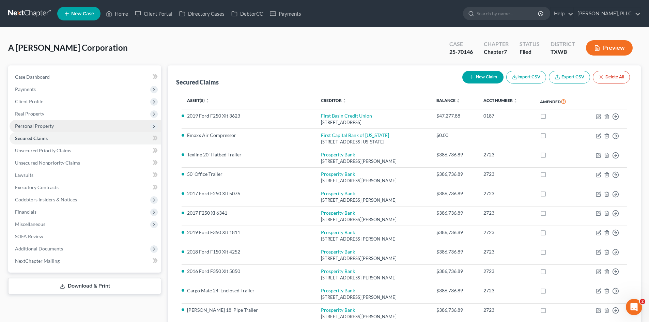
click at [45, 129] on span "Personal Property" at bounding box center [86, 126] width 152 height 12
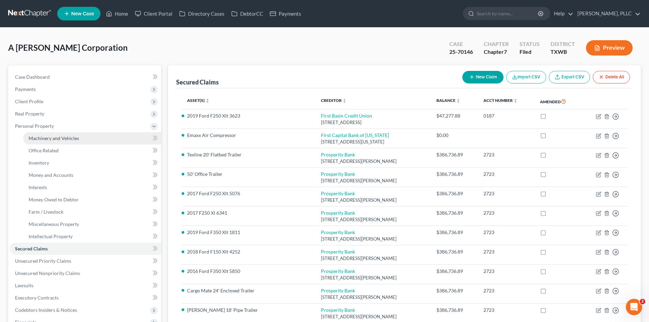
click at [45, 140] on span "Machinery and Vehicles" at bounding box center [54, 138] width 50 height 6
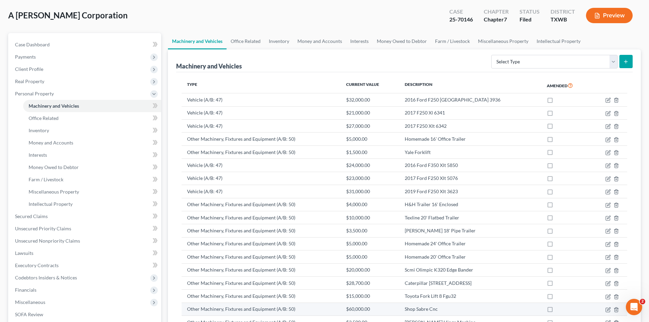
scroll to position [30, 0]
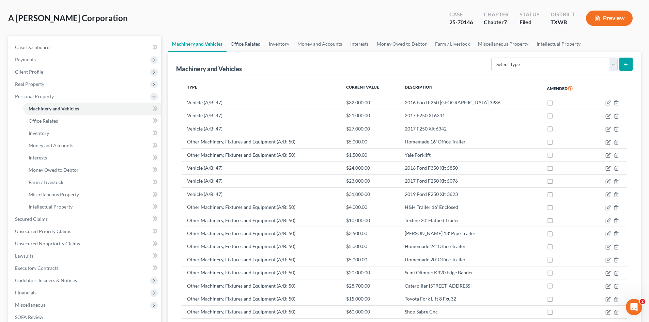
drag, startPoint x: 240, startPoint y: 47, endPoint x: 419, endPoint y: 31, distance: 179.0
click at [240, 47] on link "Office Related" at bounding box center [246, 44] width 38 height 16
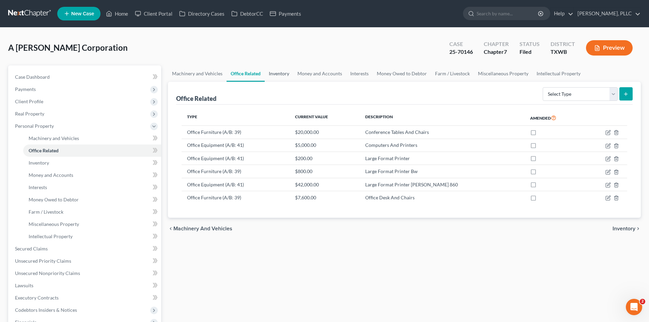
click at [275, 77] on link "Inventory" at bounding box center [279, 73] width 29 height 16
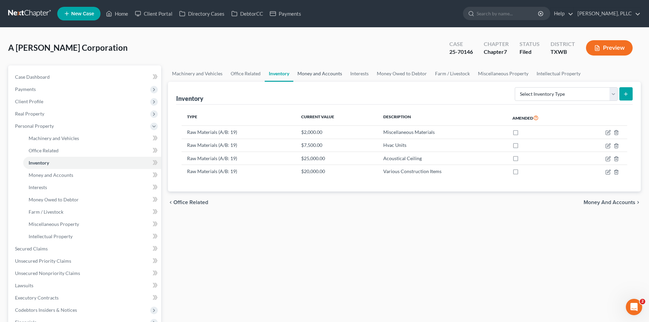
click at [312, 71] on link "Money and Accounts" at bounding box center [320, 73] width 53 height 16
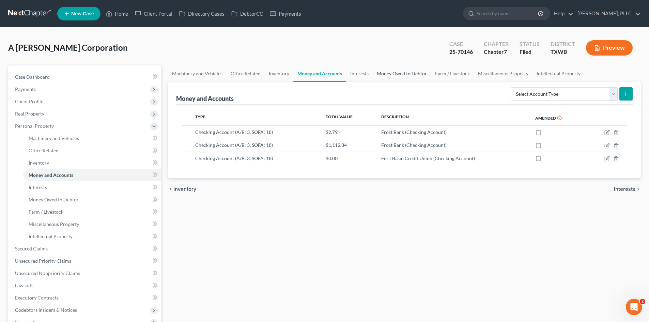
click at [388, 73] on link "Money Owed to Debtor" at bounding box center [402, 73] width 58 height 16
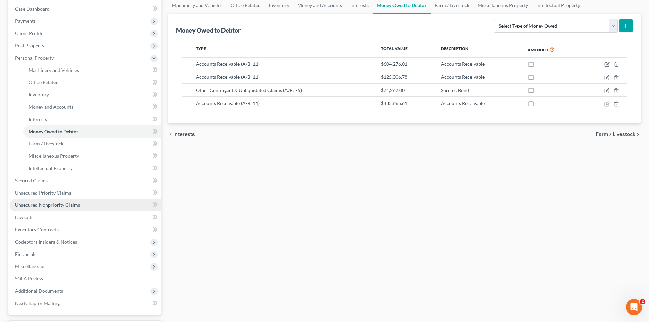
click at [70, 201] on link "Unsecured Nonpriority Claims" at bounding box center [86, 205] width 152 height 12
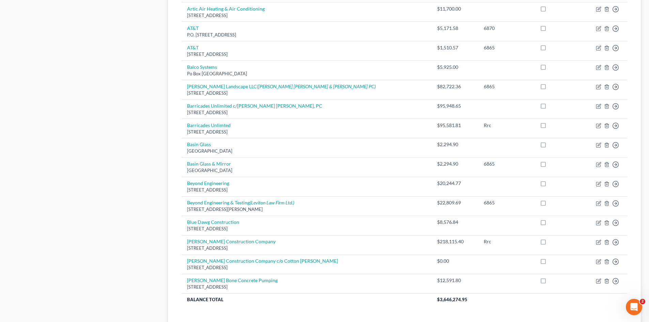
scroll to position [443, 0]
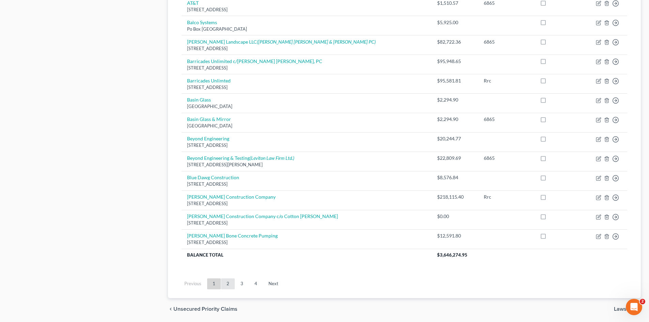
click at [228, 284] on link "2" at bounding box center [228, 284] width 14 height 11
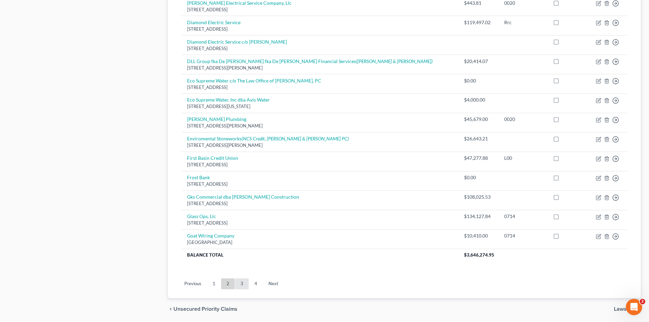
click at [242, 285] on link "3" at bounding box center [242, 284] width 14 height 11
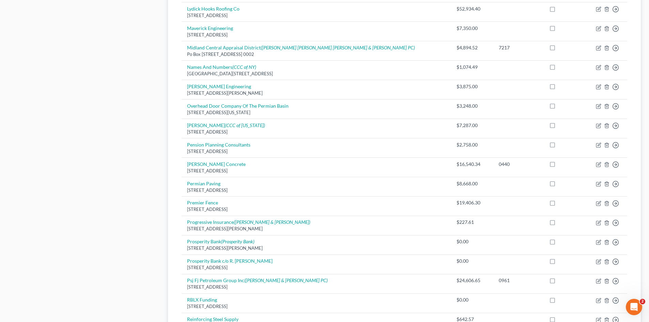
scroll to position [467, 0]
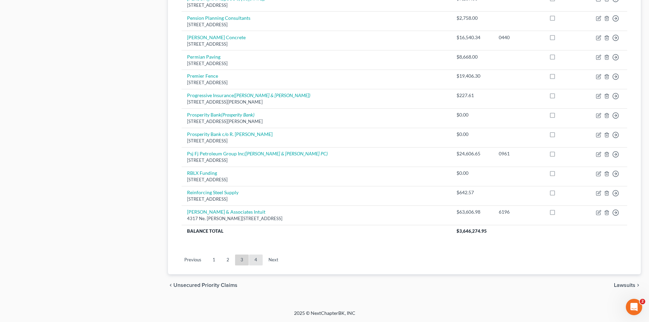
click at [255, 265] on link "4" at bounding box center [256, 260] width 14 height 11
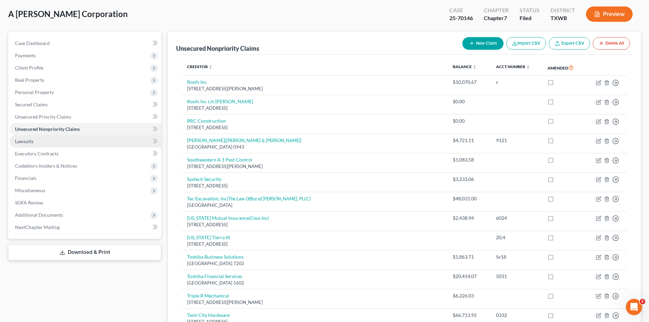
scroll to position [0, 0]
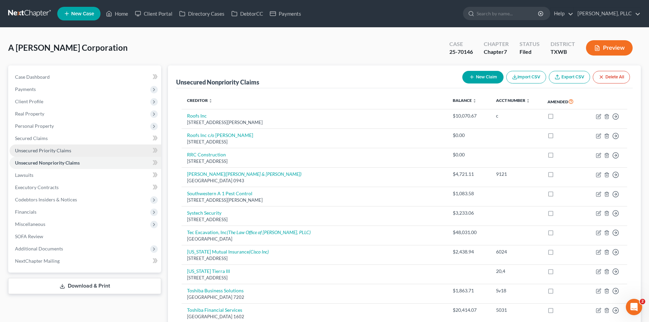
click at [60, 149] on span "Unsecured Priority Claims" at bounding box center [43, 151] width 56 height 6
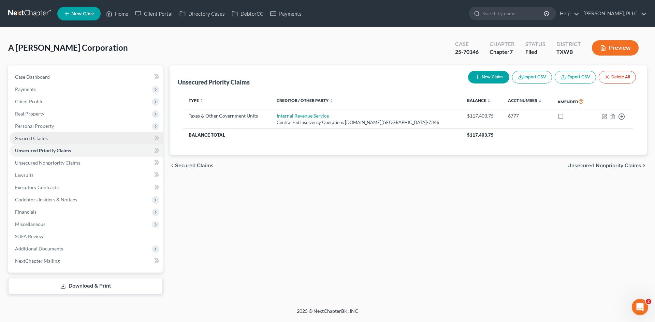
click at [57, 135] on link "Secured Claims" at bounding box center [86, 138] width 153 height 12
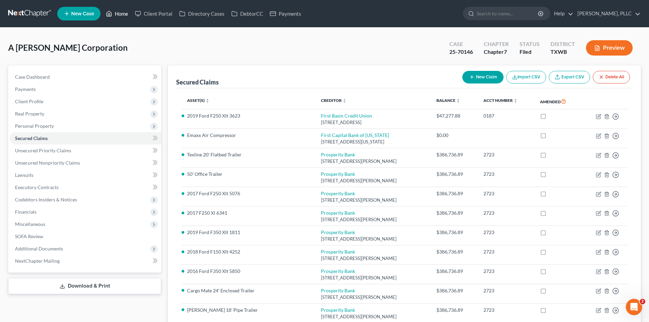
drag, startPoint x: 119, startPoint y: 15, endPoint x: 438, endPoint y: 28, distance: 319.7
click at [119, 15] on link "Home" at bounding box center [117, 13] width 29 height 12
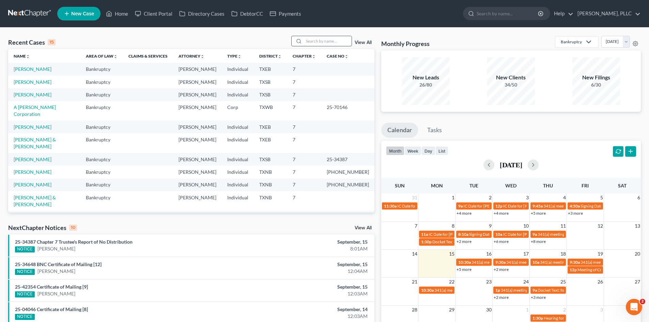
click at [310, 44] on input "search" at bounding box center [328, 41] width 48 height 10
type input "[PERSON_NAME]"
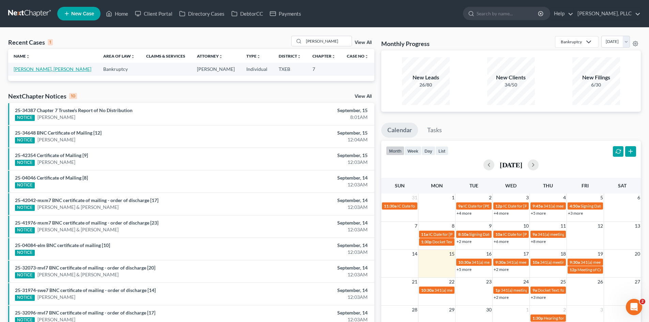
click at [19, 67] on link "[PERSON_NAME], [PERSON_NAME]" at bounding box center [53, 69] width 78 height 6
select select "4"
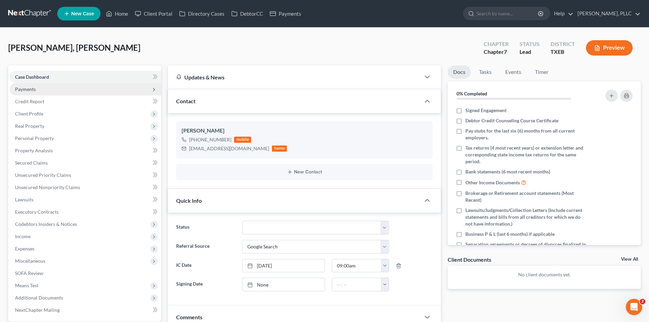
click at [34, 85] on span "Payments" at bounding box center [86, 89] width 152 height 12
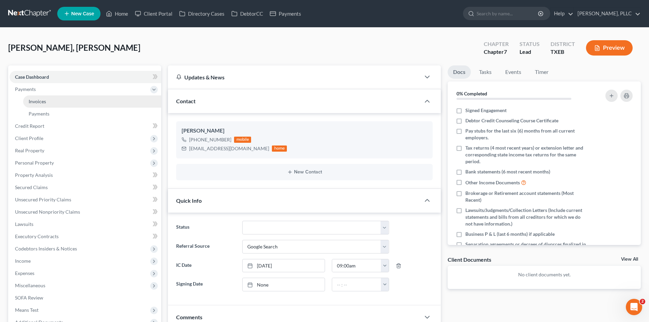
click at [75, 99] on link "Invoices" at bounding box center [92, 101] width 138 height 12
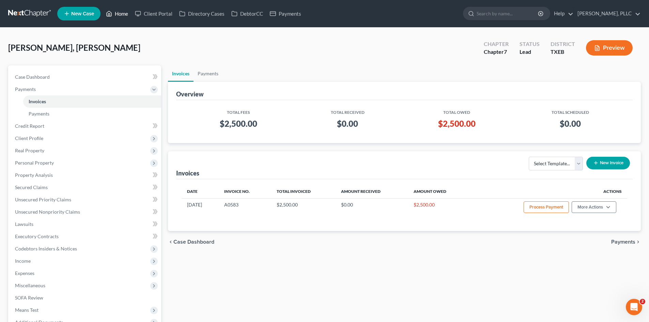
click at [119, 13] on link "Home" at bounding box center [117, 13] width 29 height 12
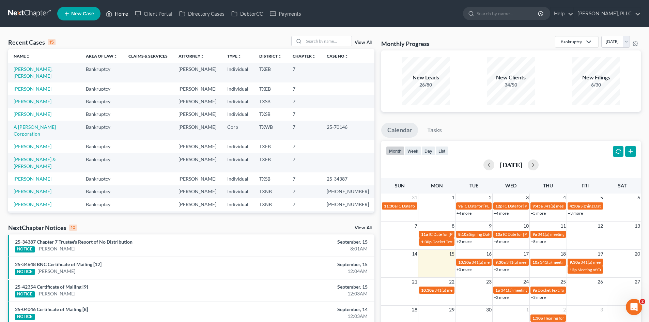
click at [126, 16] on link "Home" at bounding box center [117, 13] width 29 height 12
click at [287, 13] on link "Payments" at bounding box center [286, 13] width 38 height 12
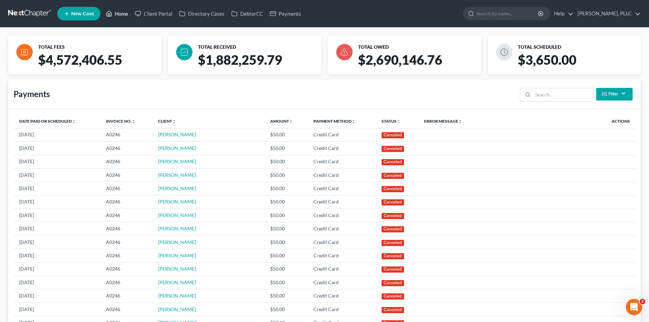
click at [118, 17] on link "Home" at bounding box center [117, 13] width 29 height 12
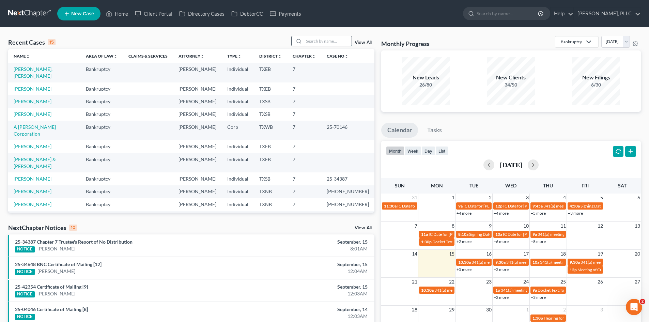
click at [319, 41] on input "search" at bounding box center [328, 41] width 48 height 10
type input "[PERSON_NAME]"
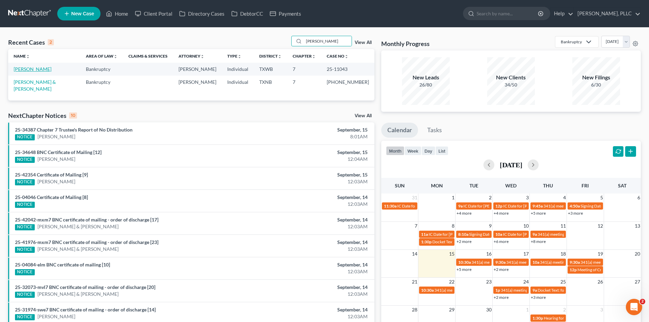
click at [35, 68] on link "[PERSON_NAME]" at bounding box center [33, 69] width 38 height 6
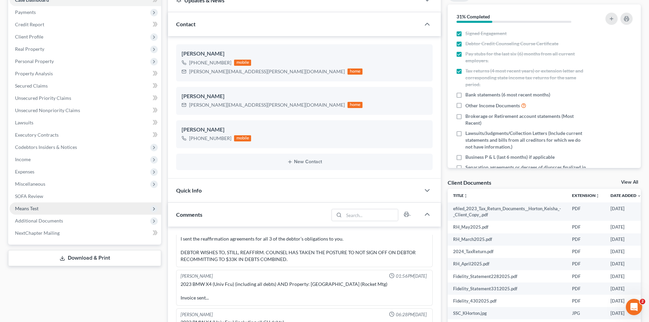
scroll to position [34, 0]
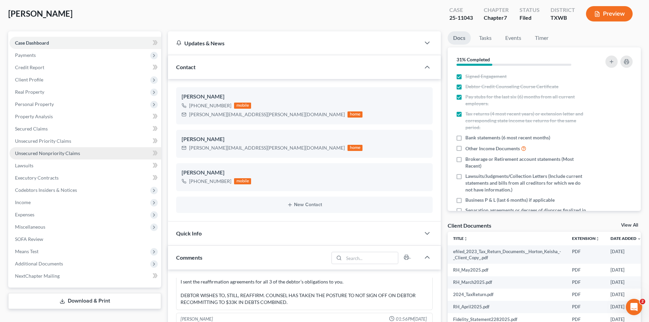
click at [85, 156] on link "Unsecured Nonpriority Claims" at bounding box center [86, 153] width 152 height 12
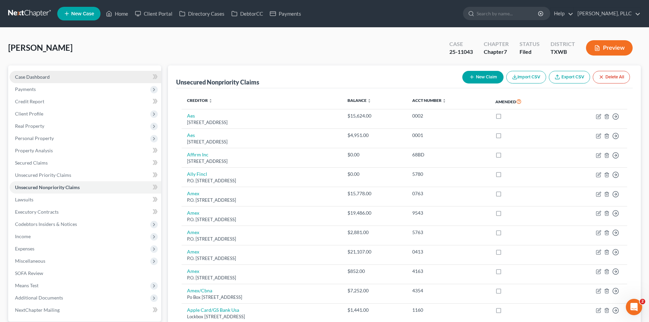
click at [57, 79] on link "Case Dashboard" at bounding box center [86, 77] width 152 height 12
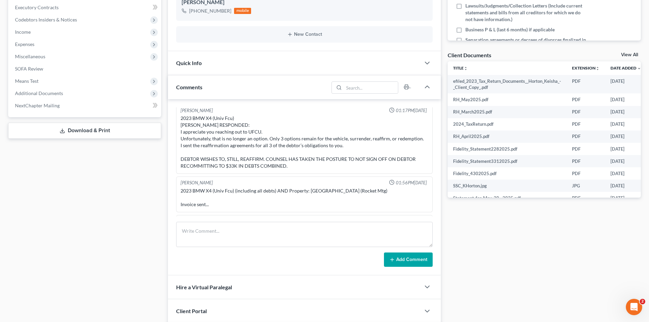
scroll to position [708, 0]
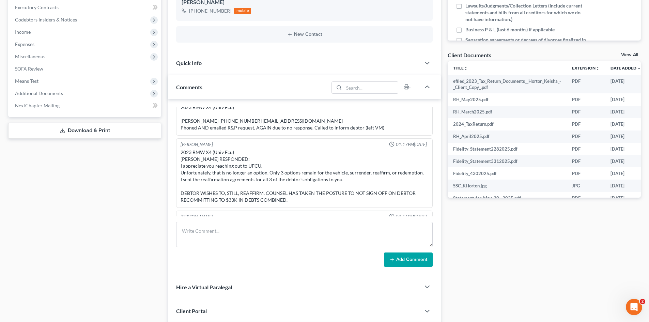
click at [126, 192] on div "Case Dashboard Payments Invoices Payments Payments Credit Report Client Profile" at bounding box center [85, 130] width 160 height 539
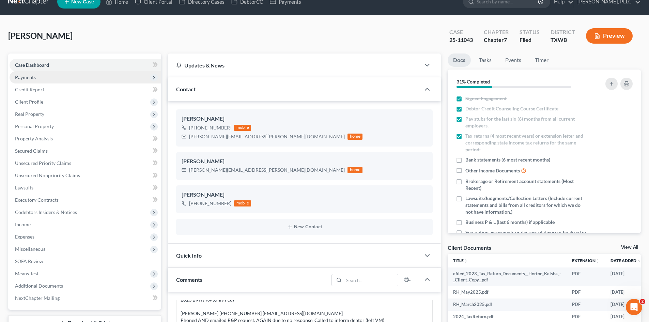
scroll to position [0, 0]
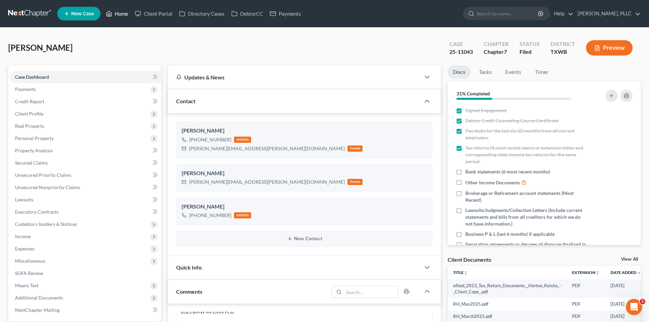
drag, startPoint x: 118, startPoint y: 12, endPoint x: 328, endPoint y: 73, distance: 219.1
click at [118, 12] on link "Home" at bounding box center [117, 13] width 29 height 12
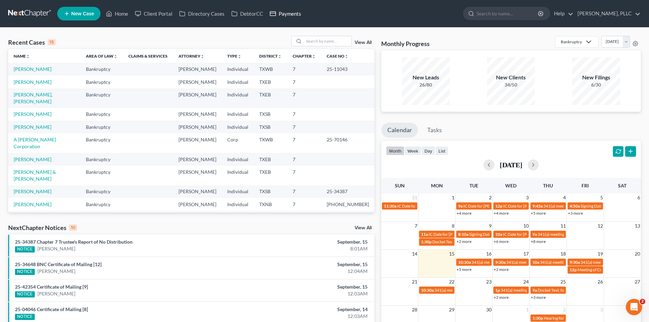
click at [287, 17] on link "Payments" at bounding box center [286, 13] width 38 height 12
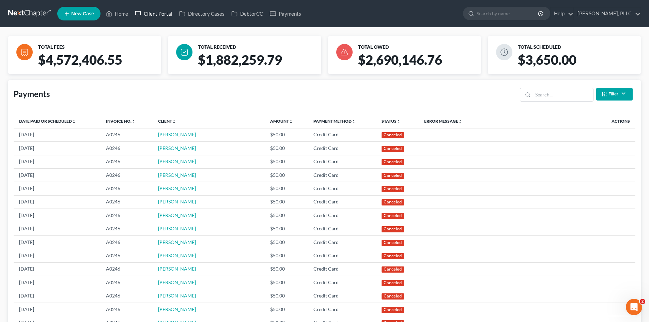
click at [156, 17] on link "Client Portal" at bounding box center [154, 13] width 44 height 12
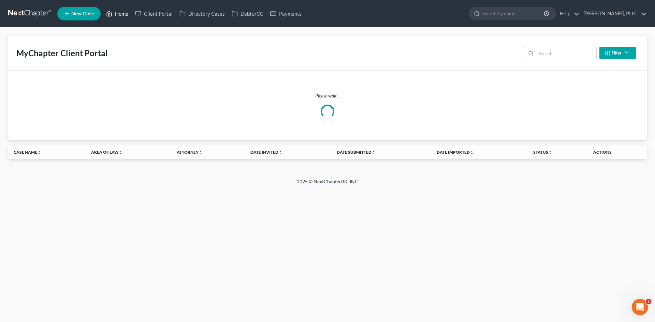
click at [120, 15] on link "Home" at bounding box center [117, 13] width 29 height 12
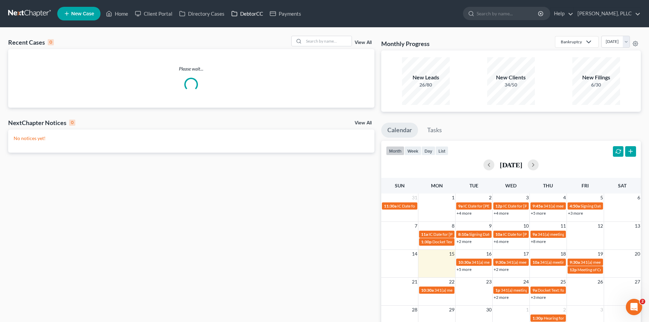
click at [254, 14] on link "DebtorCC" at bounding box center [247, 13] width 39 height 12
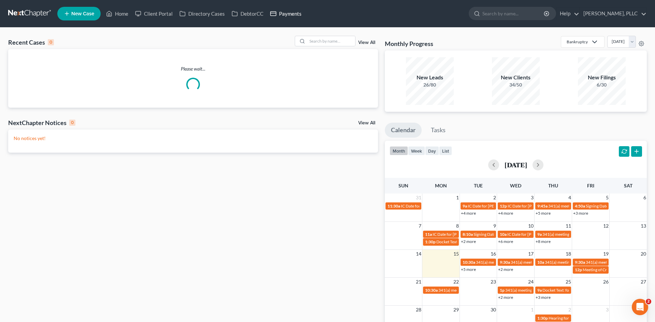
click at [288, 16] on link "Payments" at bounding box center [286, 13] width 38 height 12
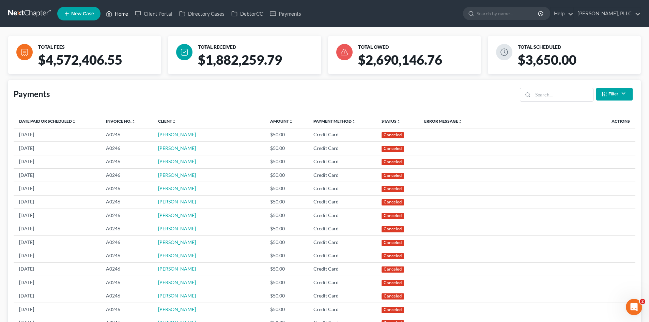
click at [121, 14] on link "Home" at bounding box center [117, 13] width 29 height 12
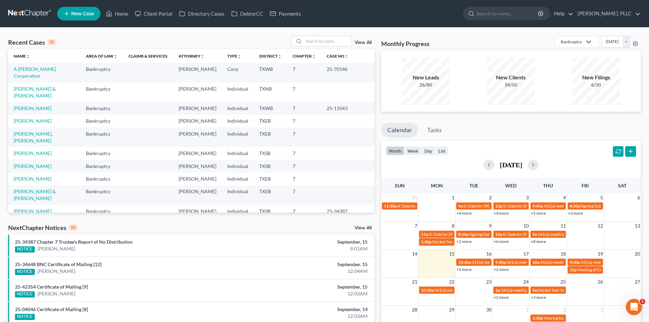
click at [4, 169] on div "Recent Cases 15 View All Name unfold_more expand_more expand_less Area of Law u…" at bounding box center [324, 253] width 649 height 451
drag, startPoint x: 0, startPoint y: 224, endPoint x: 132, endPoint y: 183, distance: 137.6
click at [0, 223] on div "Recent Cases 15 View All Name unfold_more expand_more expand_less Area of Law u…" at bounding box center [324, 253] width 649 height 451
drag, startPoint x: 0, startPoint y: 99, endPoint x: 17, endPoint y: 95, distance: 17.3
click at [0, 99] on div "Recent Cases 15 View All Name unfold_more expand_more expand_less Area of Law u…" at bounding box center [324, 253] width 649 height 451
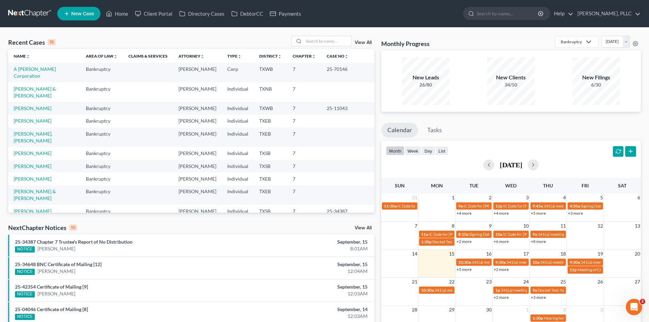
drag, startPoint x: 2, startPoint y: 162, endPoint x: 5, endPoint y: 160, distance: 3.6
click at [4, 161] on div "Recent Cases 15 View All Name unfold_more expand_more expand_less Area of Law u…" at bounding box center [324, 253] width 649 height 451
click at [437, 138] on li "Tasks" at bounding box center [434, 132] width 27 height 18
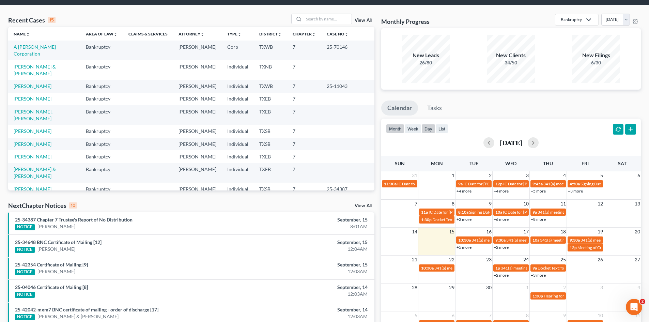
scroll to position [34, 0]
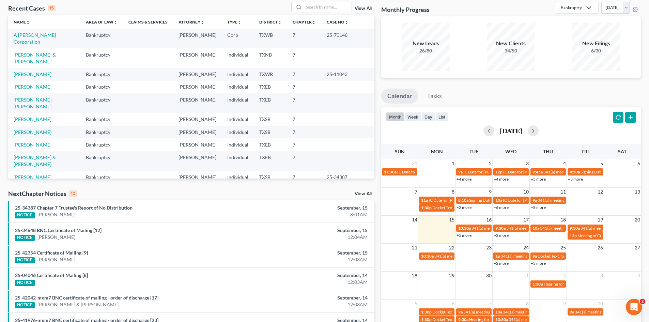
click at [379, 115] on div "month week day list [DATE]" at bounding box center [511, 123] width 267 height 33
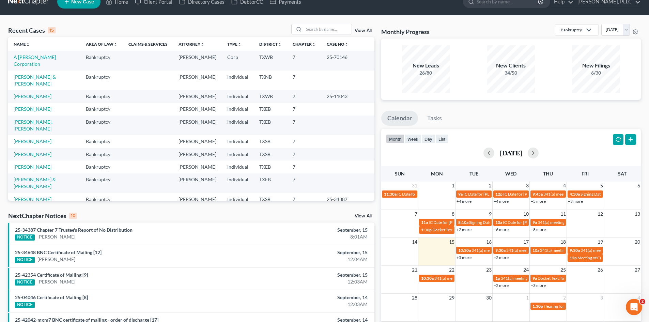
scroll to position [0, 0]
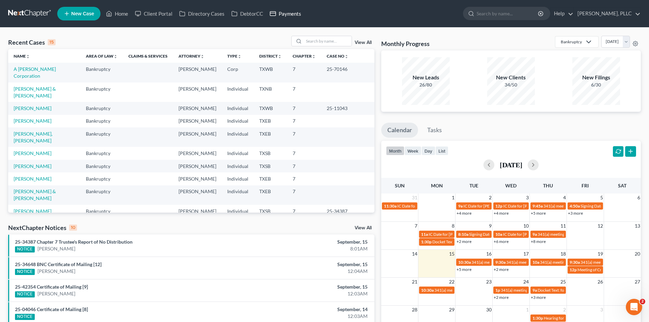
click at [285, 15] on link "Payments" at bounding box center [286, 13] width 38 height 12
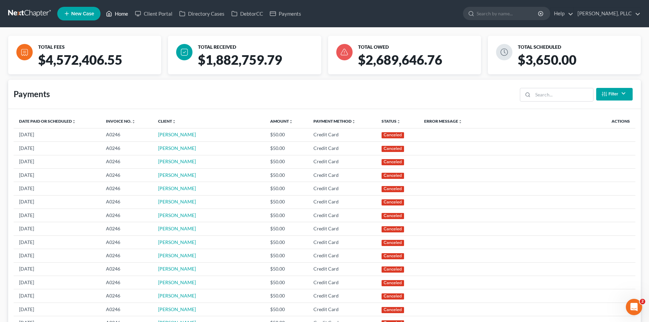
click at [128, 16] on link "Home" at bounding box center [117, 13] width 29 height 12
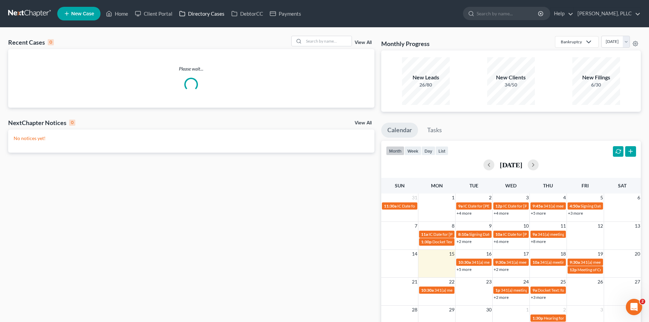
click at [191, 13] on link "Directory Cases" at bounding box center [202, 13] width 52 height 12
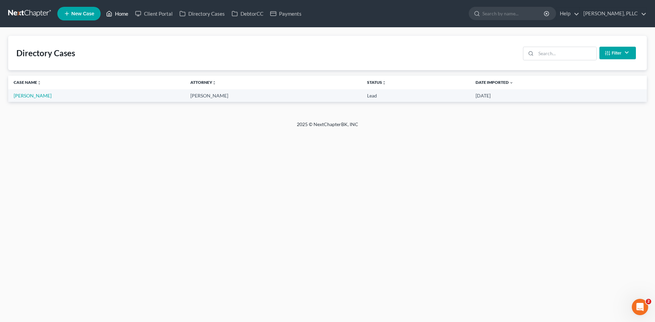
click at [122, 14] on link "Home" at bounding box center [117, 13] width 29 height 12
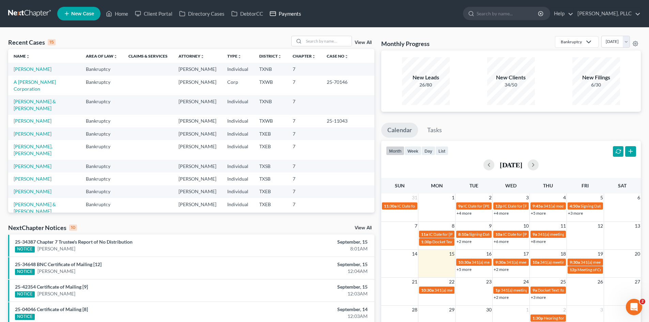
click at [287, 15] on link "Payments" at bounding box center [286, 13] width 38 height 12
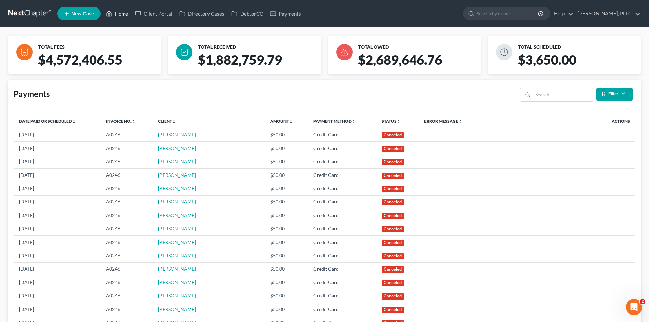
click at [123, 11] on link "Home" at bounding box center [117, 13] width 29 height 12
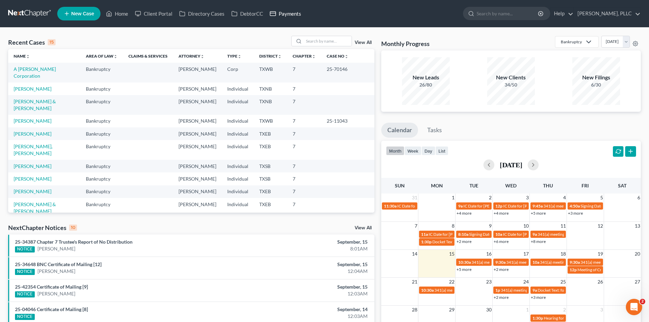
click at [289, 16] on link "Payments" at bounding box center [286, 13] width 38 height 12
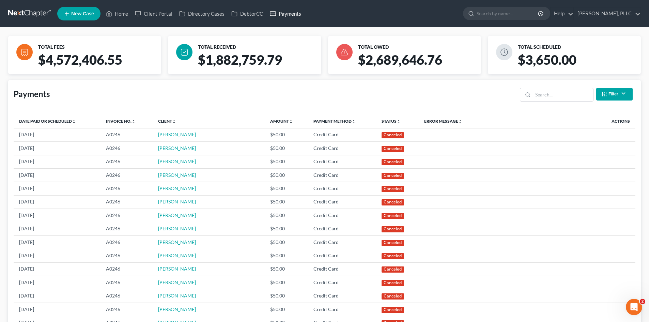
scroll to position [205, 0]
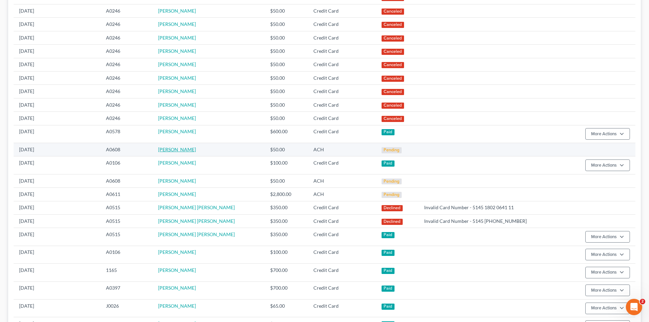
click at [194, 149] on link "[PERSON_NAME]" at bounding box center [177, 150] width 38 height 6
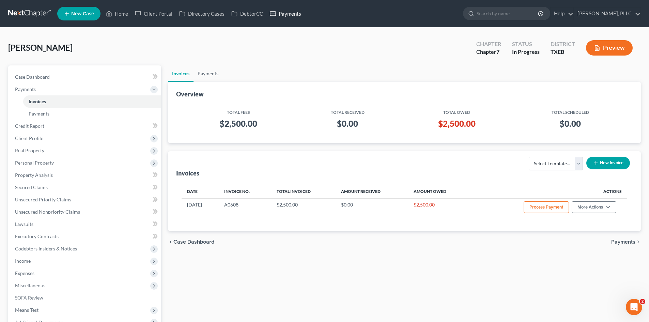
click at [289, 12] on link "Payments" at bounding box center [286, 13] width 38 height 12
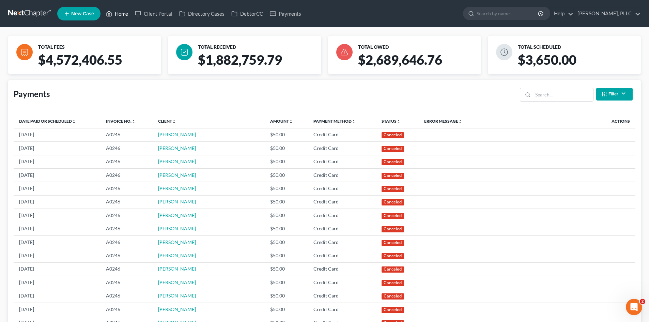
click at [119, 11] on link "Home" at bounding box center [117, 13] width 29 height 12
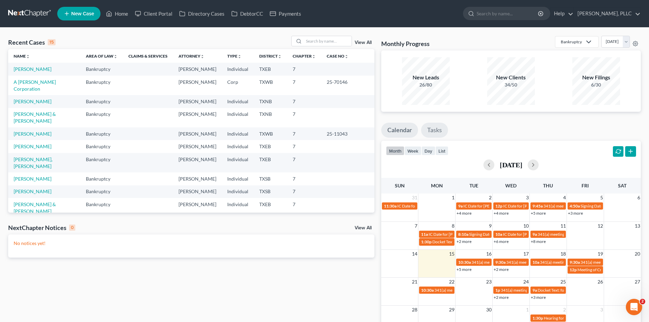
click at [439, 132] on link "Tasks" at bounding box center [434, 130] width 27 height 15
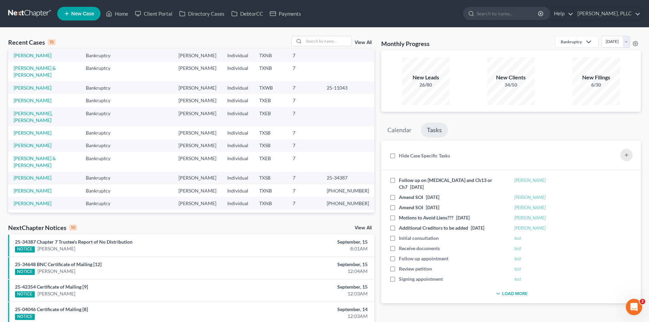
scroll to position [47, 0]
click at [192, 4] on nav "Home New Case Client Portal Directory Cases DebtorCC Payments [PERSON_NAME], PL…" at bounding box center [324, 13] width 649 height 27
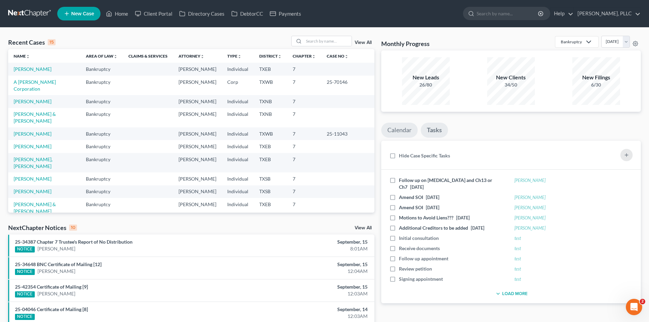
click at [392, 131] on link "Calendar" at bounding box center [399, 130] width 36 height 15
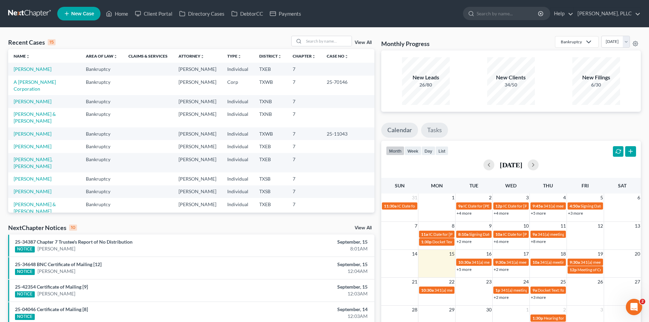
click at [435, 130] on link "Tasks" at bounding box center [434, 130] width 27 height 15
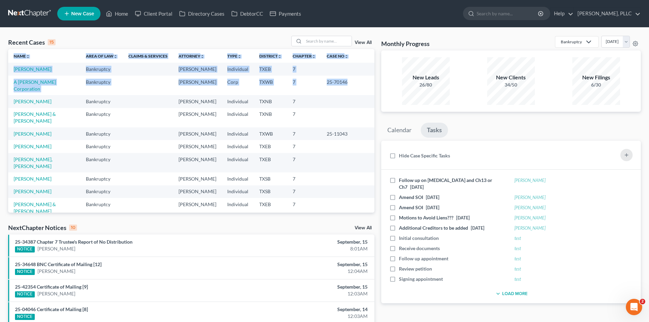
drag, startPoint x: 369, startPoint y: 79, endPoint x: 372, endPoint y: 92, distance: 12.9
click at [372, 92] on div "Name unfold_more expand_more expand_less Area of Law unfold_more expand_more ex…" at bounding box center [191, 131] width 366 height 164
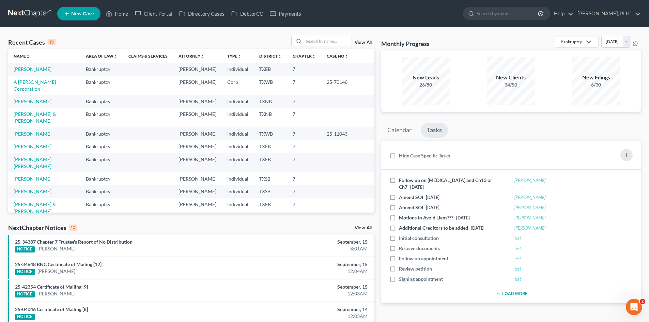
click at [253, 44] on div "Recent Cases 15 View All" at bounding box center [191, 42] width 366 height 13
click at [122, 12] on link "Home" at bounding box center [117, 13] width 29 height 12
click at [277, 14] on link "Payments" at bounding box center [286, 13] width 38 height 12
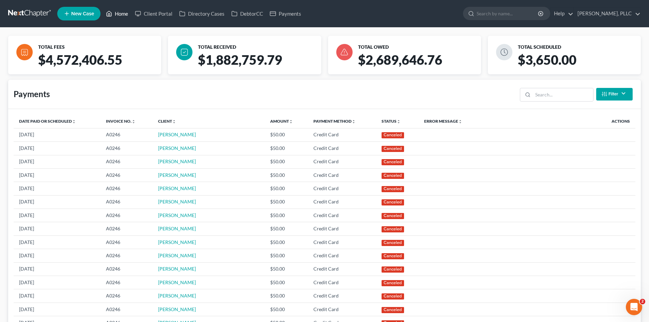
click at [126, 15] on link "Home" at bounding box center [117, 13] width 29 height 12
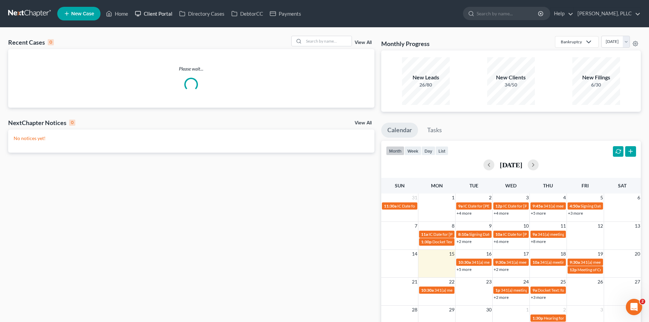
click at [168, 14] on link "Client Portal" at bounding box center [154, 13] width 44 height 12
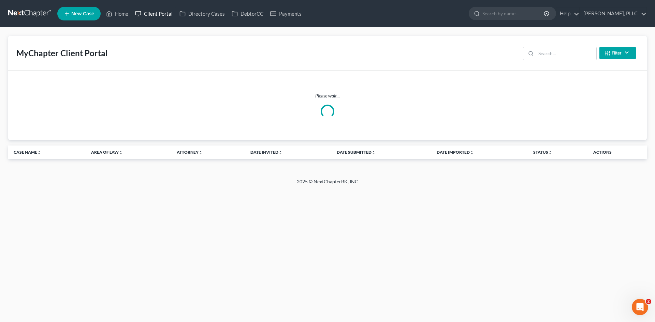
click at [168, 15] on link "Client Portal" at bounding box center [154, 13] width 44 height 12
click at [202, 18] on link "Directory Cases" at bounding box center [202, 13] width 52 height 12
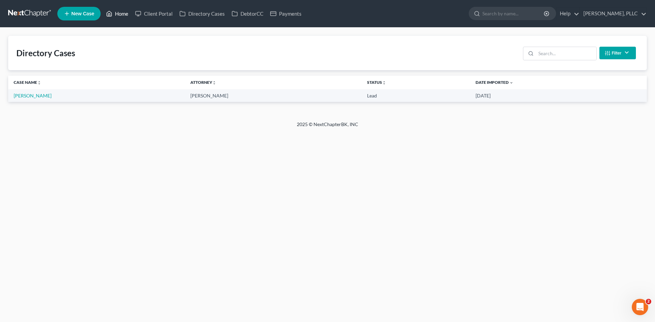
click at [112, 18] on link "Home" at bounding box center [117, 13] width 29 height 12
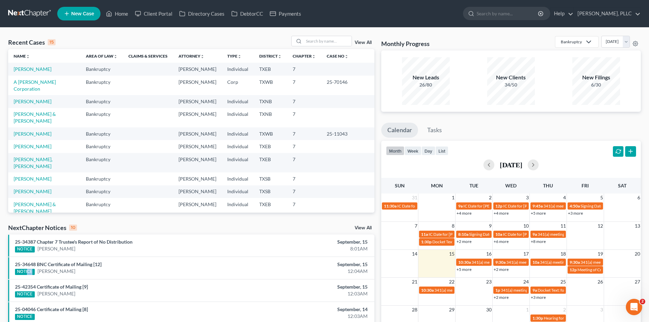
drag, startPoint x: 29, startPoint y: 276, endPoint x: 465, endPoint y: 223, distance: 438.9
click at [62, 277] on li "25-34648 BNC Certificate of Mailing [12] NOTICE Marcus Cason September, 15 12:0…" at bounding box center [191, 268] width 366 height 22
drag, startPoint x: 141, startPoint y: 305, endPoint x: 153, endPoint y: 302, distance: 12.8
click at [141, 305] on li "25-04046 Certificate of Mailing [8] NOTICE September, 14 12:03AM" at bounding box center [191, 313] width 366 height 22
click at [147, 291] on div "NOTICE Vanessa Rutlin" at bounding box center [131, 293] width 233 height 7
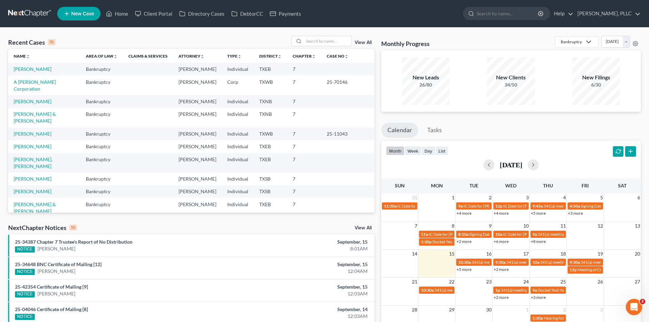
click at [137, 247] on div "NOTICE Paula White" at bounding box center [131, 248] width 233 height 7
click at [292, 13] on link "Payments" at bounding box center [286, 13] width 38 height 12
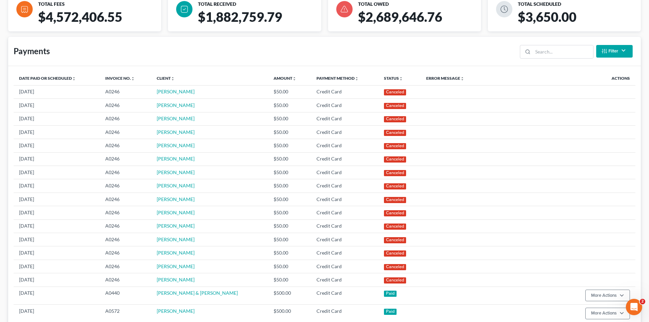
scroll to position [170, 0]
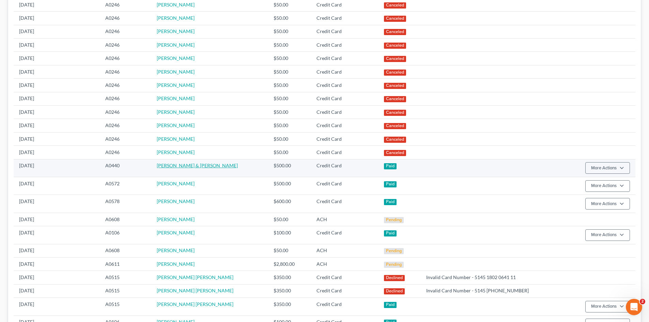
click at [212, 165] on link "Davinder Singh & Riya Sidhu" at bounding box center [197, 166] width 81 height 6
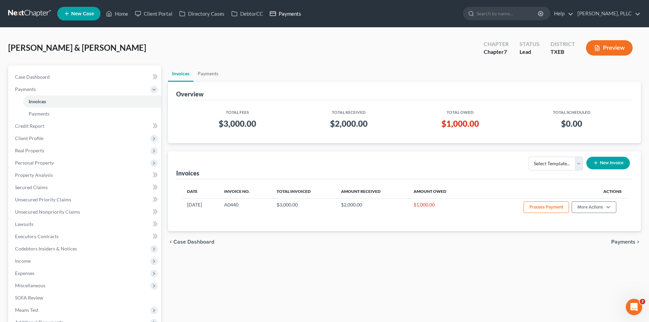
click at [274, 15] on icon at bounding box center [273, 14] width 6 height 8
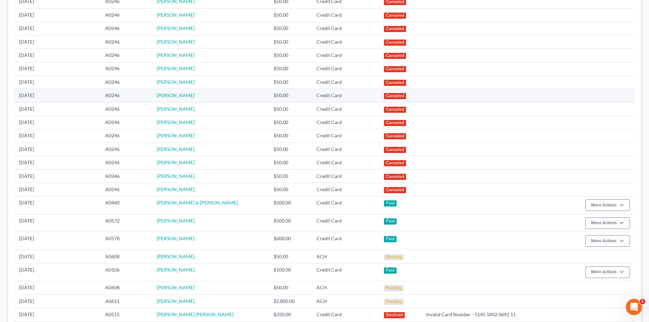
scroll to position [170, 0]
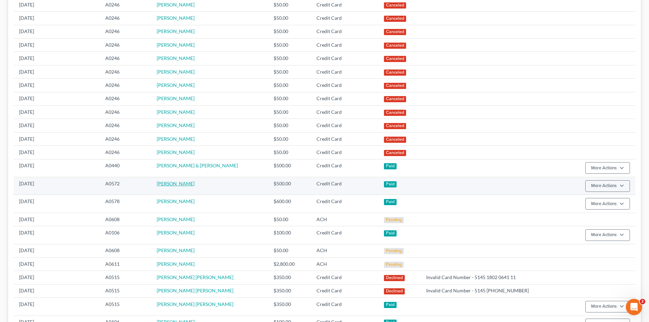
click at [172, 183] on link "Danielle Hill" at bounding box center [176, 184] width 38 height 6
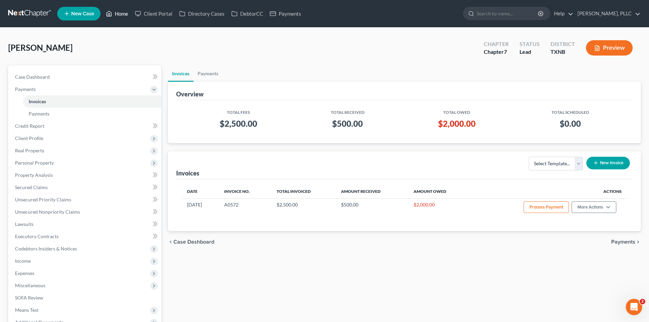
click at [113, 18] on link "Home" at bounding box center [117, 13] width 29 height 12
